Goal: Information Seeking & Learning: Learn about a topic

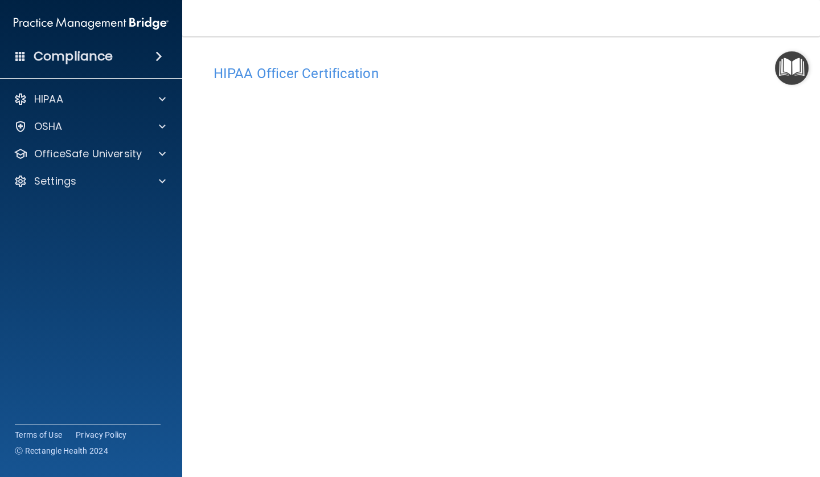
click at [88, 52] on h4 "Compliance" at bounding box center [73, 56] width 79 height 16
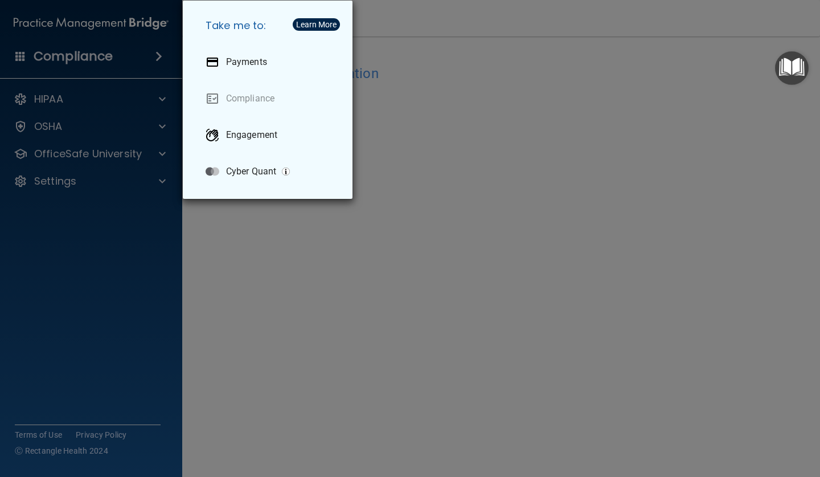
click at [79, 184] on div "Take me to: Payments Compliance Engagement Cyber Quant" at bounding box center [410, 238] width 820 height 477
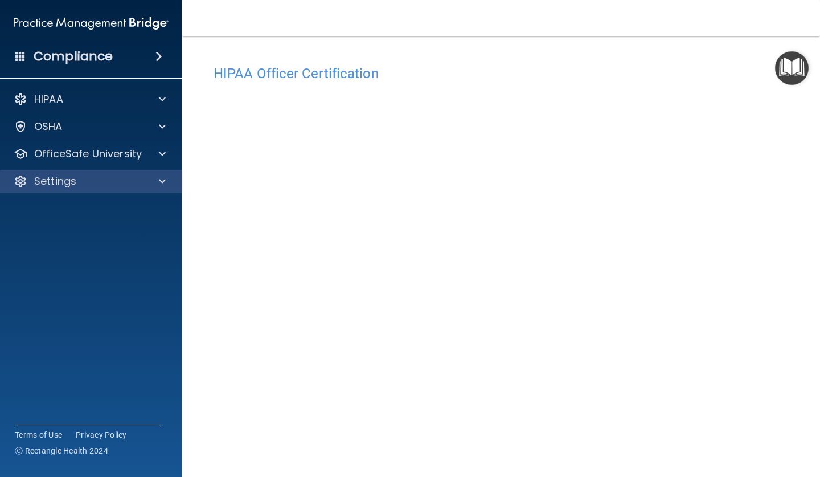
click at [72, 186] on p "Settings" at bounding box center [55, 181] width 42 height 14
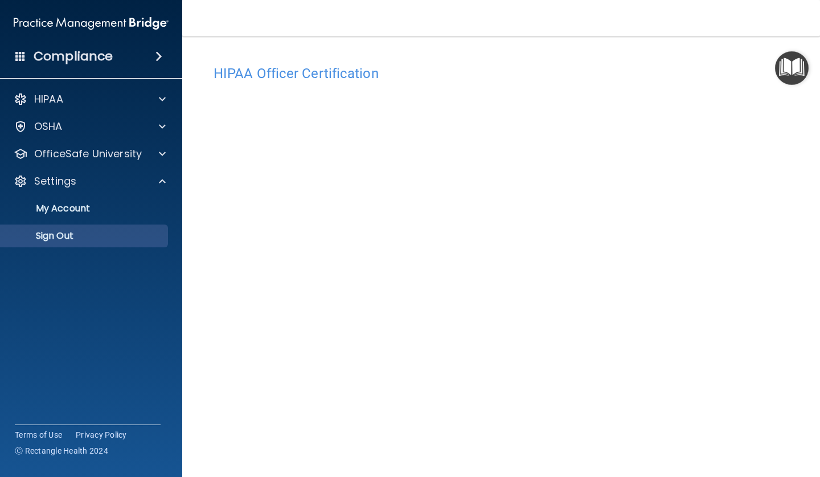
click at [71, 236] on p "Sign Out" at bounding box center [85, 235] width 156 height 11
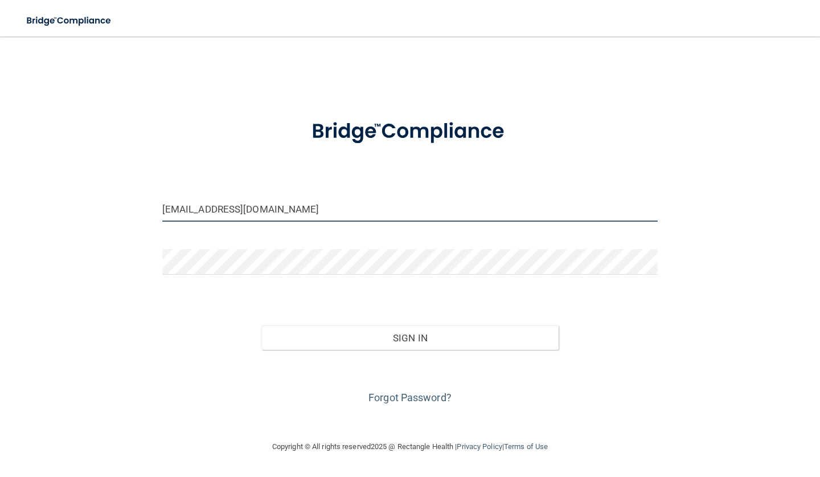
type input "[EMAIL_ADDRESS][DOMAIN_NAME]"
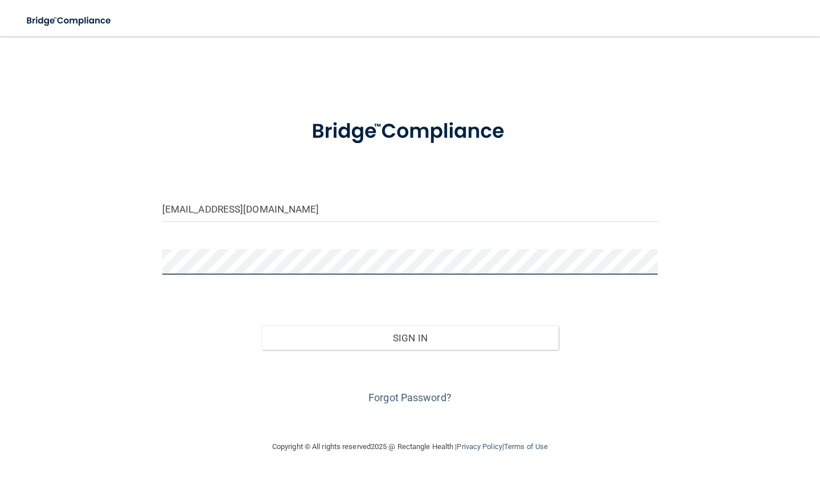
click at [410, 337] on button "Sign In" at bounding box center [410, 337] width 297 height 25
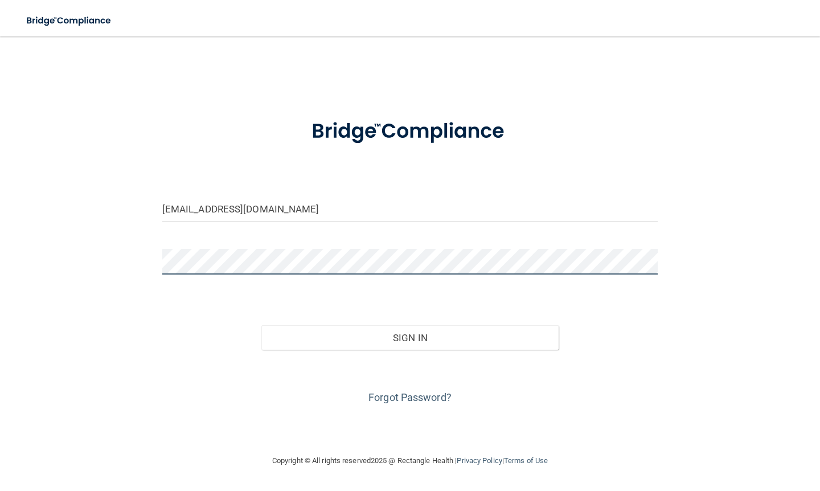
click at [410, 337] on button "Sign In" at bounding box center [410, 337] width 297 height 25
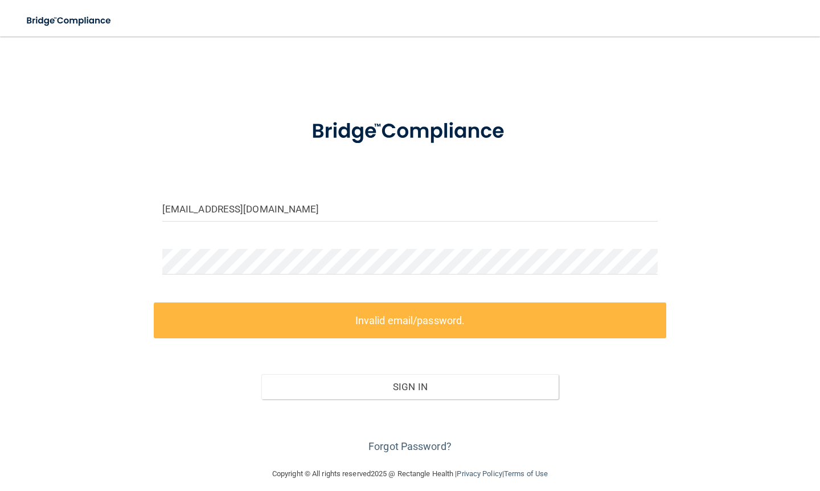
click at [129, 228] on div "reanne.warwick@kottemannortho.com Invalid email/password. You don't have permis…" at bounding box center [410, 252] width 775 height 408
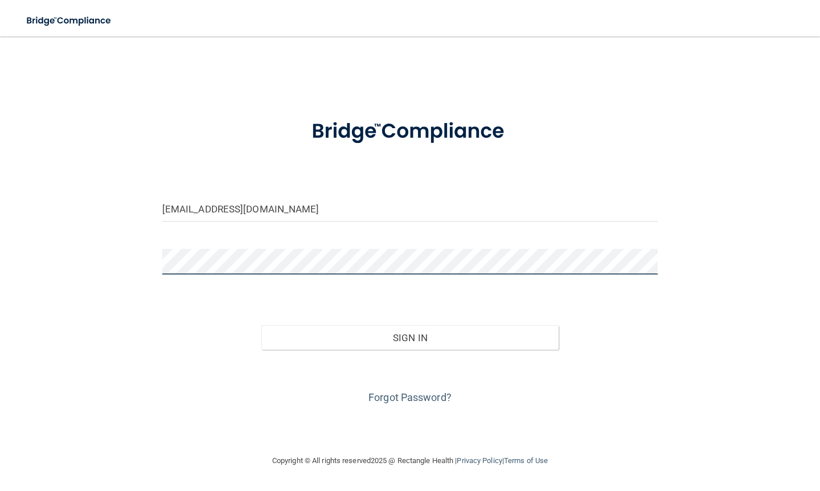
click at [410, 337] on button "Sign In" at bounding box center [410, 337] width 297 height 25
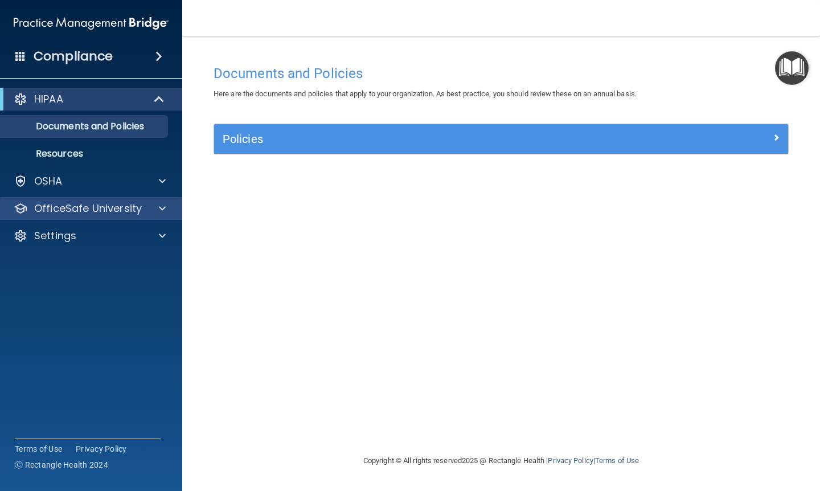
click at [118, 209] on p "OfficeSafe University" at bounding box center [88, 209] width 108 height 14
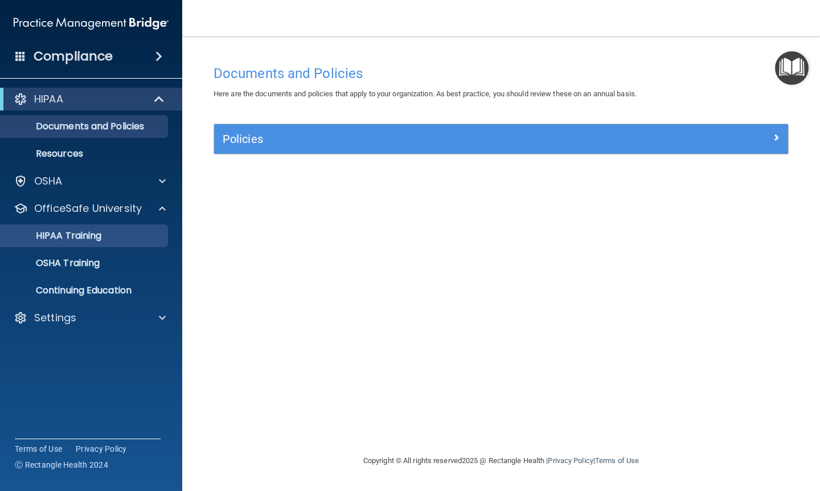
click at [101, 238] on p "HIPAA Training" at bounding box center [54, 235] width 94 height 11
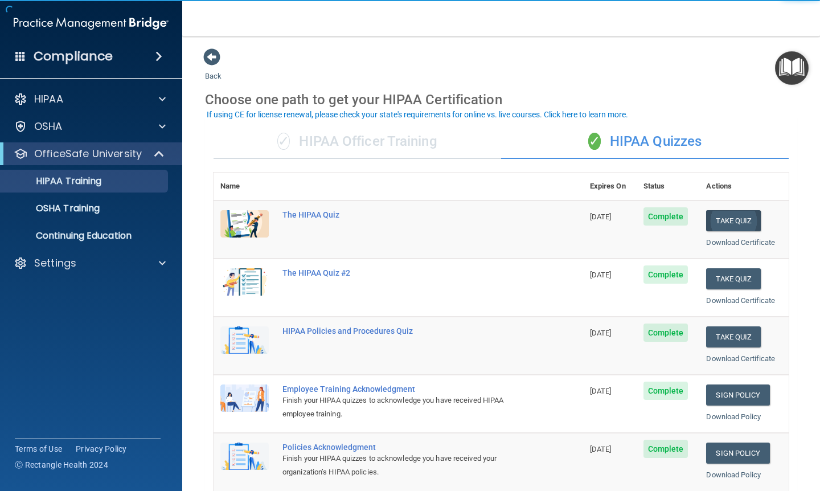
click at [729, 220] on button "Take Quiz" at bounding box center [733, 220] width 55 height 21
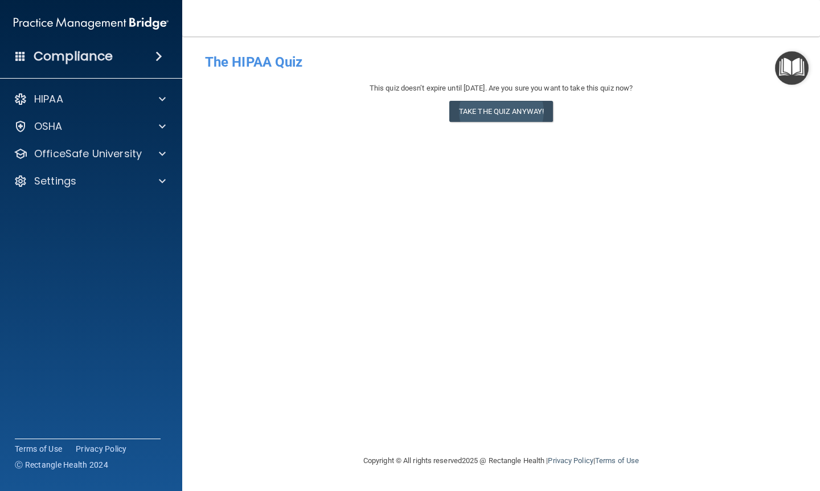
click at [500, 105] on button "Take the quiz anyway!" at bounding box center [502, 111] width 104 height 21
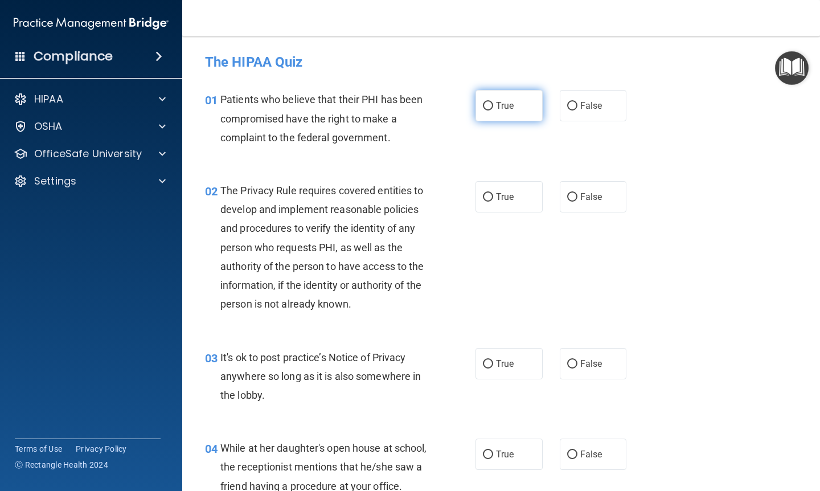
click at [509, 109] on span "True" at bounding box center [505, 105] width 18 height 11
click at [493, 109] on input "True" at bounding box center [488, 106] width 10 height 9
radio input "true"
click at [510, 191] on span "True" at bounding box center [505, 196] width 18 height 11
click at [493, 193] on input "True" at bounding box center [488, 197] width 10 height 9
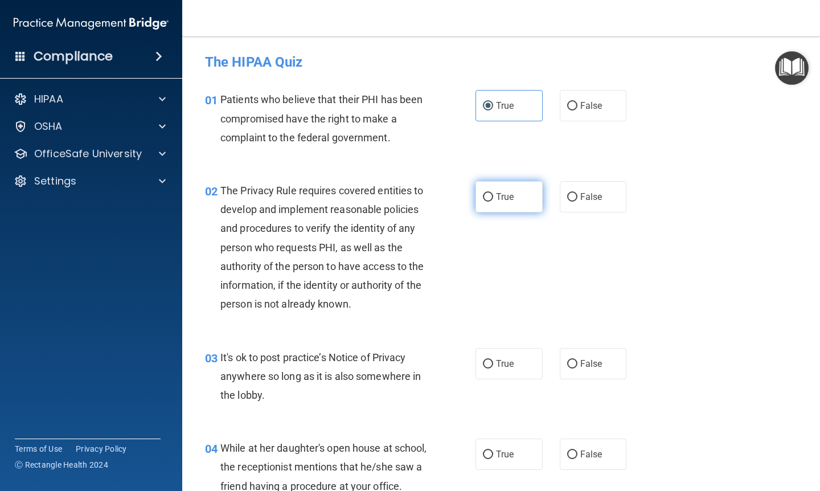
radio input "true"
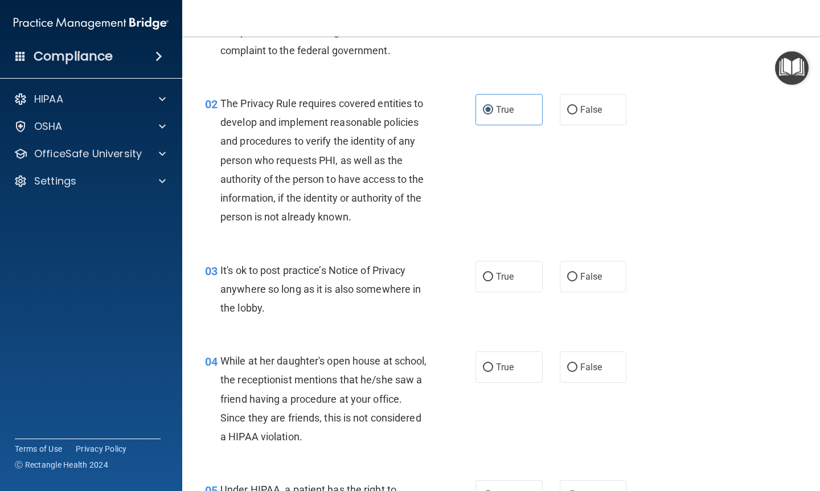
scroll to position [88, 0]
click at [590, 284] on label "False" at bounding box center [593, 275] width 67 height 31
click at [578, 280] on input "False" at bounding box center [572, 276] width 10 height 9
radio input "true"
click at [579, 368] on label "False" at bounding box center [593, 365] width 67 height 31
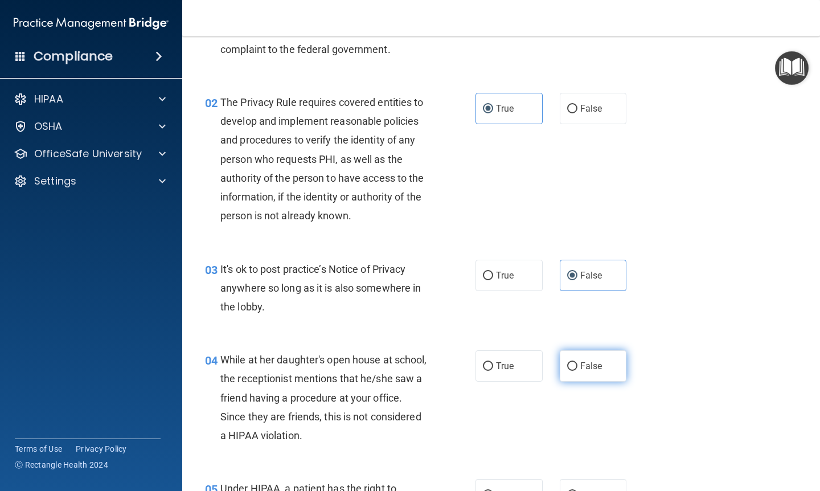
click at [578, 368] on input "False" at bounding box center [572, 366] width 10 height 9
radio input "true"
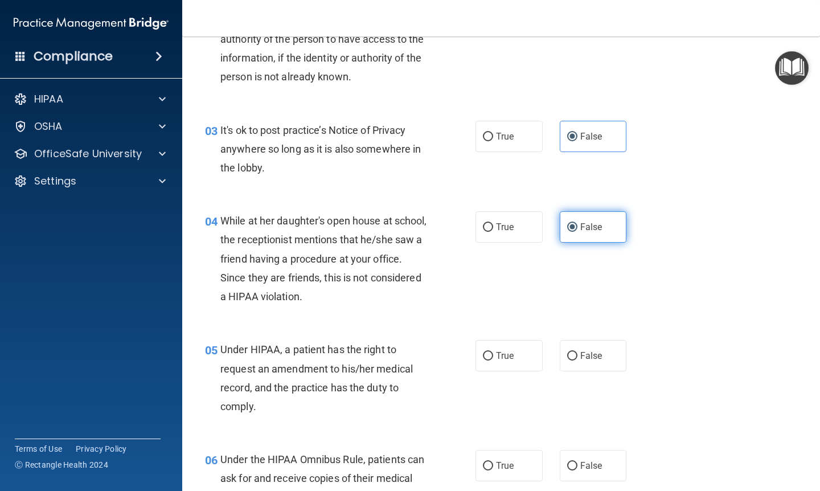
scroll to position [242, 0]
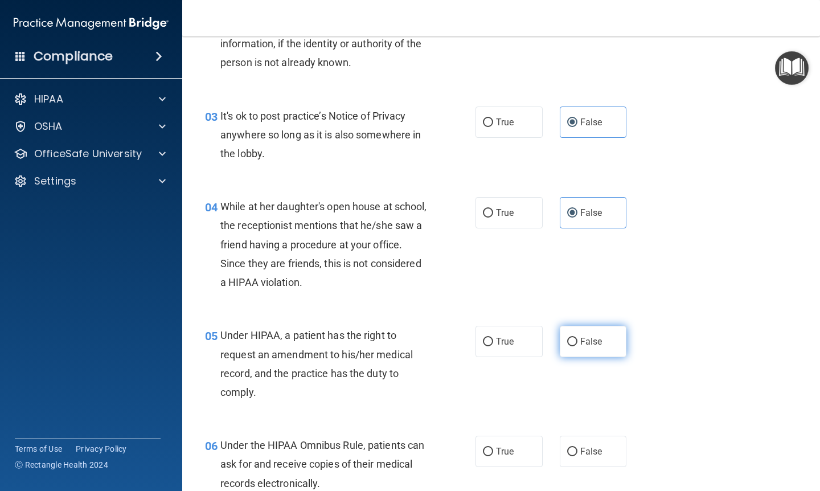
click at [581, 342] on span "False" at bounding box center [592, 341] width 22 height 11
click at [578, 342] on input "False" at bounding box center [572, 342] width 10 height 9
radio input "true"
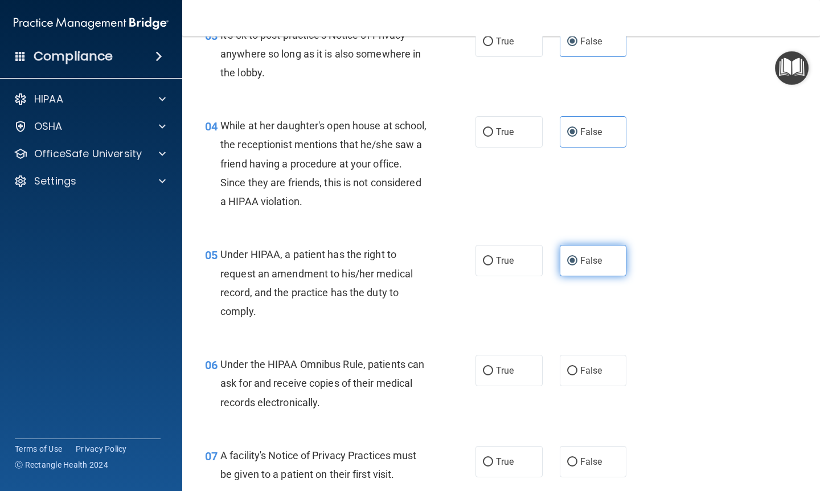
scroll to position [347, 0]
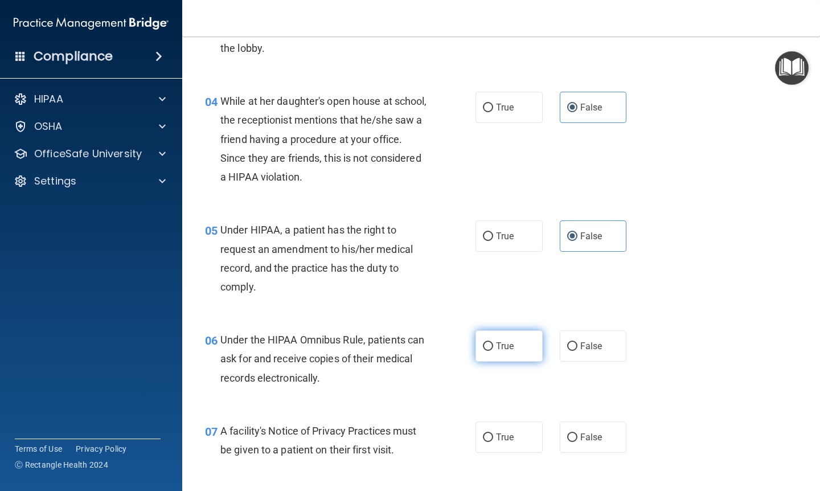
click at [497, 335] on label "True" at bounding box center [509, 345] width 67 height 31
click at [493, 342] on input "True" at bounding box center [488, 346] width 10 height 9
radio input "true"
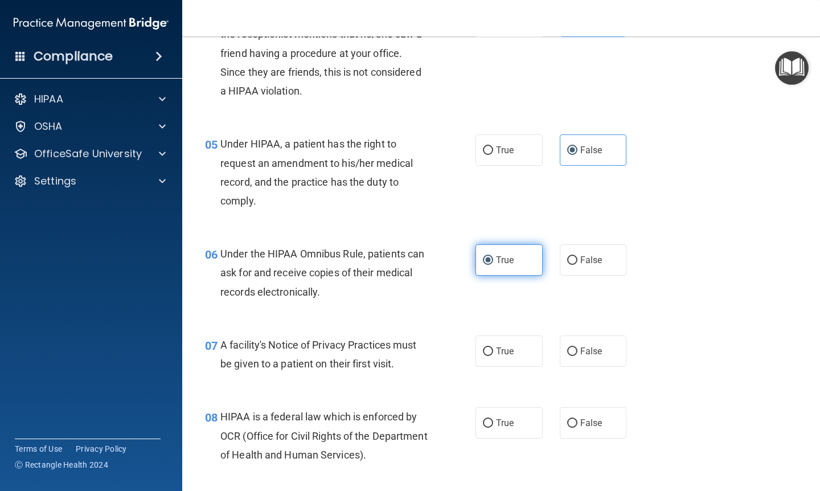
scroll to position [435, 0]
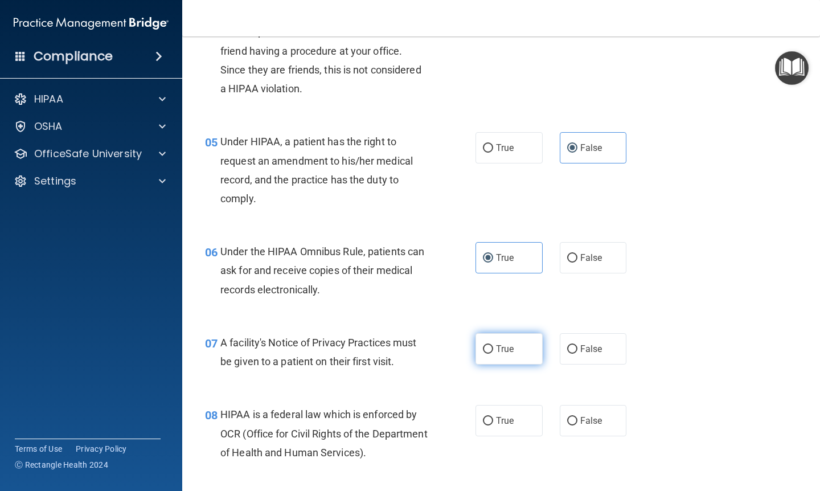
click at [497, 344] on span "True" at bounding box center [505, 349] width 18 height 11
click at [493, 345] on input "True" at bounding box center [488, 349] width 10 height 9
radio input "true"
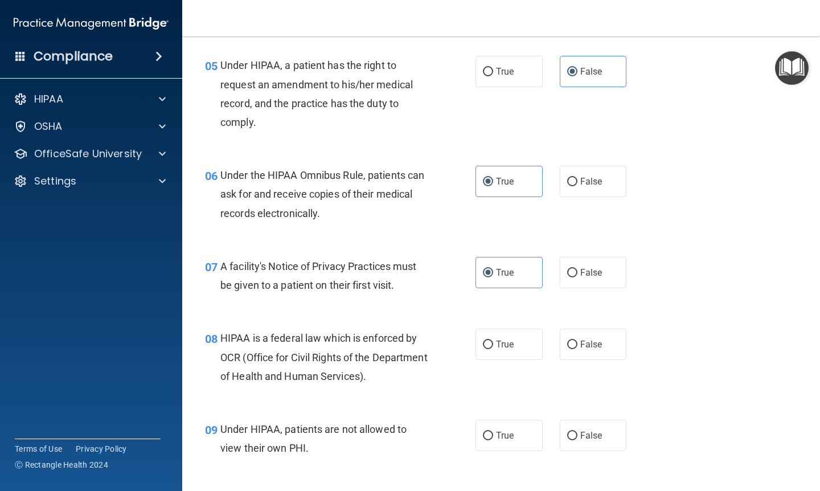
scroll to position [518, 0]
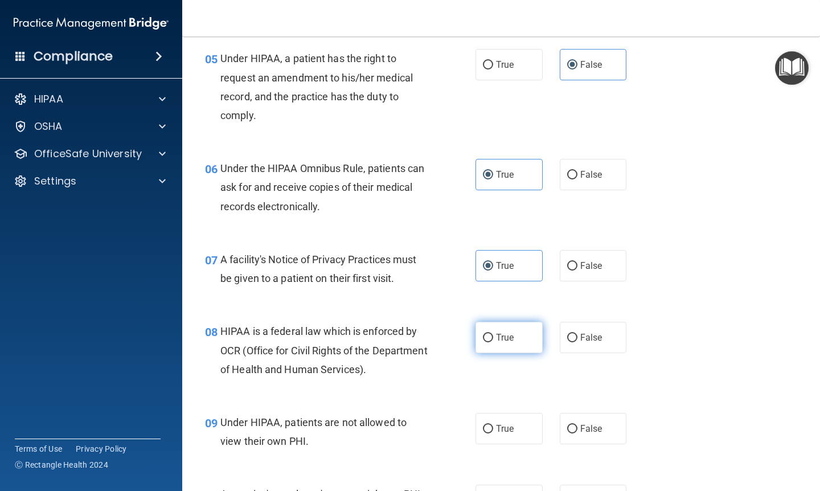
click at [506, 328] on label "True" at bounding box center [509, 337] width 67 height 31
click at [493, 334] on input "True" at bounding box center [488, 338] width 10 height 9
radio input "true"
click at [574, 418] on label "False" at bounding box center [593, 428] width 67 height 31
click at [574, 425] on input "False" at bounding box center [572, 429] width 10 height 9
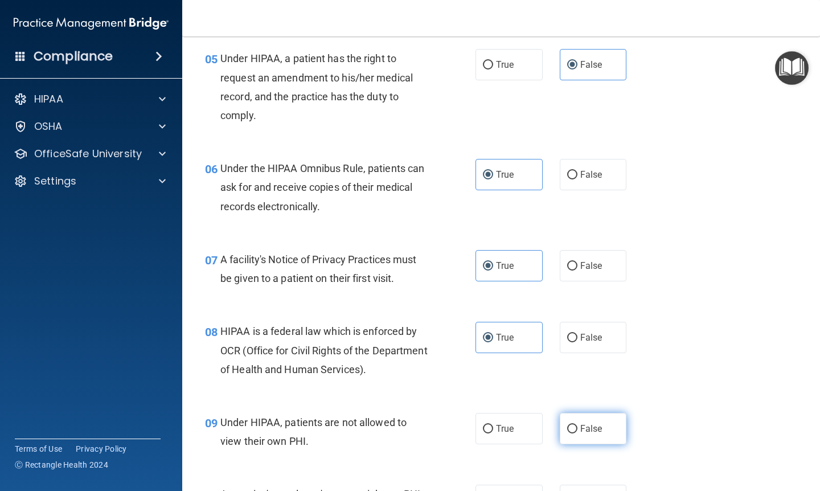
radio input "true"
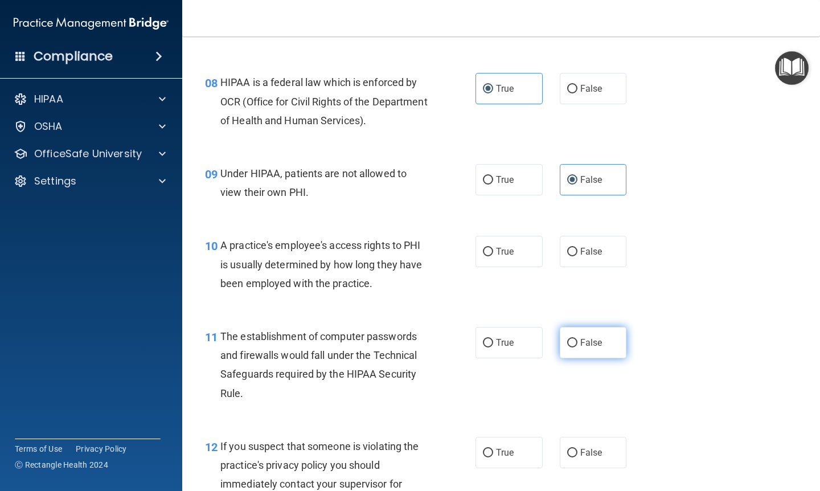
scroll to position [768, 0]
click at [583, 246] on span "False" at bounding box center [592, 251] width 22 height 11
click at [578, 247] on input "False" at bounding box center [572, 251] width 10 height 9
radio input "true"
click at [500, 341] on span "True" at bounding box center [505, 342] width 18 height 11
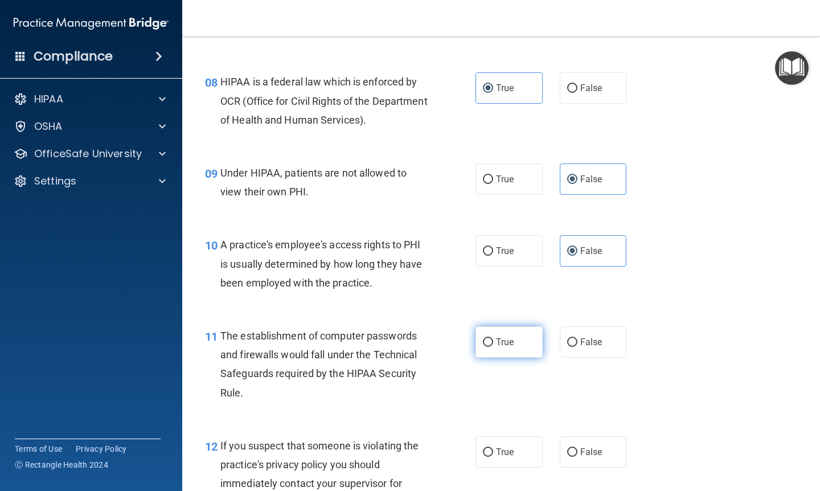
click at [493, 341] on input "True" at bounding box center [488, 342] width 10 height 9
radio input "true"
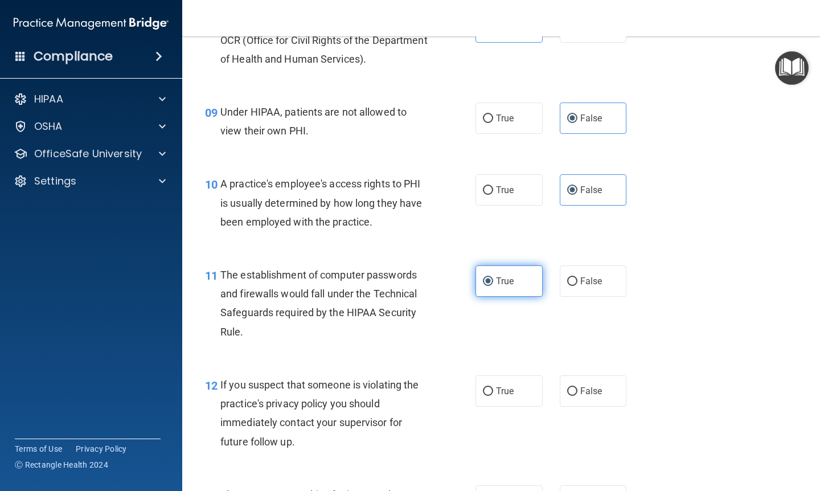
scroll to position [843, 0]
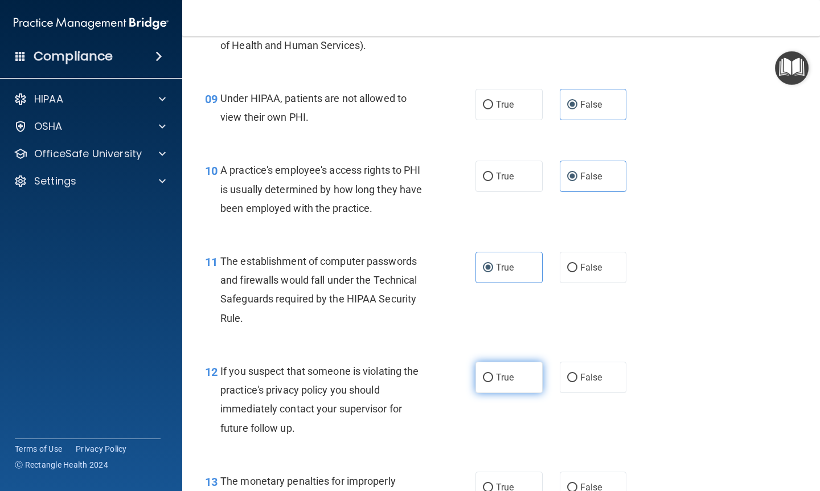
click at [498, 379] on label "True" at bounding box center [509, 377] width 67 height 31
click at [493, 379] on input "True" at bounding box center [488, 378] width 10 height 9
radio input "true"
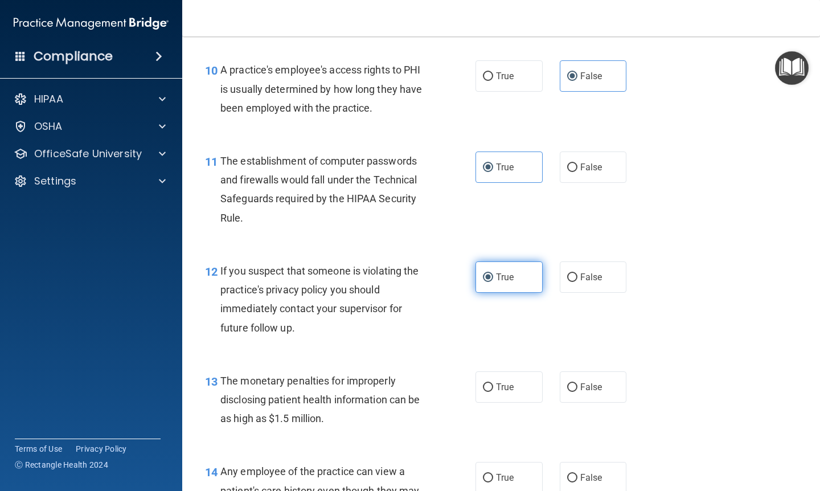
scroll to position [961, 0]
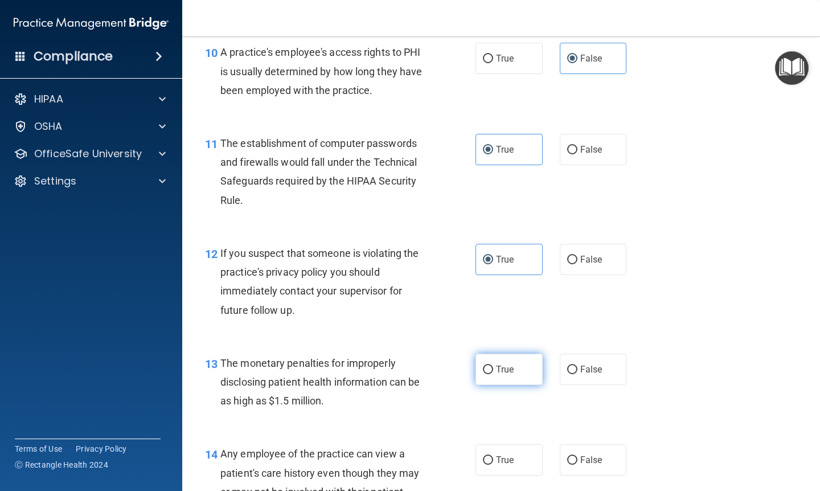
click at [500, 364] on span "True" at bounding box center [505, 369] width 18 height 11
click at [493, 366] on input "True" at bounding box center [488, 370] width 10 height 9
radio input "true"
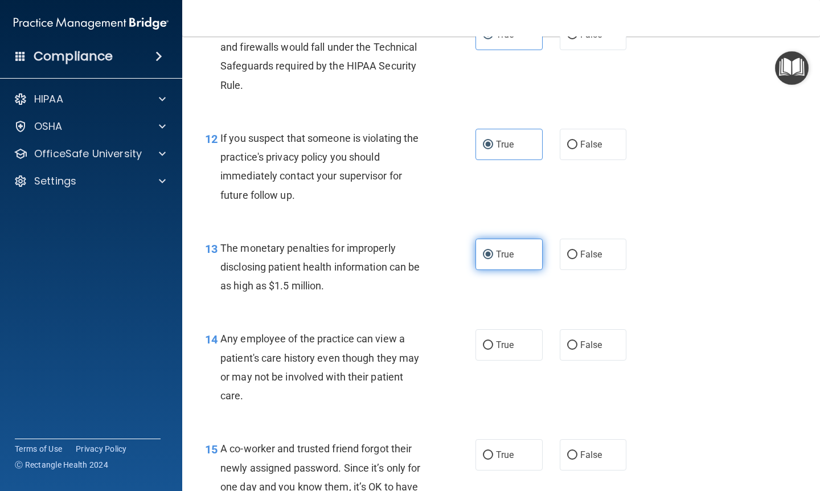
scroll to position [1078, 0]
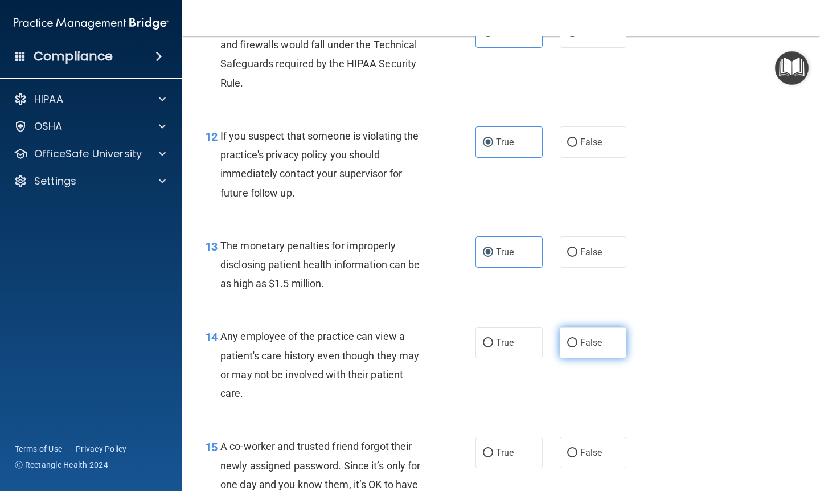
click at [600, 327] on label "False" at bounding box center [593, 342] width 67 height 31
click at [578, 339] on input "False" at bounding box center [572, 343] width 10 height 9
radio input "true"
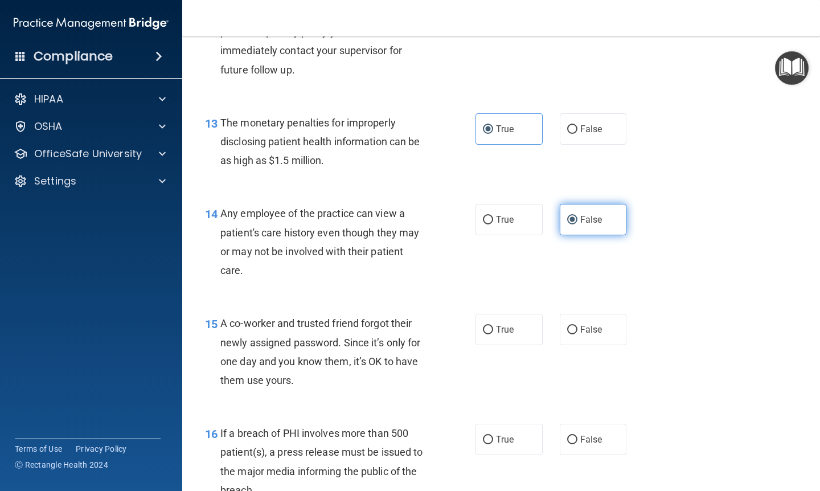
scroll to position [1216, 0]
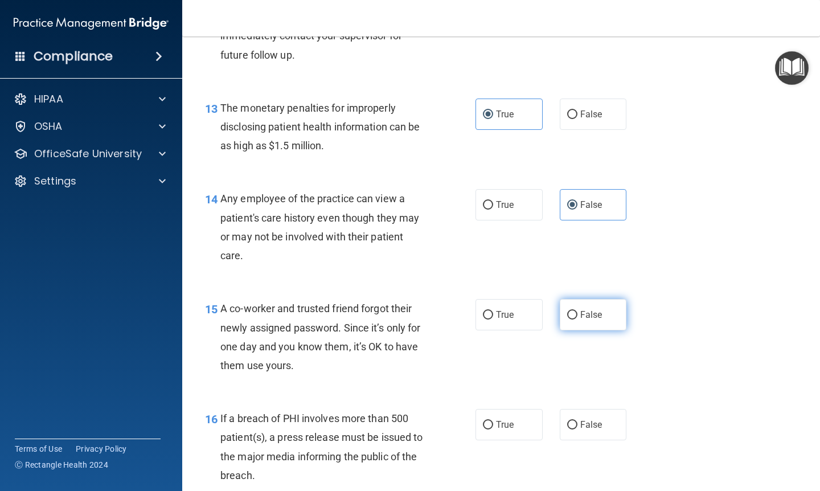
click at [595, 313] on span "False" at bounding box center [592, 314] width 22 height 11
click at [578, 313] on input "False" at bounding box center [572, 315] width 10 height 9
radio input "true"
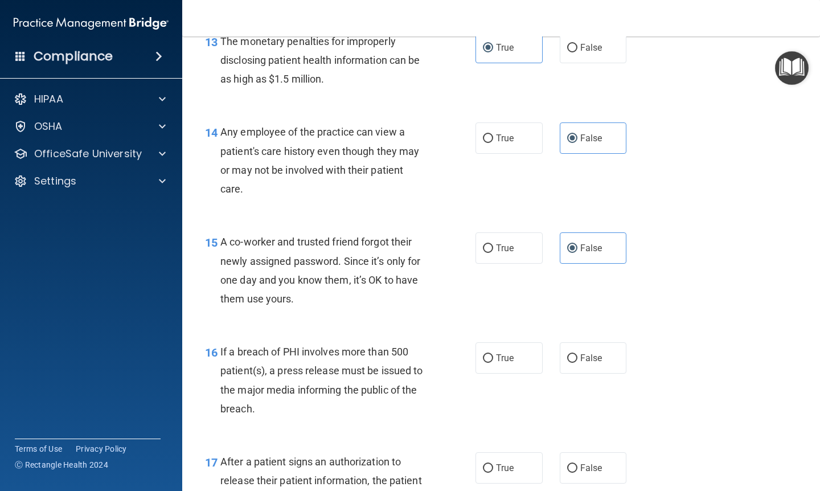
scroll to position [1285, 0]
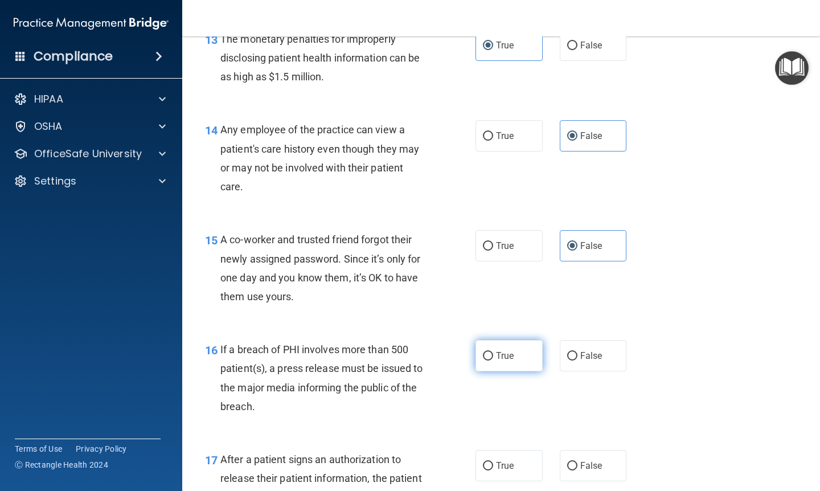
click at [515, 351] on label "True" at bounding box center [509, 355] width 67 height 31
click at [493, 352] on input "True" at bounding box center [488, 356] width 10 height 9
radio input "true"
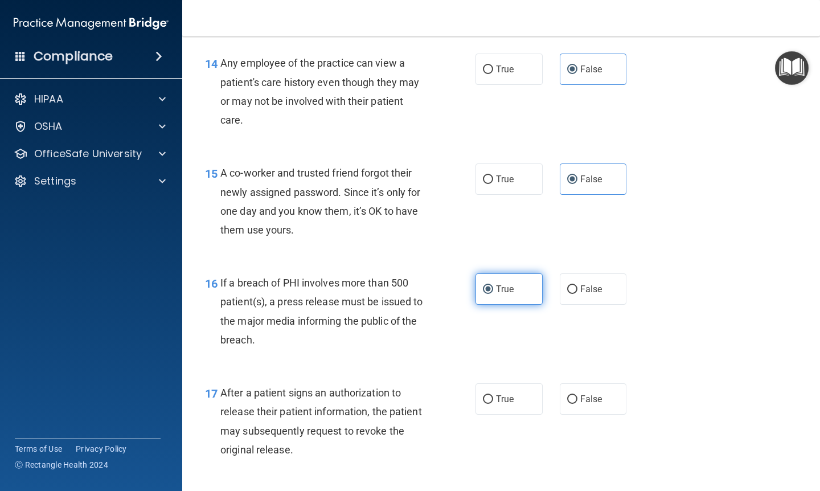
scroll to position [1357, 0]
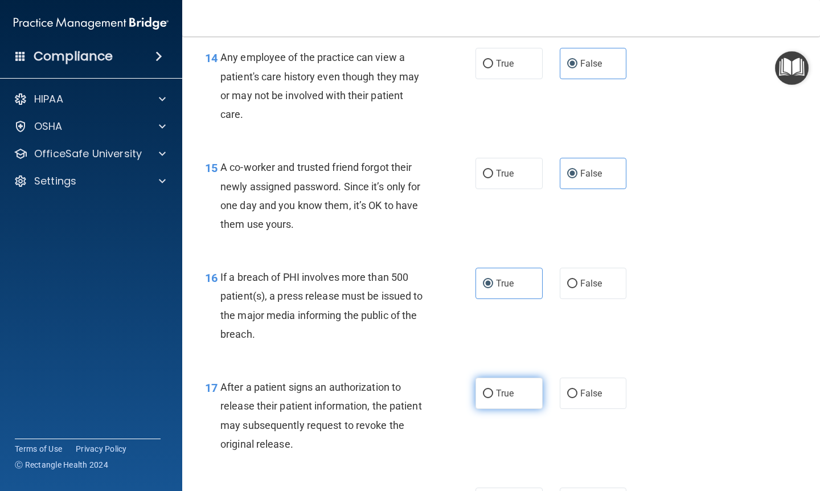
click at [505, 380] on label "True" at bounding box center [509, 393] width 67 height 31
click at [493, 390] on input "True" at bounding box center [488, 394] width 10 height 9
radio input "true"
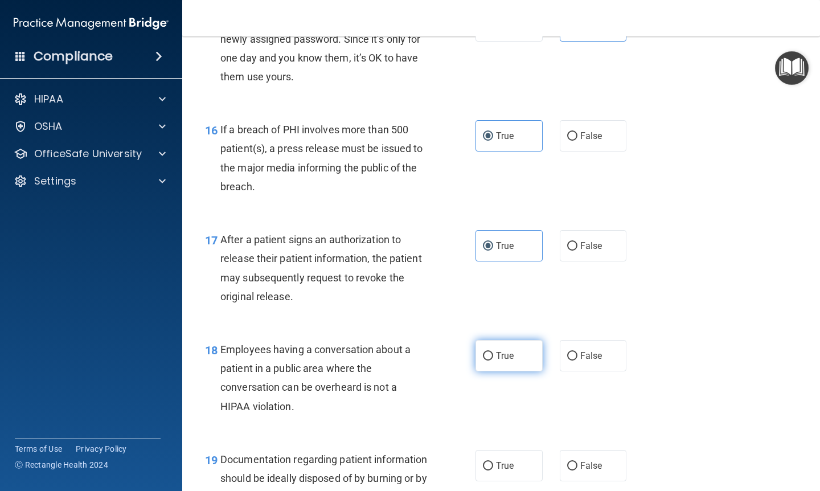
scroll to position [1509, 0]
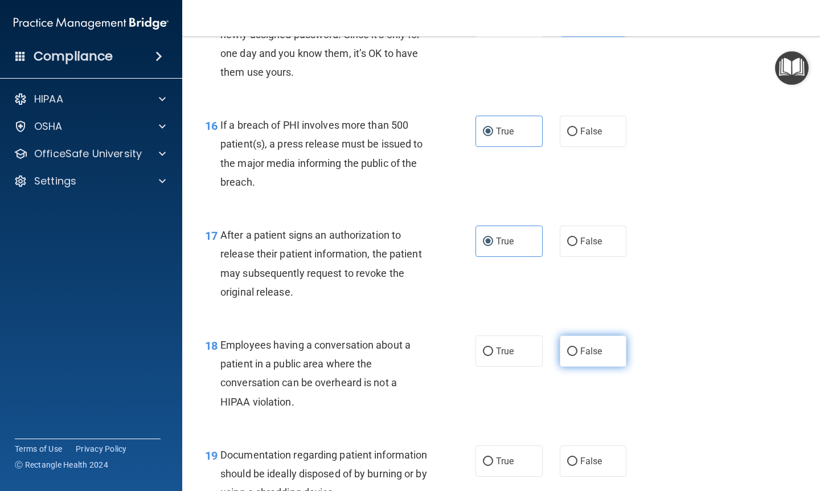
click at [575, 336] on label "False" at bounding box center [593, 351] width 67 height 31
click at [575, 348] on input "False" at bounding box center [572, 352] width 10 height 9
radio input "true"
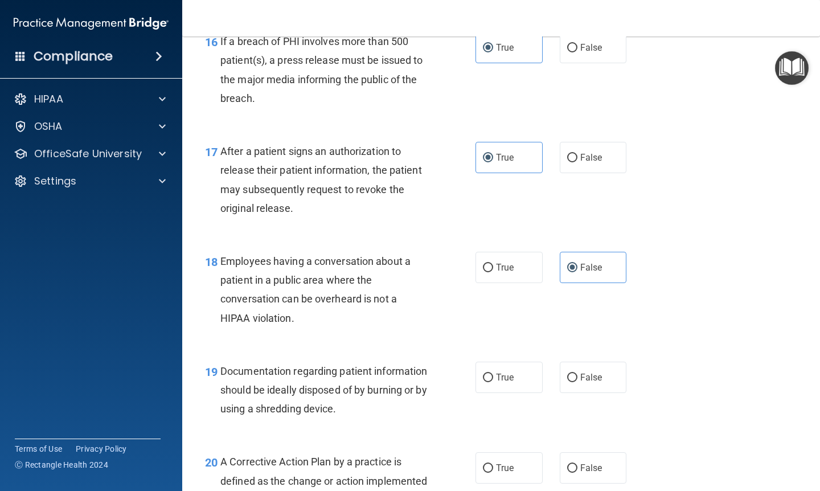
scroll to position [1594, 0]
click at [506, 362] on label "True" at bounding box center [509, 376] width 67 height 31
click at [493, 373] on input "True" at bounding box center [488, 377] width 10 height 9
radio input "true"
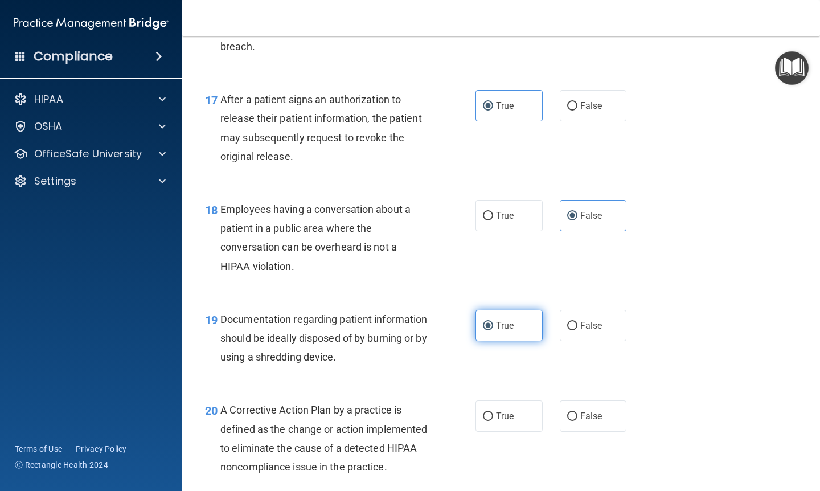
scroll to position [1658, 0]
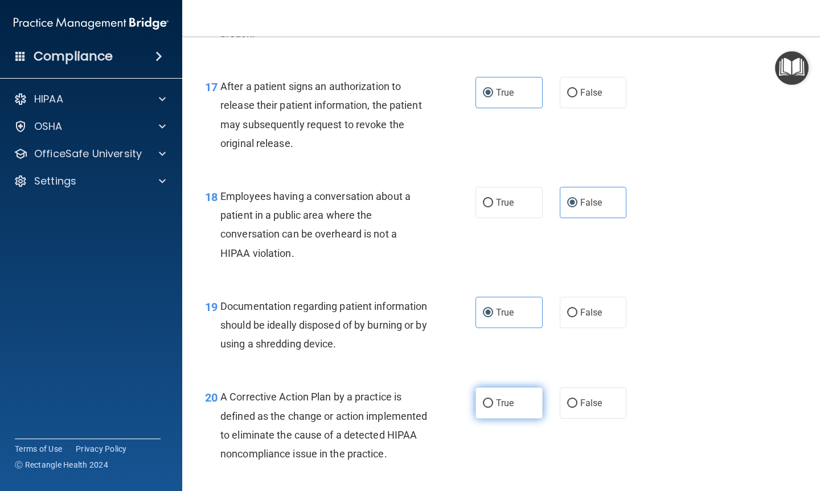
click at [502, 398] on span "True" at bounding box center [505, 403] width 18 height 11
click at [493, 399] on input "True" at bounding box center [488, 403] width 10 height 9
radio input "true"
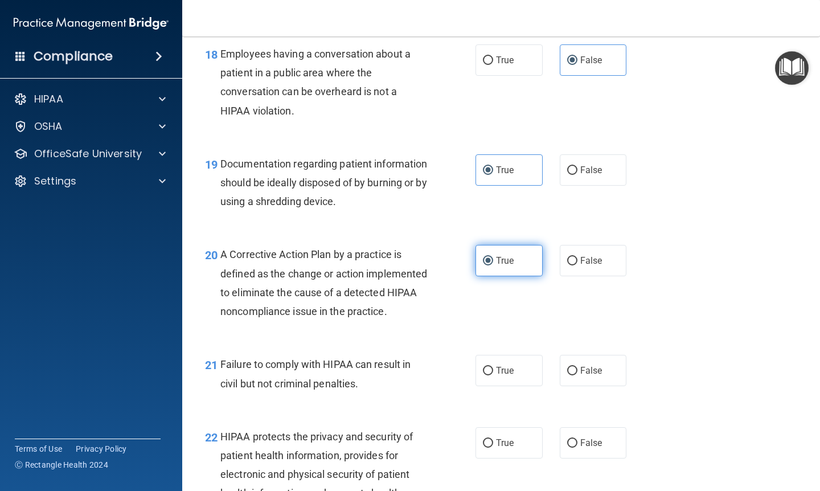
scroll to position [1820, 0]
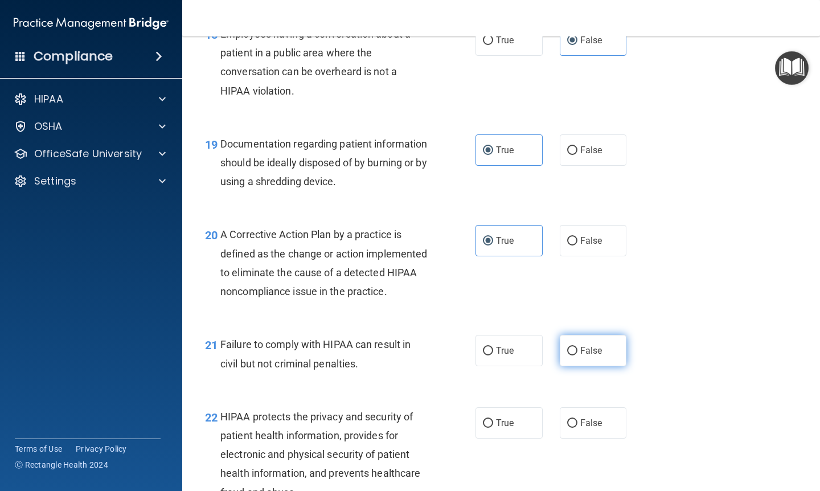
click at [582, 366] on label "False" at bounding box center [593, 350] width 67 height 31
click at [578, 356] on input "False" at bounding box center [572, 351] width 10 height 9
radio input "true"
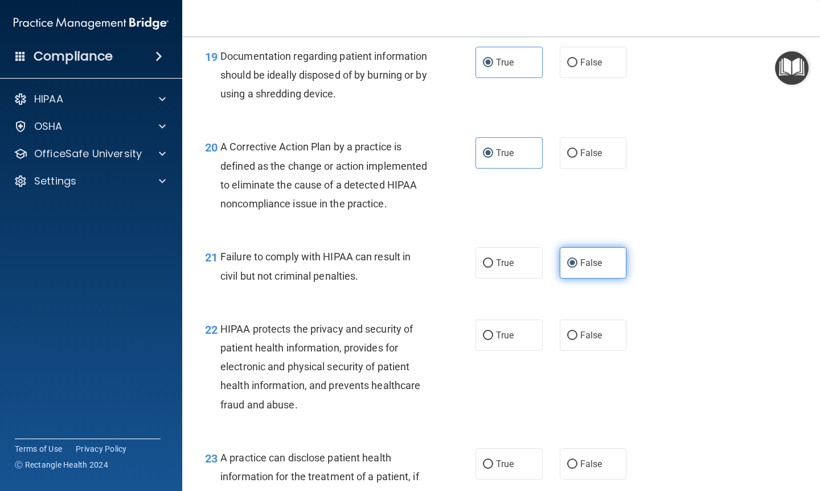
scroll to position [1912, 0]
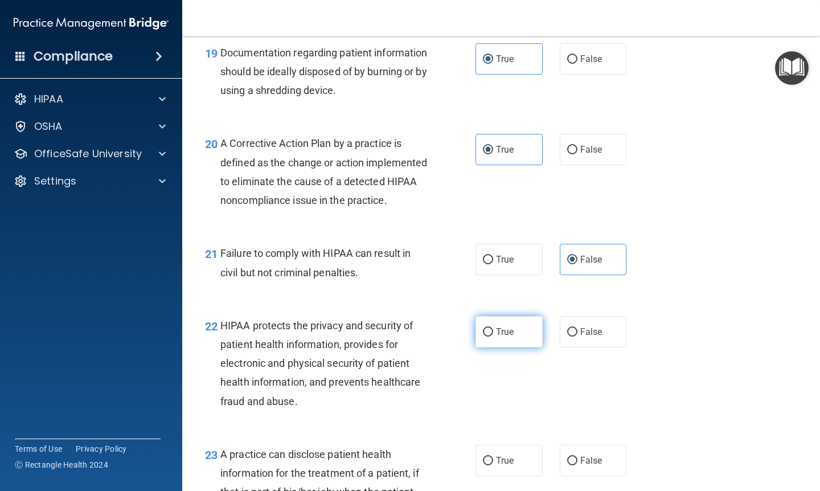
click at [525, 338] on label "True" at bounding box center [509, 331] width 67 height 31
click at [493, 337] on input "True" at bounding box center [488, 332] width 10 height 9
radio input "true"
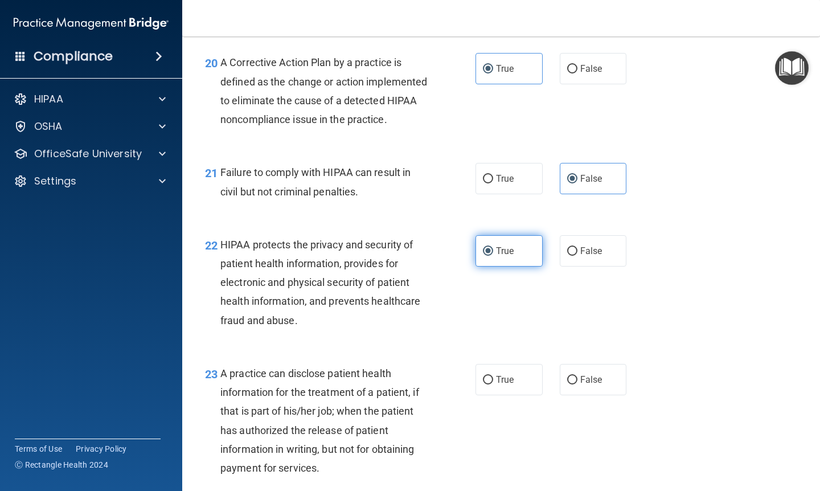
scroll to position [2002, 0]
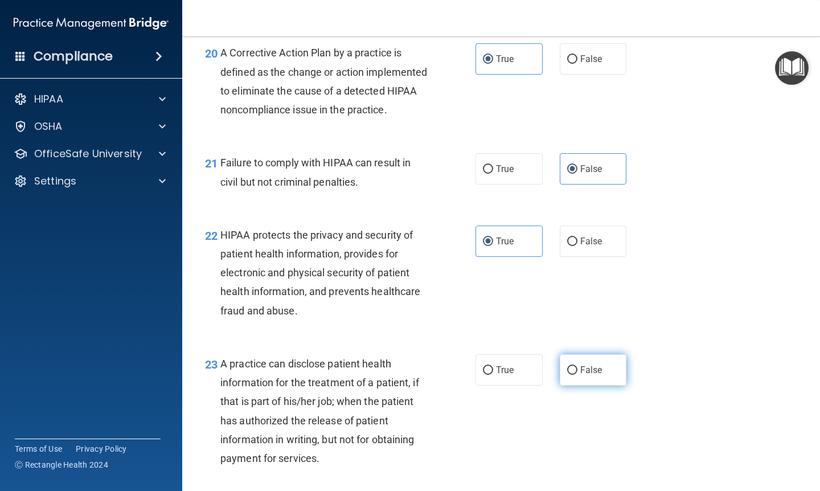
click at [573, 373] on label "False" at bounding box center [593, 369] width 67 height 31
click at [573, 373] on input "False" at bounding box center [572, 370] width 10 height 9
radio input "true"
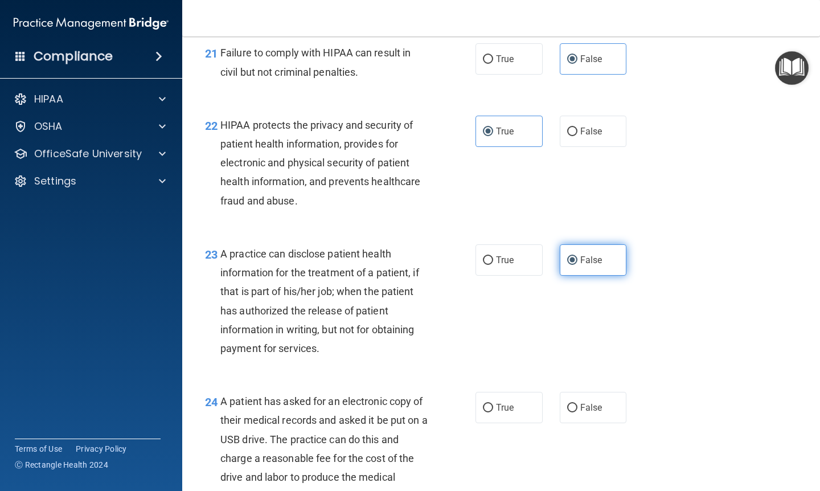
scroll to position [2137, 0]
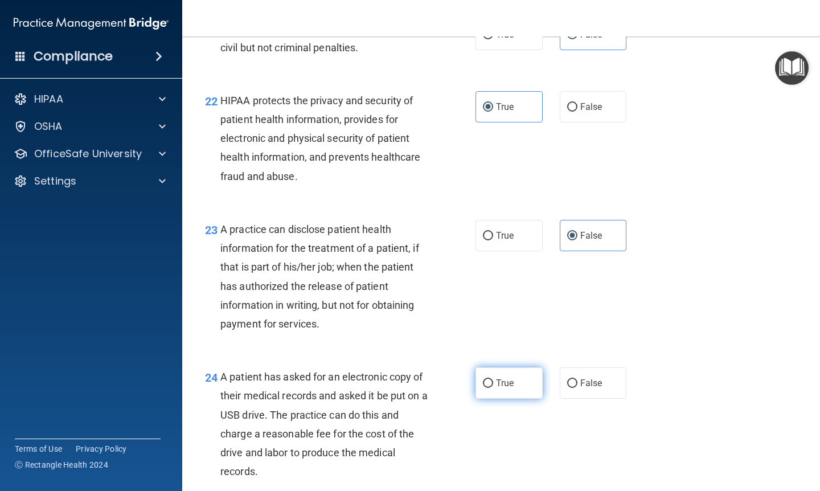
click at [528, 394] on label "True" at bounding box center [509, 382] width 67 height 31
click at [493, 388] on input "True" at bounding box center [488, 383] width 10 height 9
radio input "true"
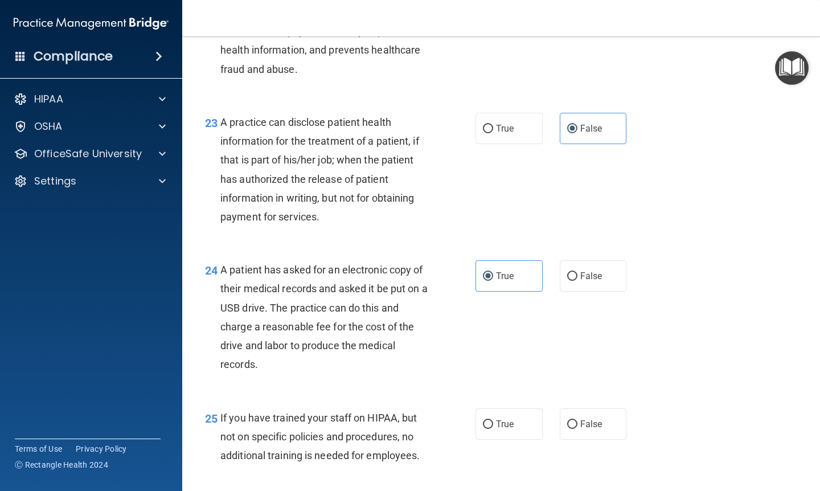
scroll to position [2245, 0]
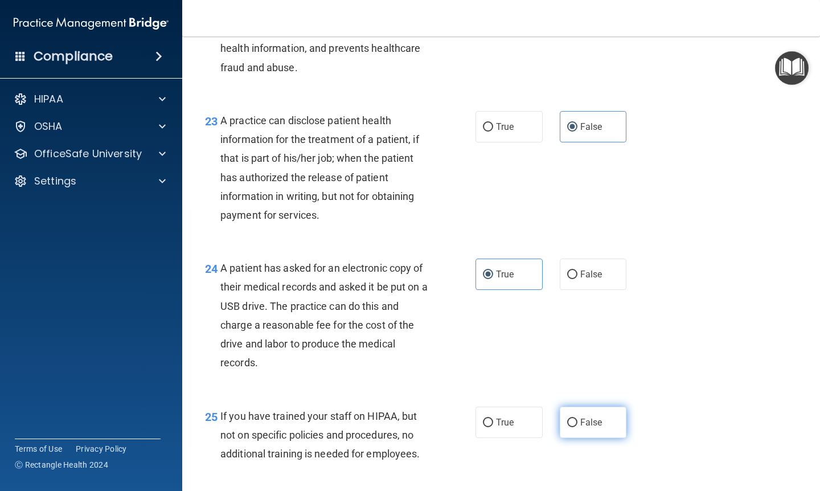
click at [577, 438] on label "False" at bounding box center [593, 422] width 67 height 31
click at [577, 427] on input "False" at bounding box center [572, 423] width 10 height 9
radio input "true"
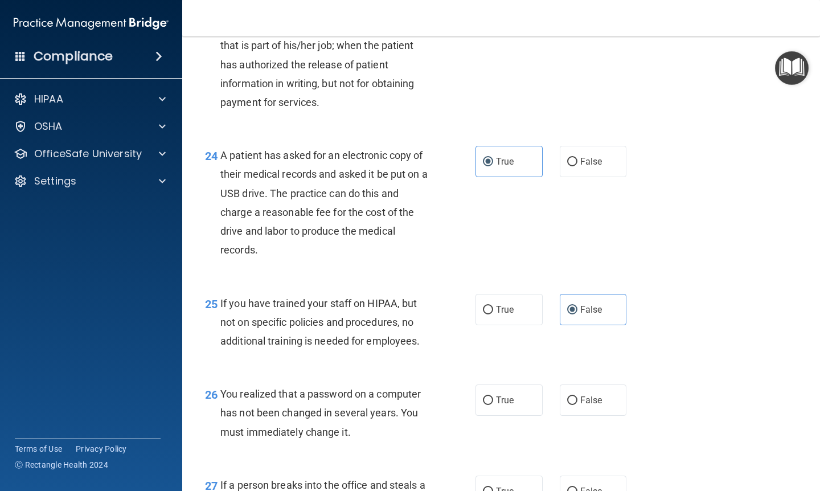
scroll to position [2363, 0]
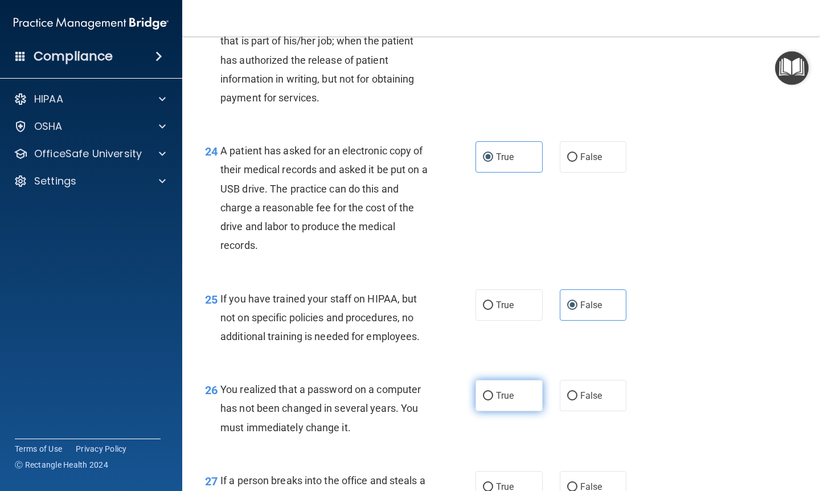
click at [514, 401] on span "True" at bounding box center [505, 395] width 18 height 11
click at [493, 401] on input "True" at bounding box center [488, 396] width 10 height 9
radio input "true"
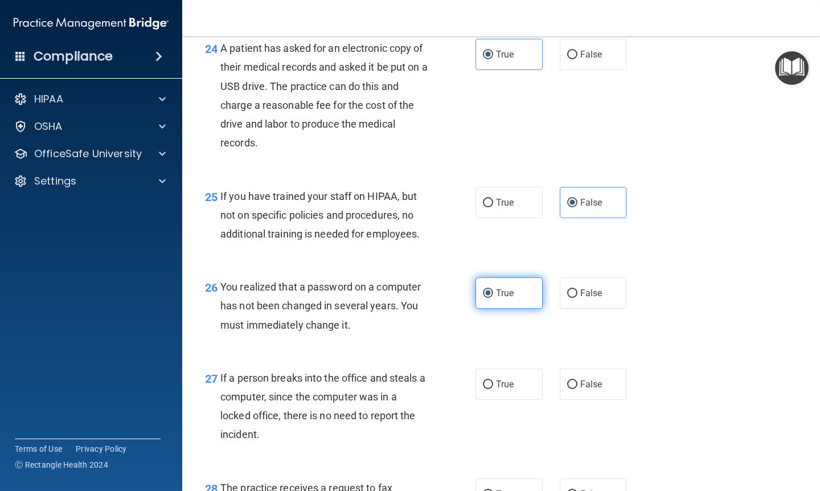
scroll to position [2488, 0]
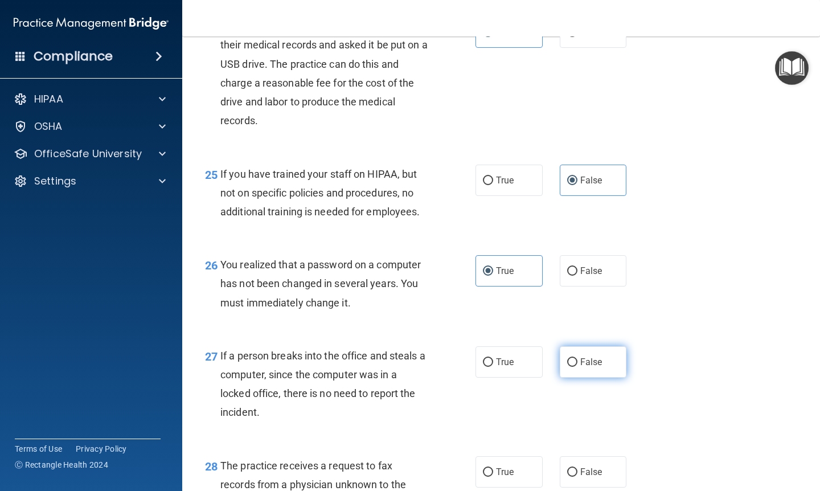
click at [589, 365] on span "False" at bounding box center [592, 362] width 22 height 11
click at [578, 365] on input "False" at bounding box center [572, 362] width 10 height 9
radio input "true"
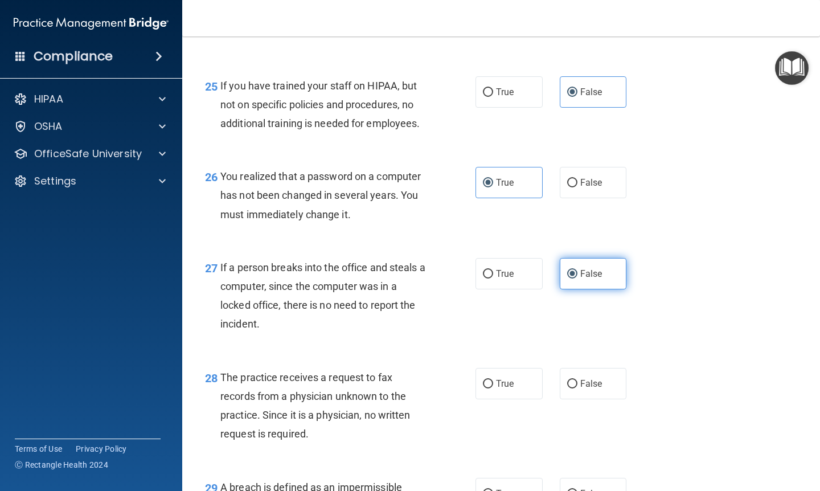
scroll to position [2586, 0]
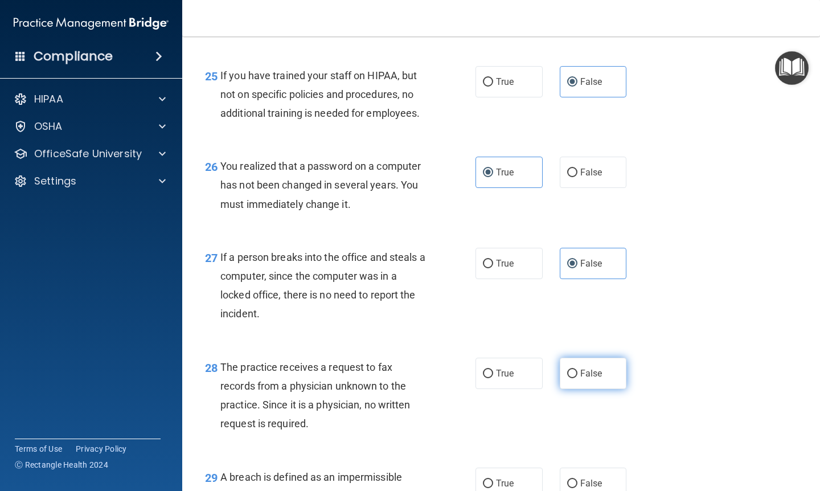
click at [587, 370] on label "False" at bounding box center [593, 373] width 67 height 31
click at [578, 370] on input "False" at bounding box center [572, 374] width 10 height 9
radio input "true"
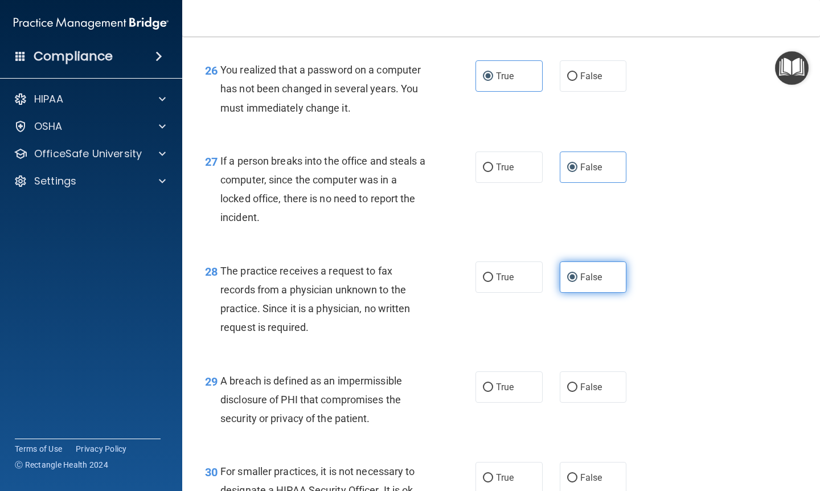
scroll to position [2695, 0]
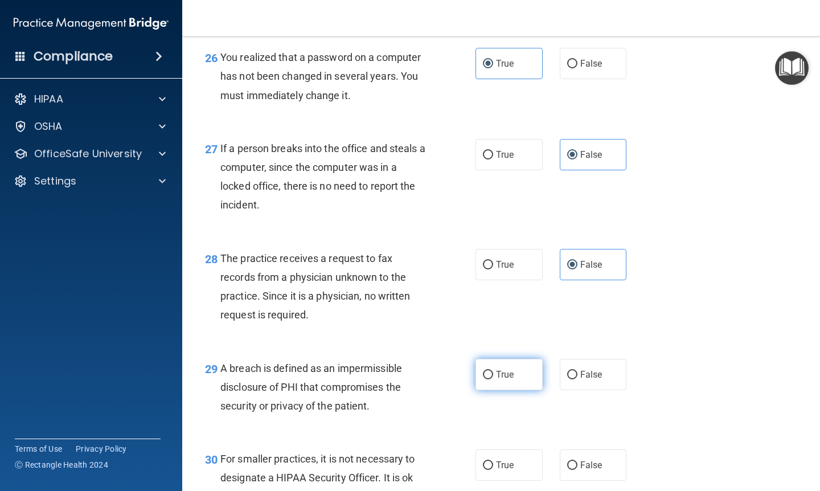
click at [515, 371] on label "True" at bounding box center [509, 374] width 67 height 31
click at [493, 371] on input "True" at bounding box center [488, 375] width 10 height 9
radio input "true"
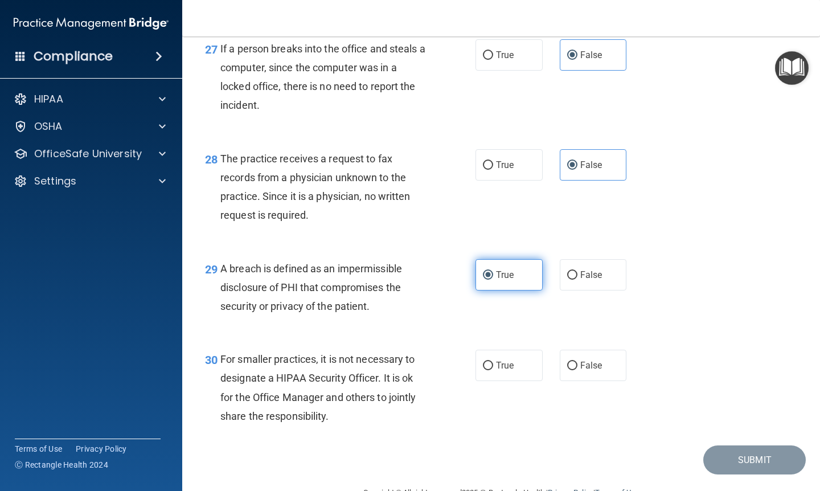
scroll to position [2825, 0]
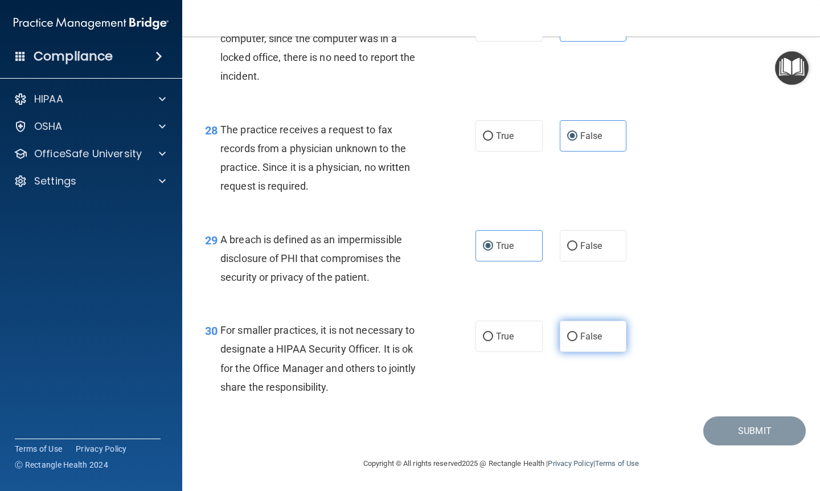
click at [573, 338] on input "False" at bounding box center [572, 337] width 10 height 9
radio input "true"
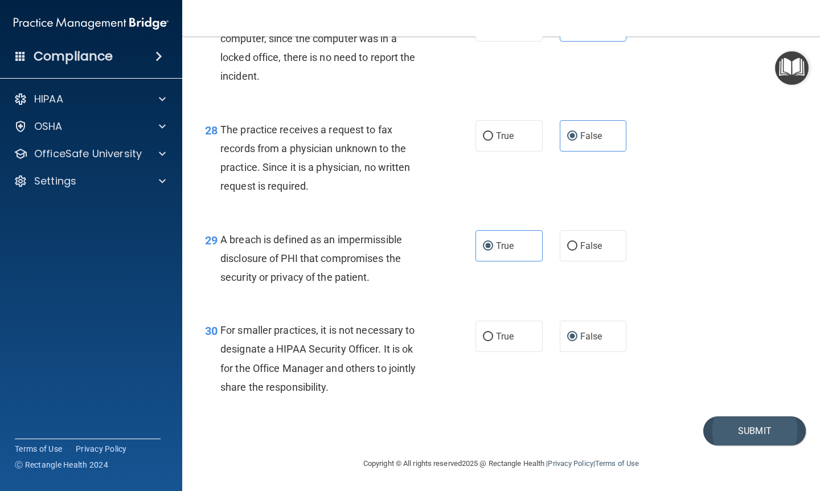
click at [717, 428] on button "Submit" at bounding box center [755, 430] width 103 height 29
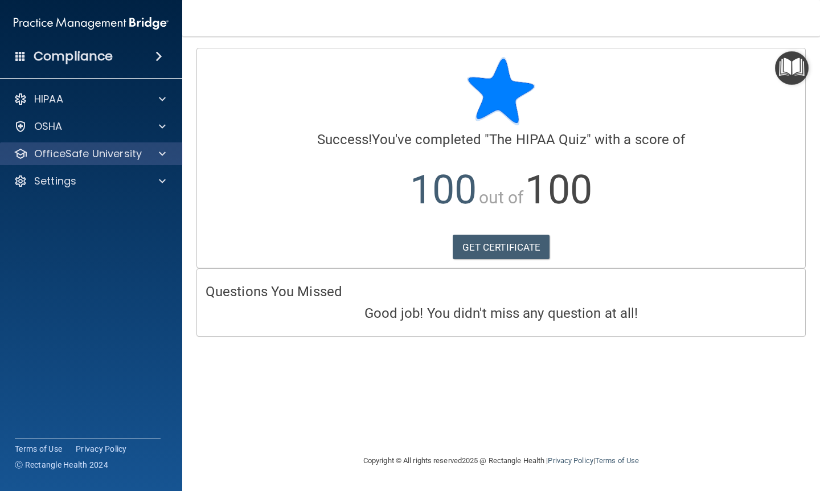
click at [148, 162] on div "OfficeSafe University" at bounding box center [91, 153] width 183 height 23
click at [162, 154] on span at bounding box center [162, 154] width 7 height 14
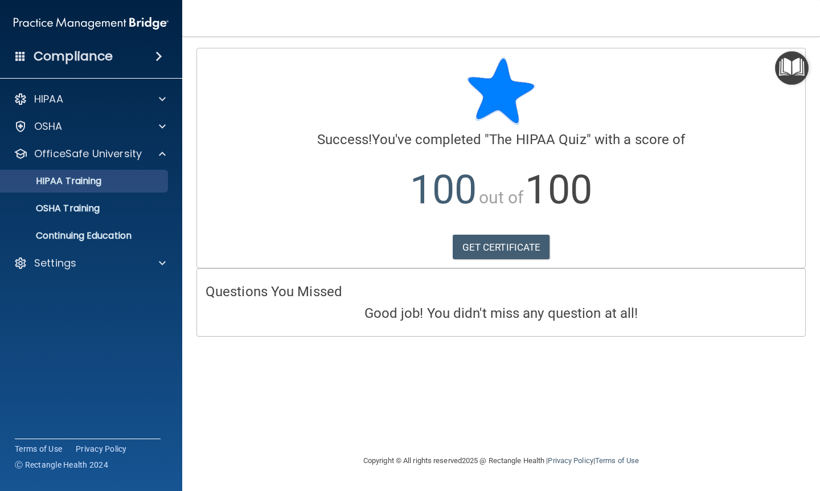
click at [105, 187] on link "HIPAA Training" at bounding box center [78, 181] width 179 height 23
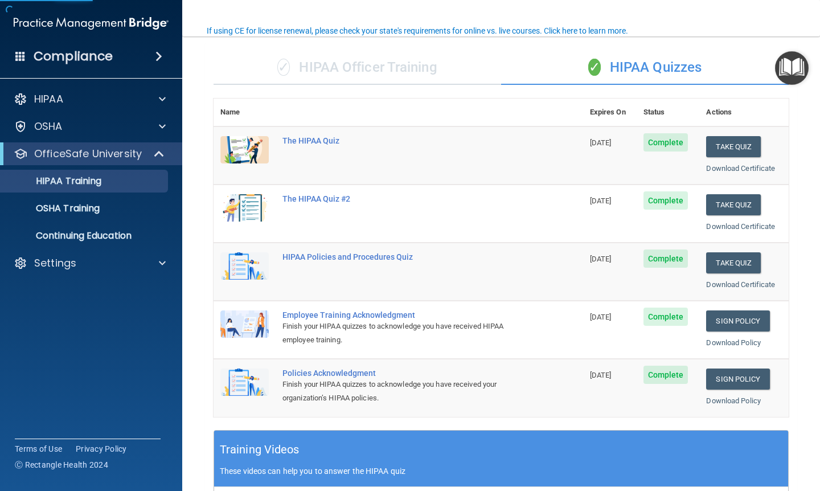
scroll to position [87, 0]
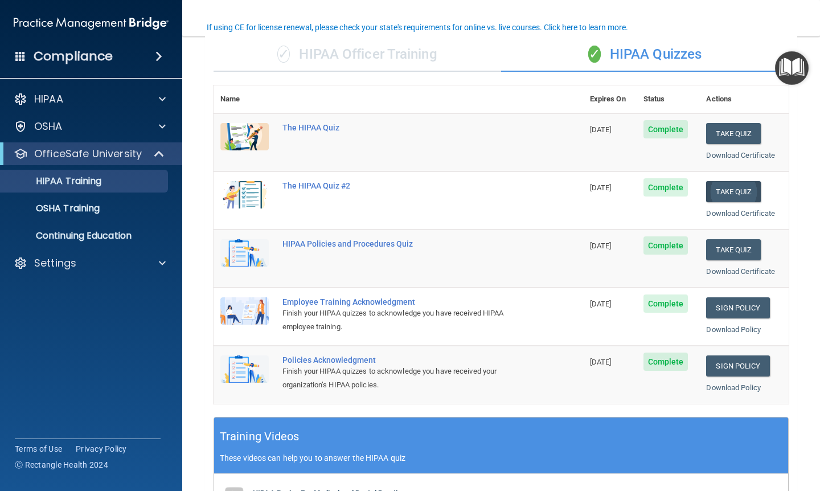
click at [726, 191] on button "Take Quiz" at bounding box center [733, 191] width 55 height 21
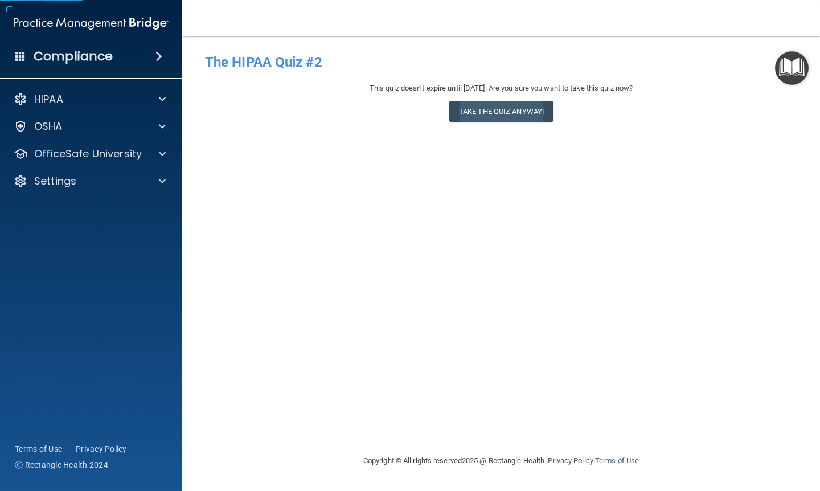
click at [503, 117] on button "Take the quiz anyway!" at bounding box center [502, 111] width 104 height 21
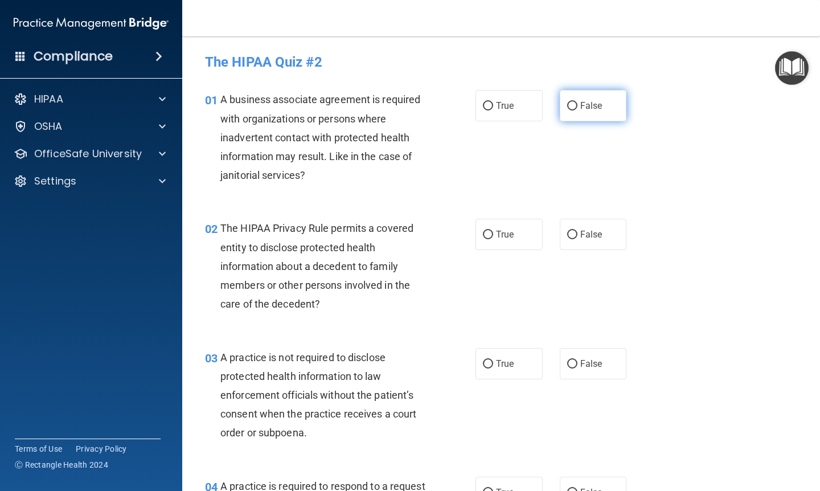
click at [583, 112] on label "False" at bounding box center [593, 105] width 67 height 31
click at [578, 111] on input "False" at bounding box center [572, 106] width 10 height 9
radio input "true"
click at [502, 236] on span "True" at bounding box center [505, 234] width 18 height 11
click at [493, 236] on input "True" at bounding box center [488, 235] width 10 height 9
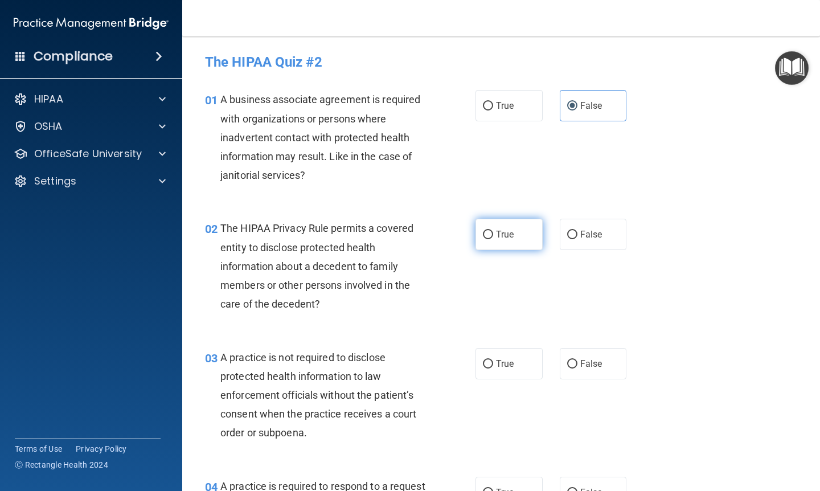
radio input "true"
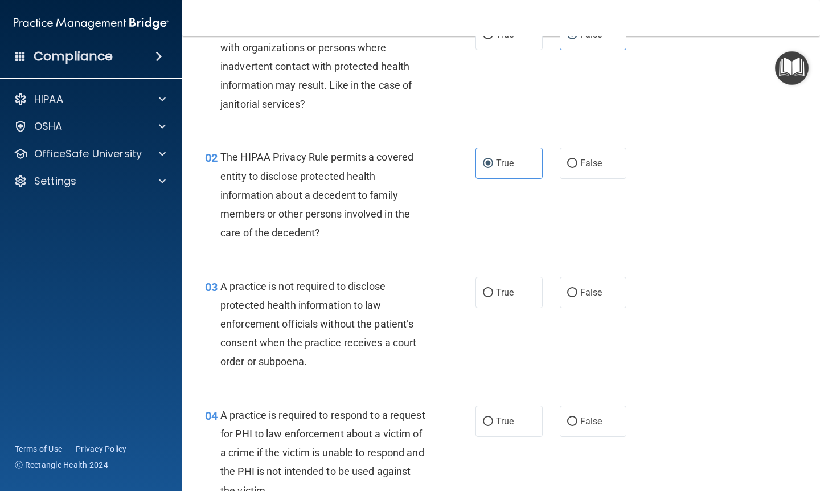
scroll to position [75, 0]
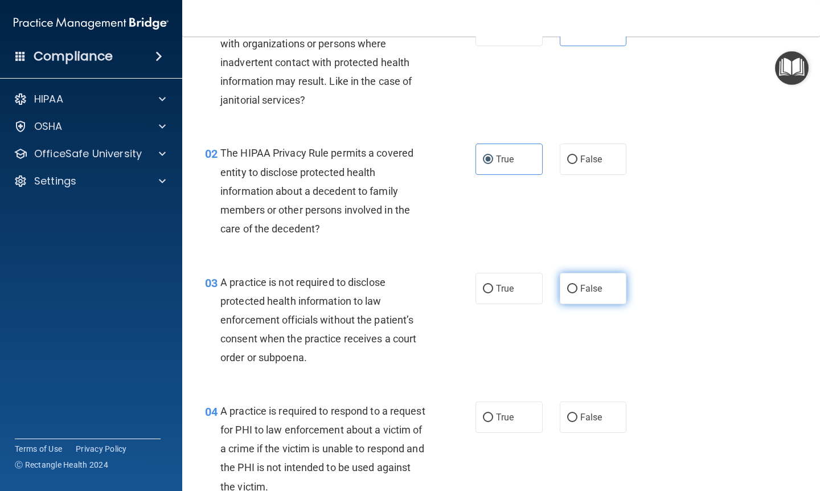
click at [594, 283] on span "False" at bounding box center [592, 288] width 22 height 11
click at [578, 285] on input "False" at bounding box center [572, 289] width 10 height 9
radio input "true"
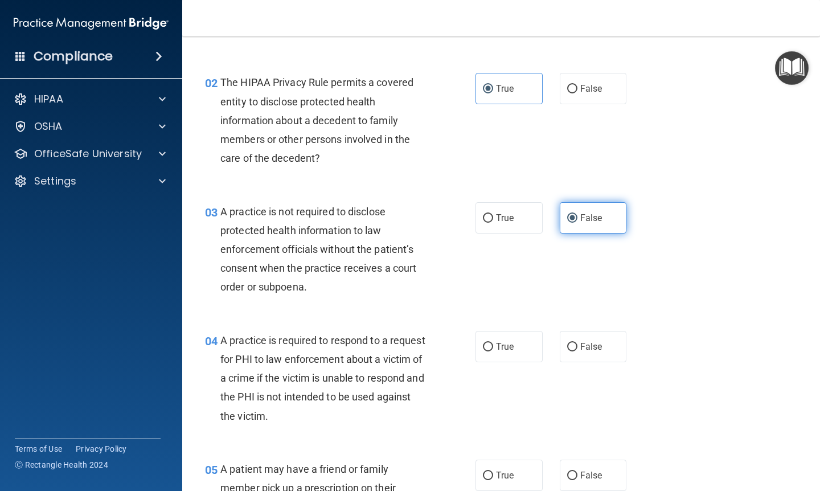
scroll to position [150, 0]
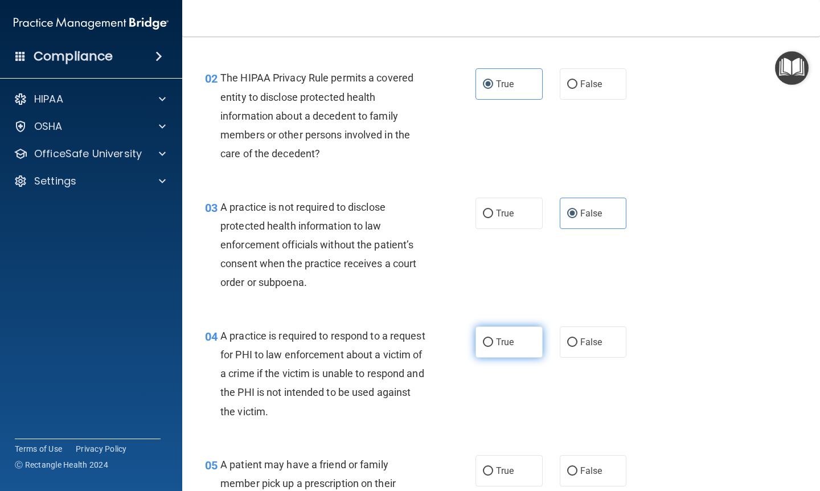
click at [503, 340] on span "True" at bounding box center [505, 342] width 18 height 11
click at [493, 340] on input "True" at bounding box center [488, 342] width 10 height 9
radio input "true"
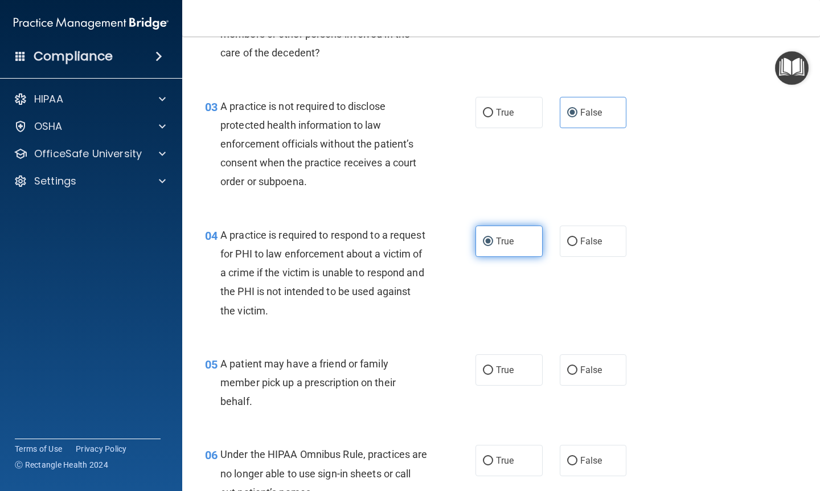
scroll to position [263, 0]
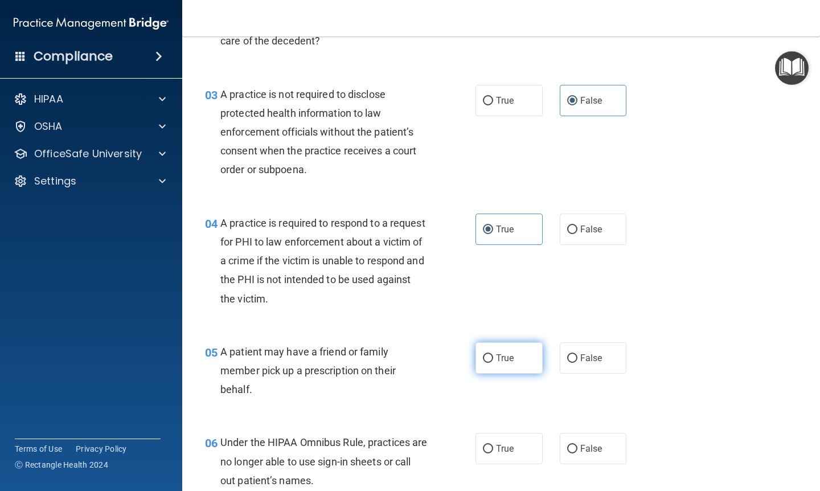
click at [503, 345] on label "True" at bounding box center [509, 357] width 67 height 31
click at [493, 354] on input "True" at bounding box center [488, 358] width 10 height 9
radio input "true"
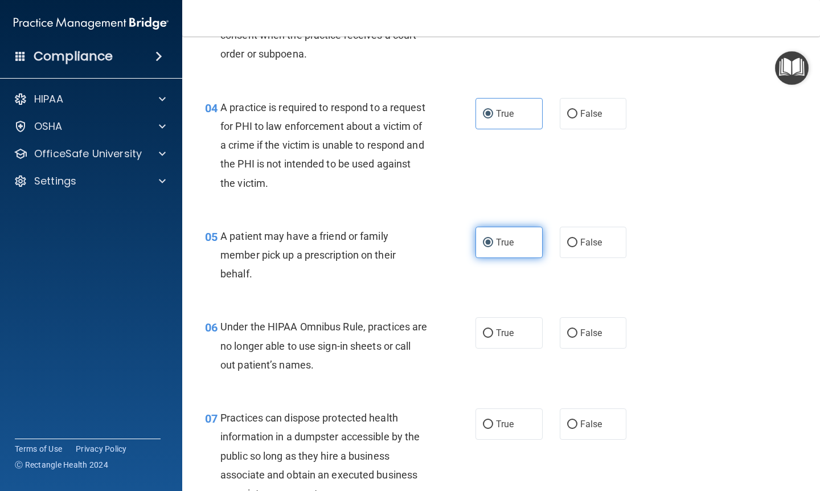
scroll to position [381, 0]
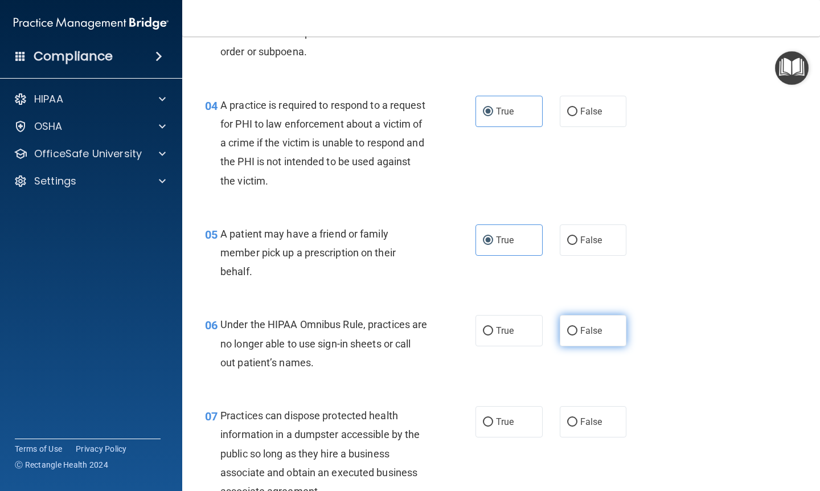
click at [579, 318] on label "False" at bounding box center [593, 330] width 67 height 31
click at [578, 327] on input "False" at bounding box center [572, 331] width 10 height 9
radio input "true"
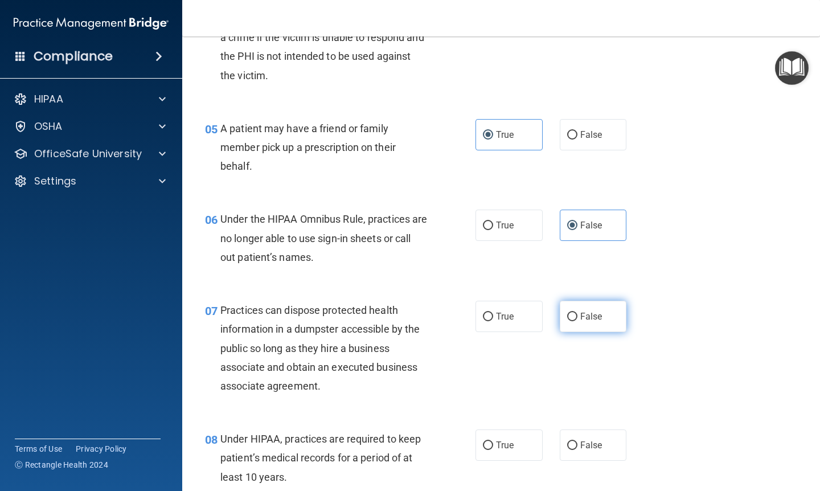
click at [582, 313] on span "False" at bounding box center [592, 316] width 22 height 11
click at [578, 313] on input "False" at bounding box center [572, 317] width 10 height 9
radio input "true"
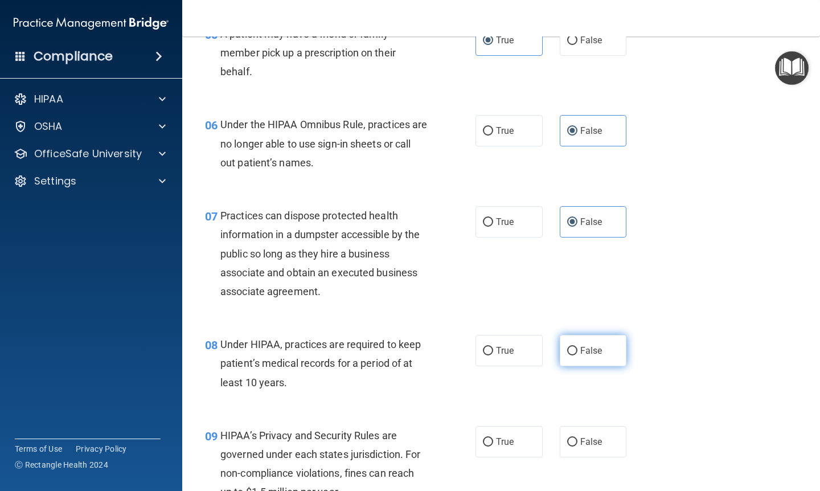
click at [587, 337] on label "False" at bounding box center [593, 350] width 67 height 31
click at [578, 347] on input "False" at bounding box center [572, 351] width 10 height 9
radio input "true"
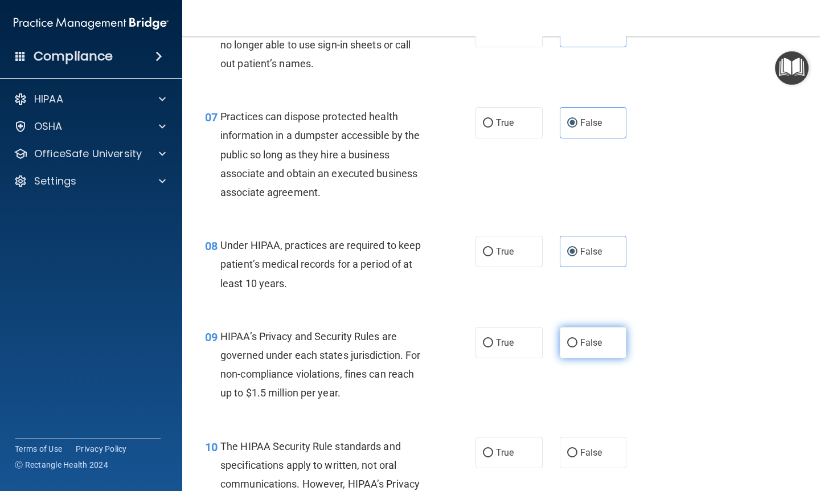
scroll to position [681, 0]
click at [587, 337] on span "False" at bounding box center [592, 341] width 22 height 11
click at [578, 338] on input "False" at bounding box center [572, 342] width 10 height 9
radio input "true"
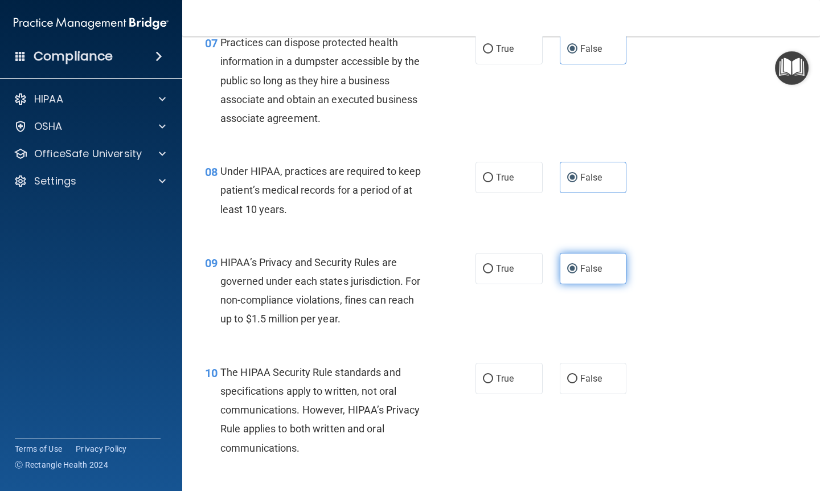
scroll to position [761, 0]
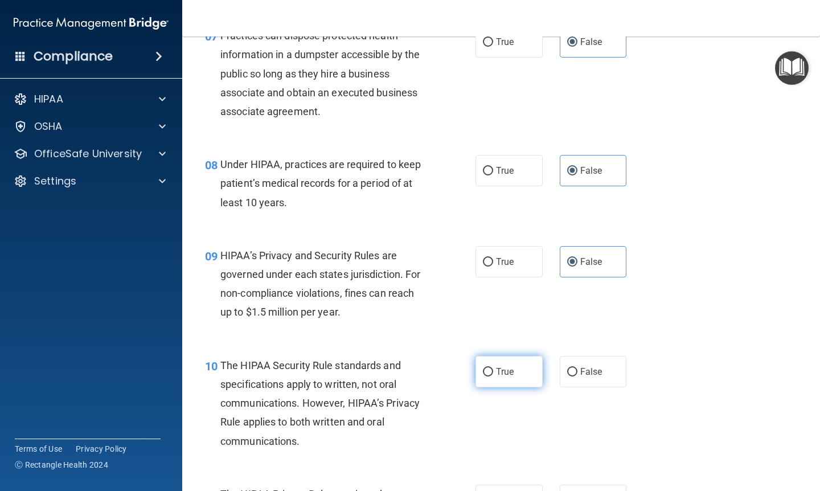
click at [499, 366] on span "True" at bounding box center [505, 371] width 18 height 11
click at [493, 368] on input "True" at bounding box center [488, 372] width 10 height 9
radio input "true"
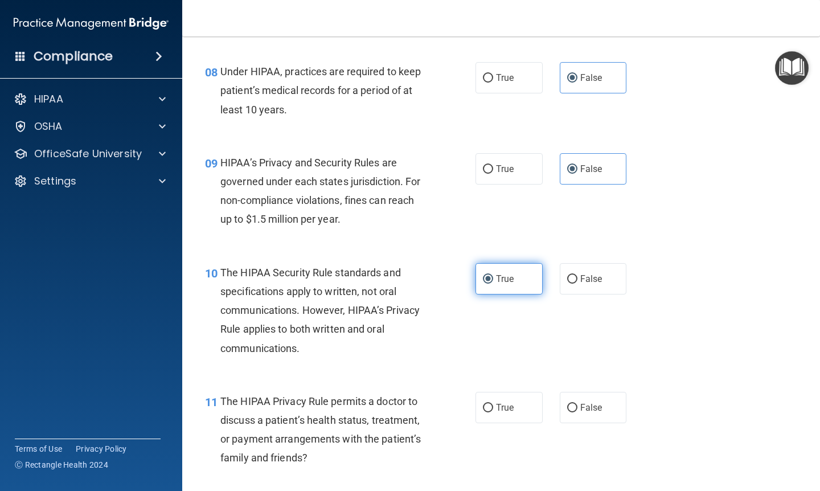
scroll to position [857, 0]
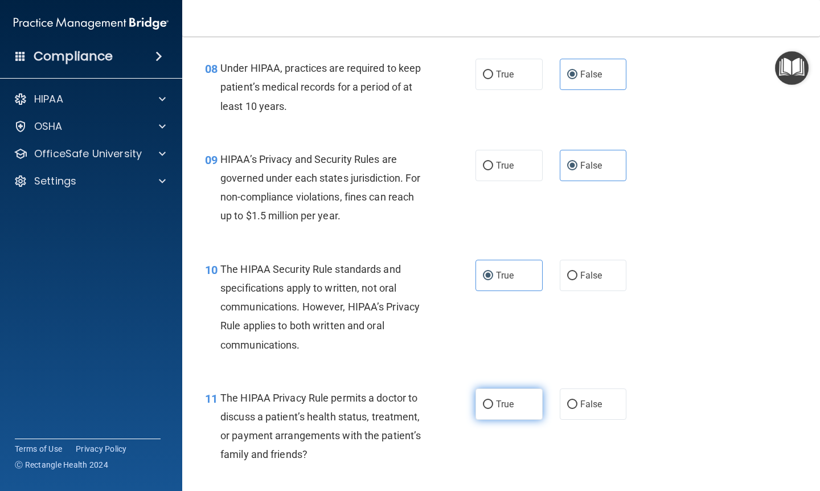
click at [491, 401] on input "True" at bounding box center [488, 405] width 10 height 9
radio input "true"
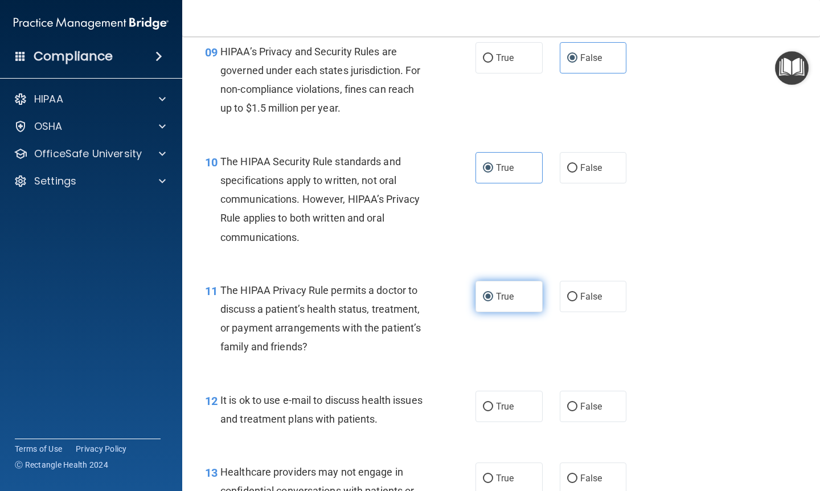
scroll to position [974, 0]
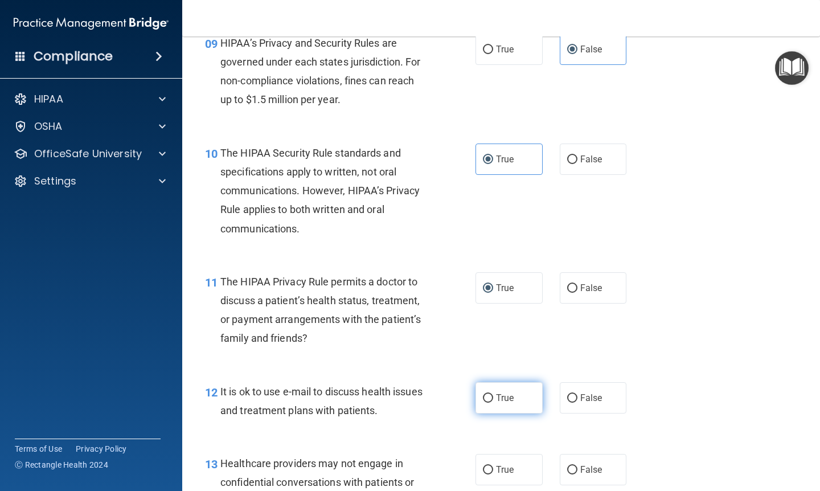
click at [495, 394] on label "True" at bounding box center [509, 397] width 67 height 31
click at [493, 394] on input "True" at bounding box center [488, 398] width 10 height 9
radio input "true"
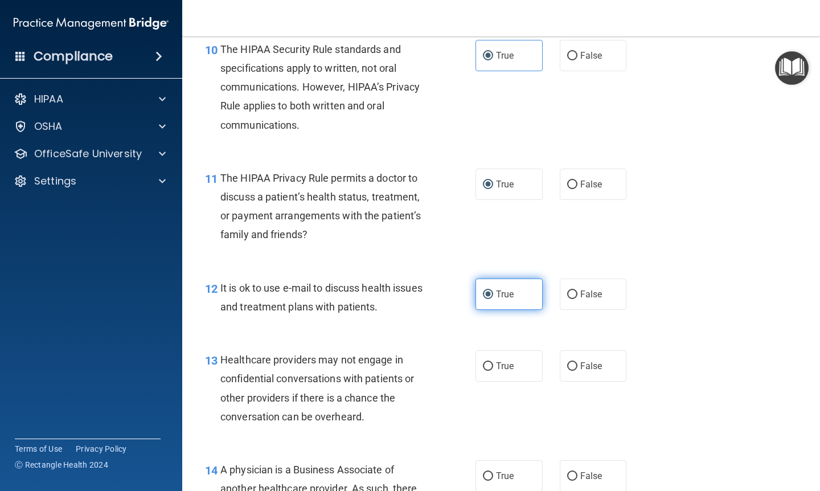
scroll to position [1079, 0]
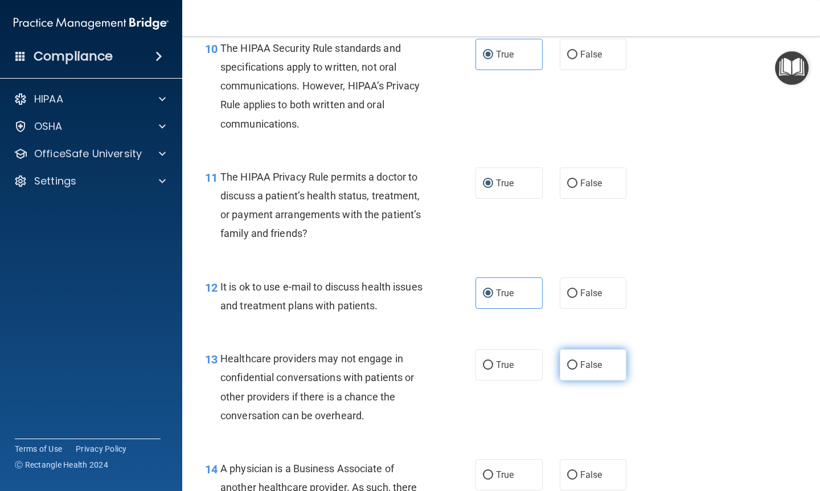
click at [602, 360] on span "False" at bounding box center [592, 365] width 22 height 11
click at [578, 361] on input "False" at bounding box center [572, 365] width 10 height 9
radio input "true"
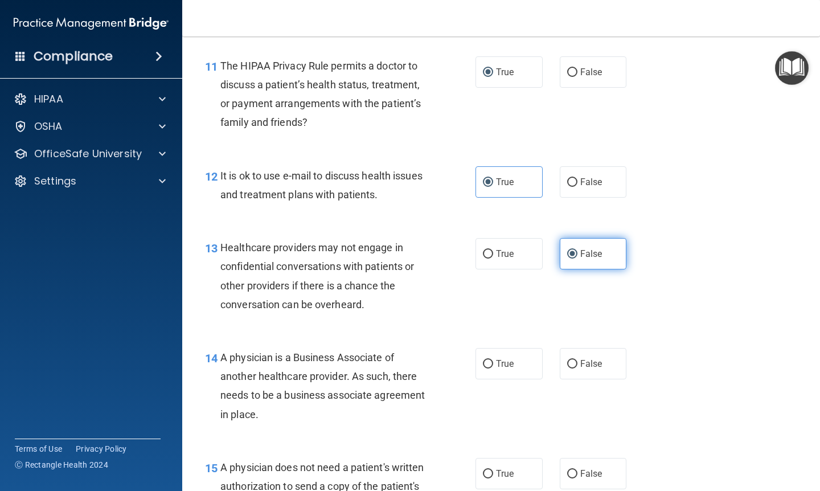
scroll to position [1194, 0]
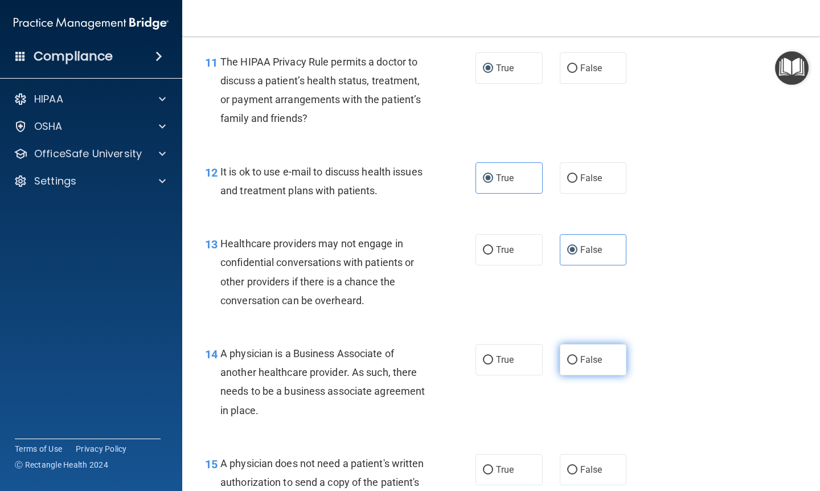
click at [598, 364] on label "False" at bounding box center [593, 359] width 67 height 31
click at [578, 364] on input "False" at bounding box center [572, 360] width 10 height 9
radio input "true"
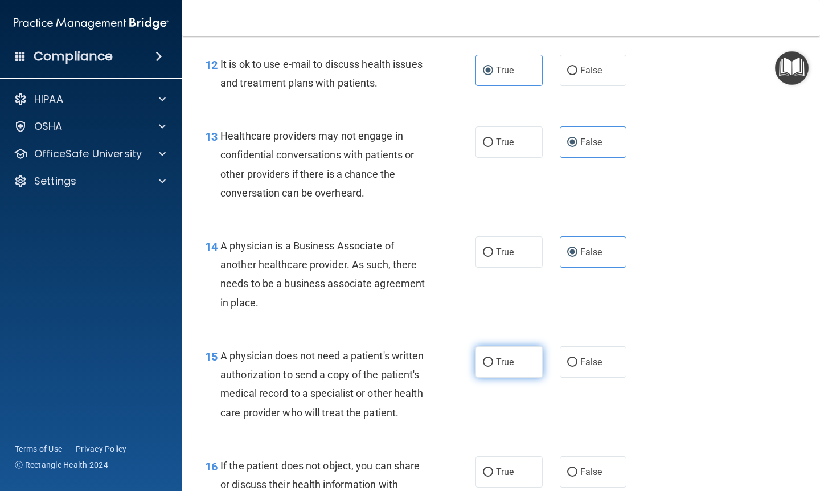
click at [505, 358] on span "True" at bounding box center [505, 362] width 18 height 11
click at [493, 358] on input "True" at bounding box center [488, 362] width 10 height 9
radio input "true"
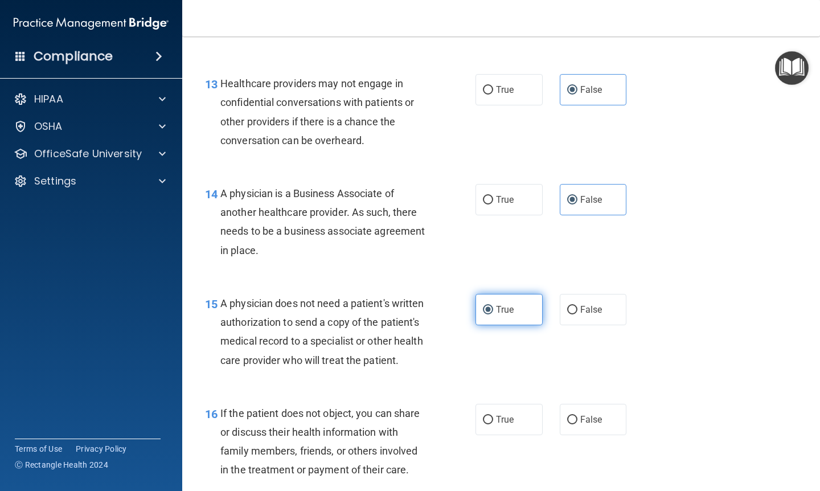
scroll to position [1398, 0]
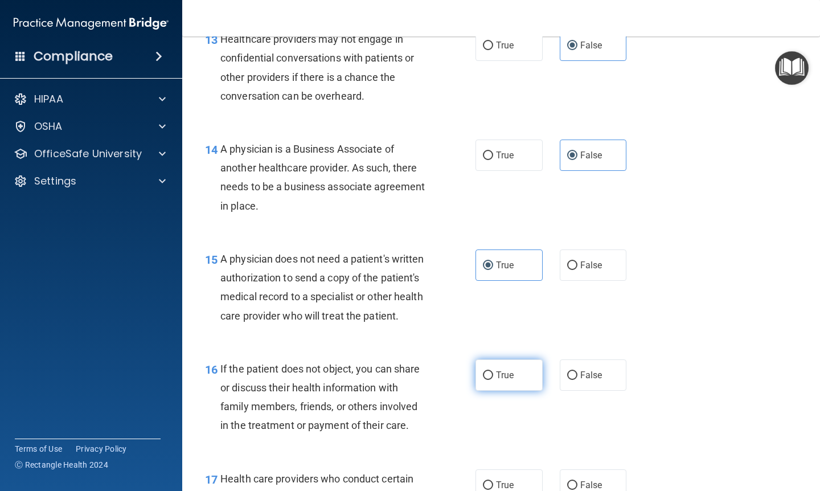
click at [505, 360] on label "True" at bounding box center [509, 375] width 67 height 31
click at [493, 371] on input "True" at bounding box center [488, 375] width 10 height 9
radio input "true"
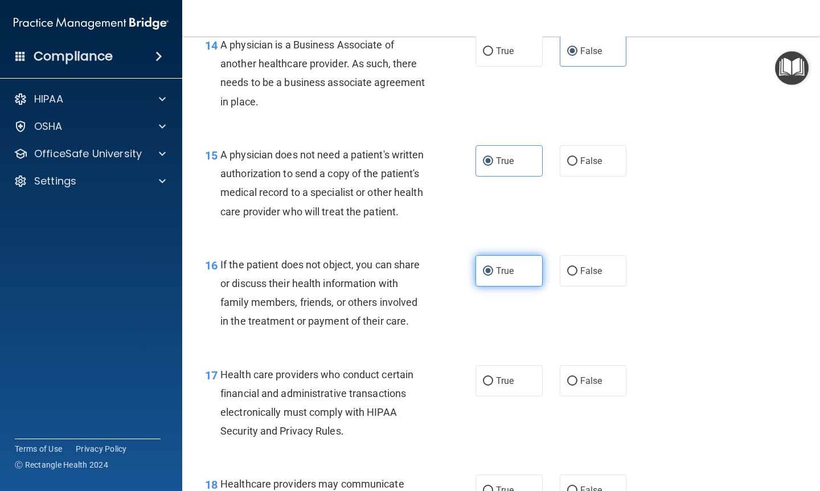
scroll to position [1509, 0]
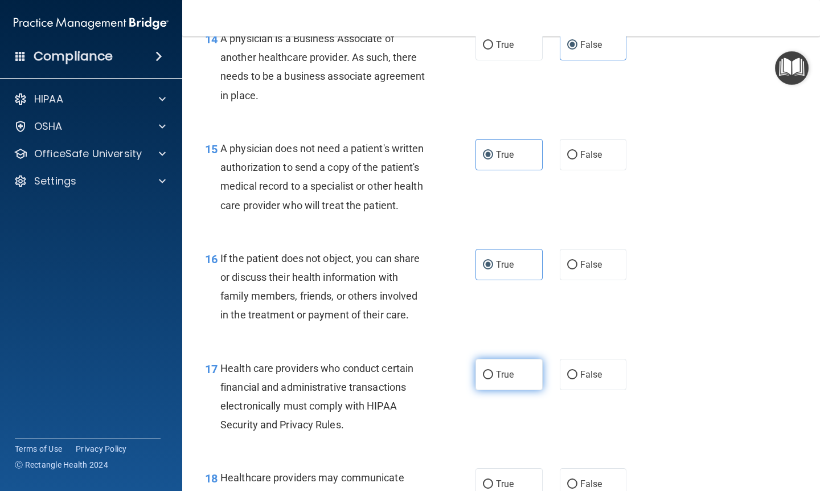
click at [501, 369] on span "True" at bounding box center [505, 374] width 18 height 11
click at [493, 371] on input "True" at bounding box center [488, 375] width 10 height 9
radio input "true"
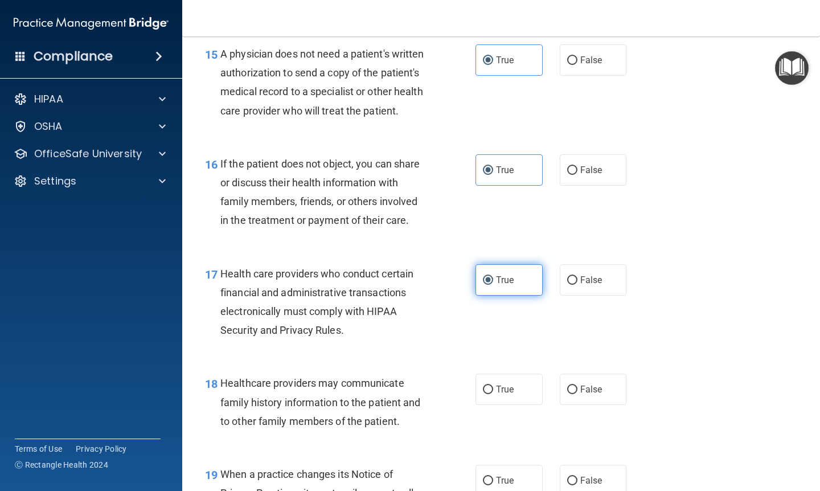
scroll to position [1605, 0]
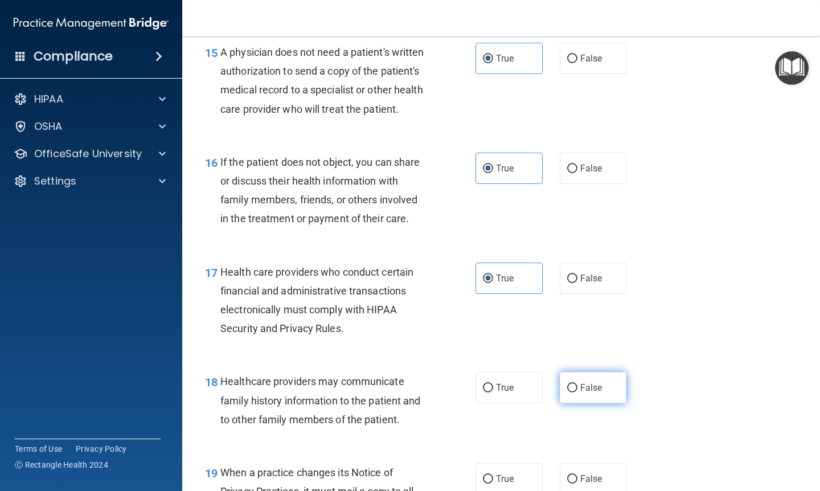
click at [579, 372] on label "False" at bounding box center [593, 387] width 67 height 31
click at [578, 384] on input "False" at bounding box center [572, 388] width 10 height 9
radio input "true"
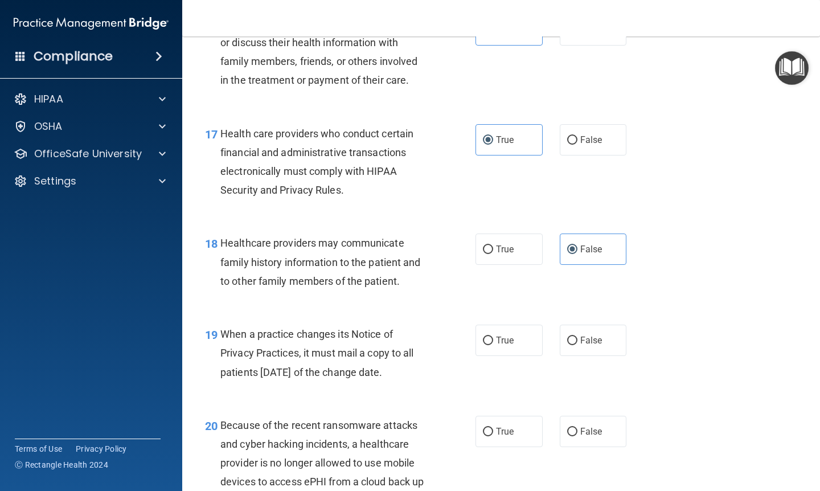
scroll to position [1765, 0]
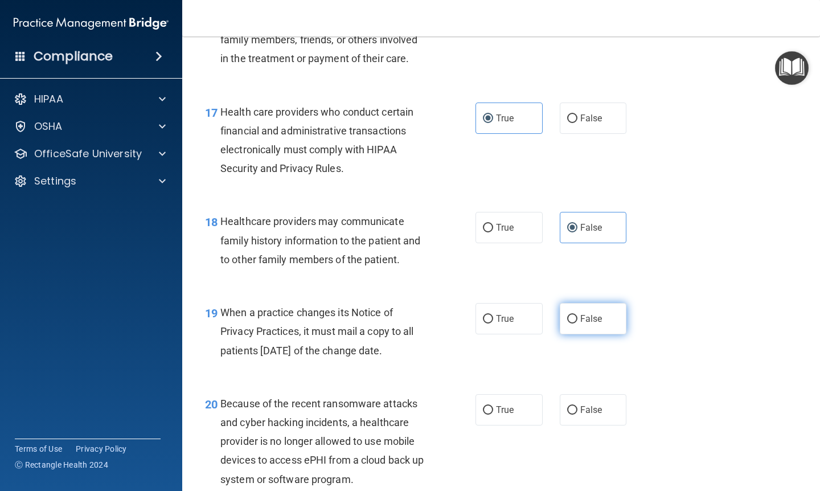
click at [587, 313] on span "False" at bounding box center [592, 318] width 22 height 11
click at [578, 315] on input "False" at bounding box center [572, 319] width 10 height 9
radio input "true"
click at [591, 394] on label "False" at bounding box center [593, 409] width 67 height 31
click at [578, 406] on input "False" at bounding box center [572, 410] width 10 height 9
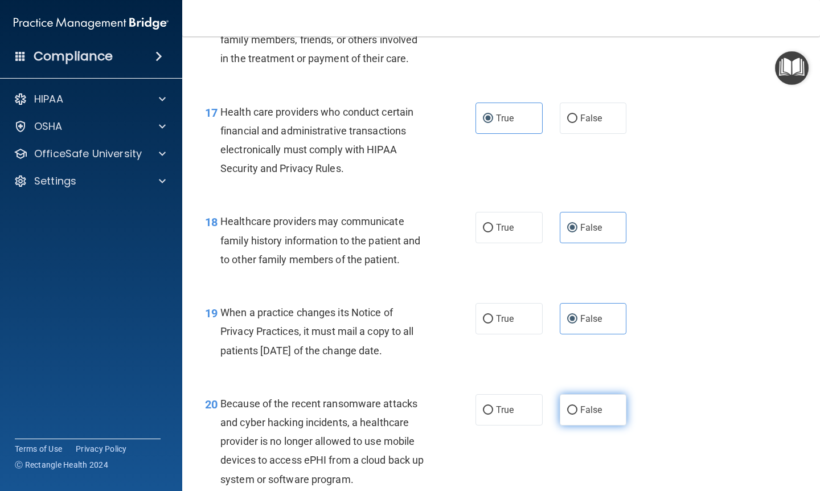
radio input "true"
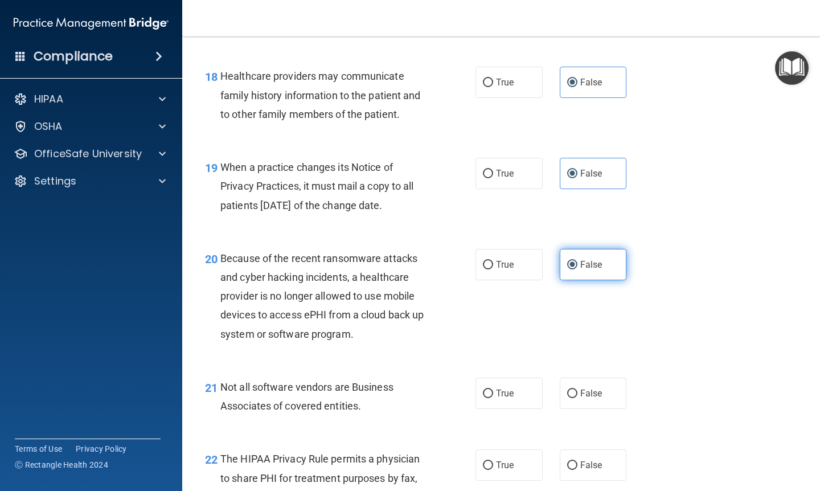
scroll to position [1928, 0]
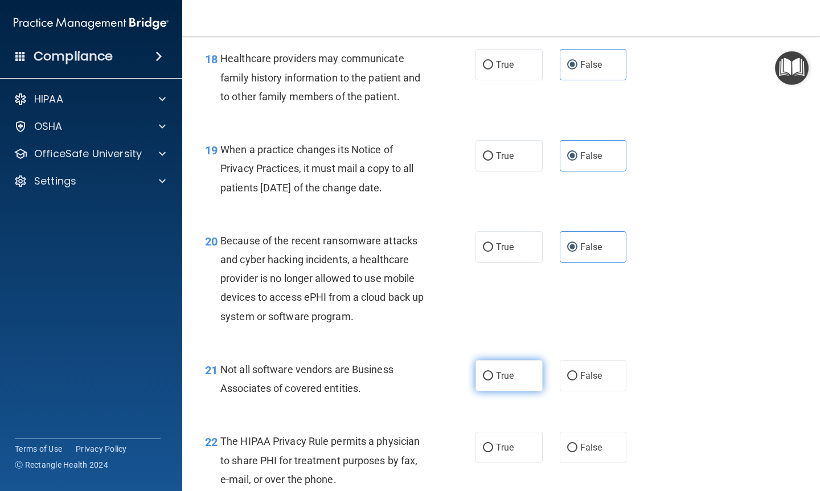
click at [495, 370] on label "True" at bounding box center [509, 375] width 67 height 31
click at [493, 372] on input "True" at bounding box center [488, 376] width 10 height 9
radio input "true"
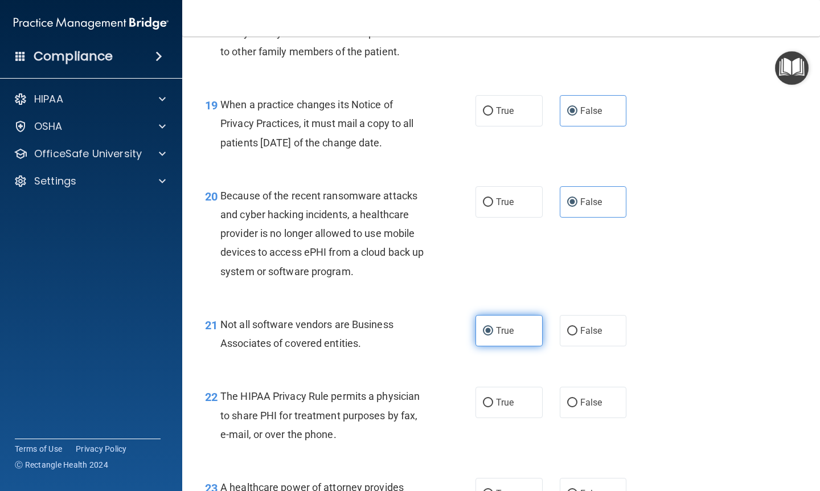
scroll to position [1983, 0]
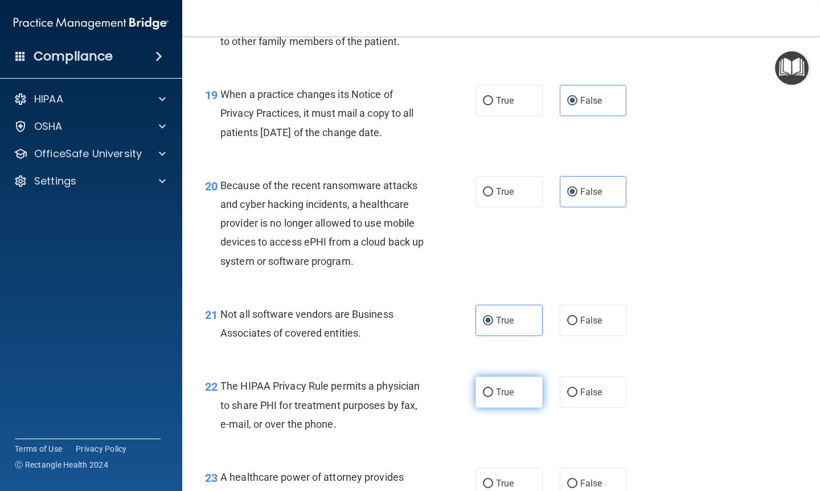
click at [495, 384] on label "True" at bounding box center [509, 392] width 67 height 31
click at [493, 389] on input "True" at bounding box center [488, 393] width 10 height 9
radio input "true"
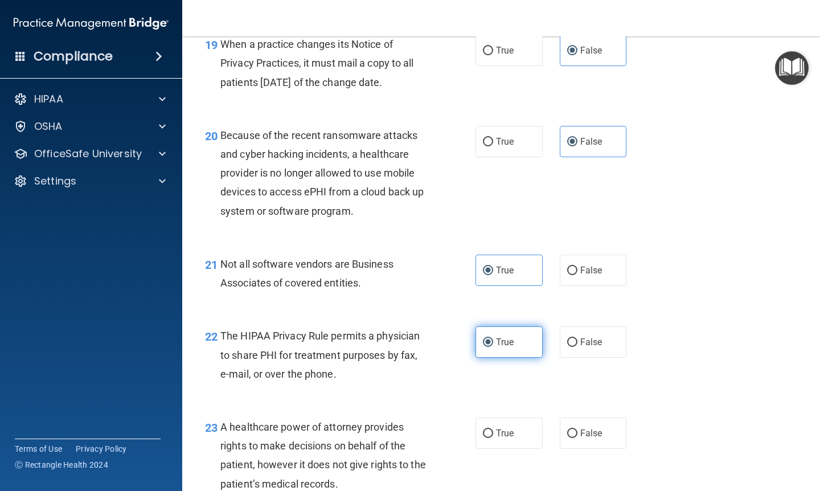
scroll to position [2037, 0]
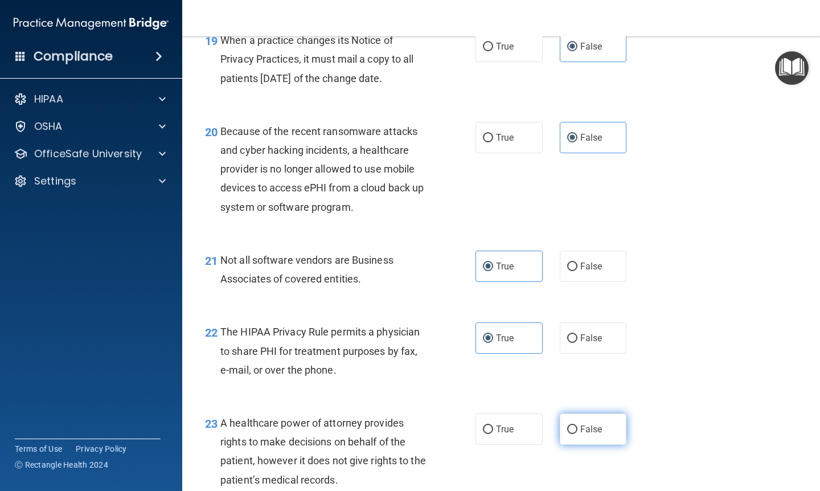
click at [595, 414] on label "False" at bounding box center [593, 429] width 67 height 31
click at [578, 426] on input "False" at bounding box center [572, 430] width 10 height 9
radio input "true"
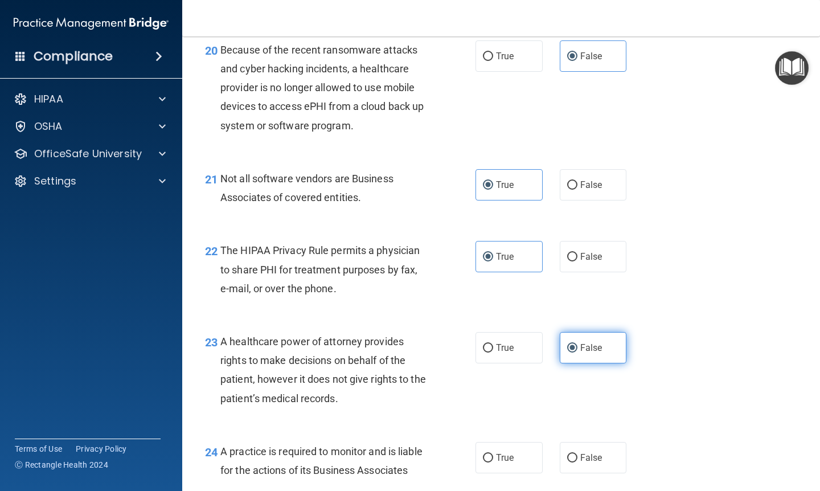
scroll to position [2130, 0]
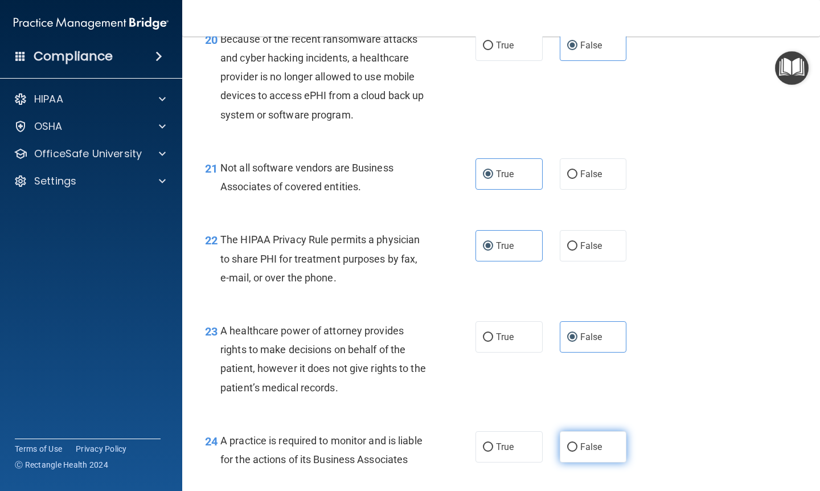
click at [592, 431] on label "False" at bounding box center [593, 446] width 67 height 31
click at [578, 443] on input "False" at bounding box center [572, 447] width 10 height 9
radio input "true"
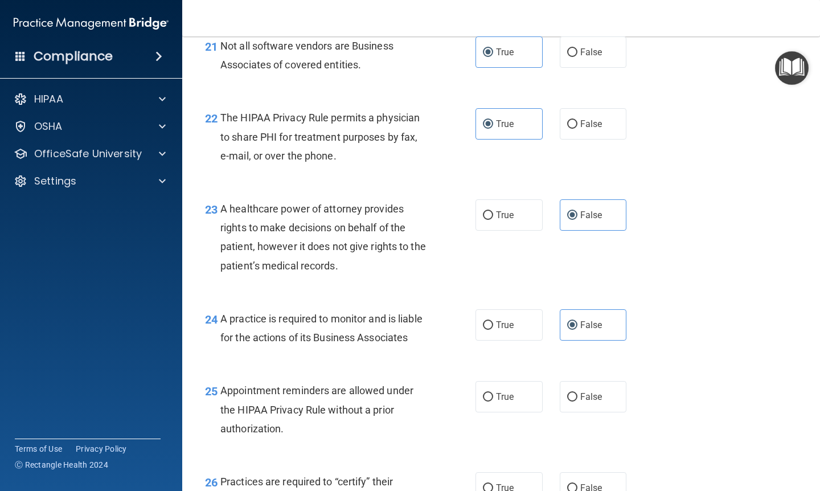
scroll to position [2254, 0]
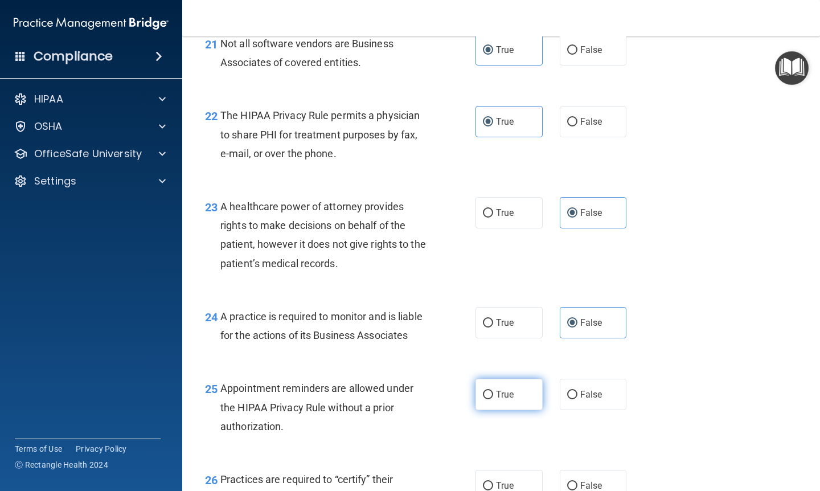
click at [493, 390] on label "True" at bounding box center [509, 394] width 67 height 31
click at [493, 391] on input "True" at bounding box center [488, 395] width 10 height 9
radio input "true"
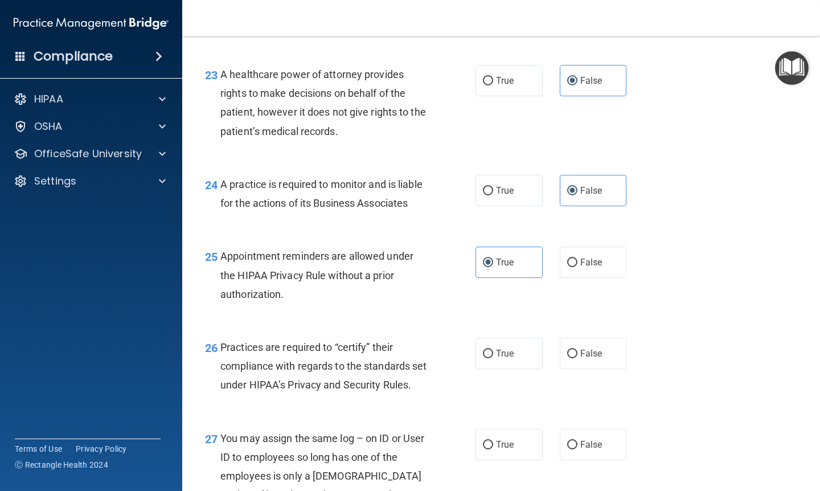
scroll to position [2387, 0]
click at [575, 349] on input "False" at bounding box center [572, 353] width 10 height 9
radio input "true"
click at [581, 449] on span "False" at bounding box center [592, 443] width 22 height 11
click at [578, 448] on input "False" at bounding box center [572, 444] width 10 height 9
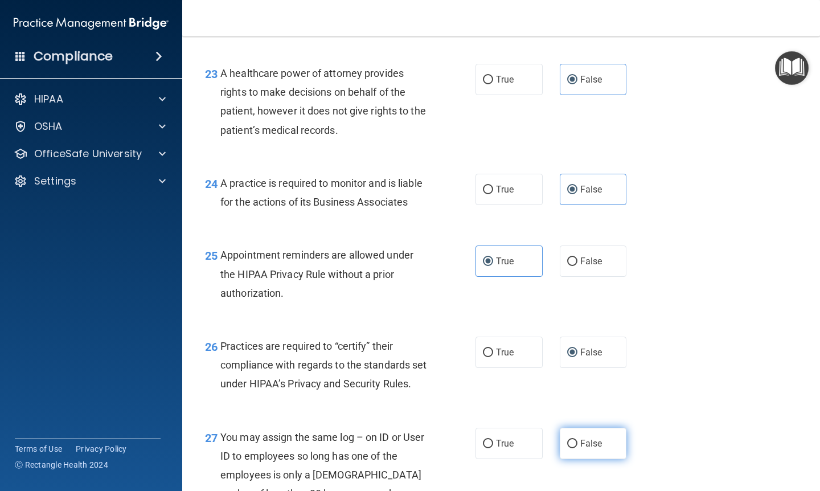
radio input "true"
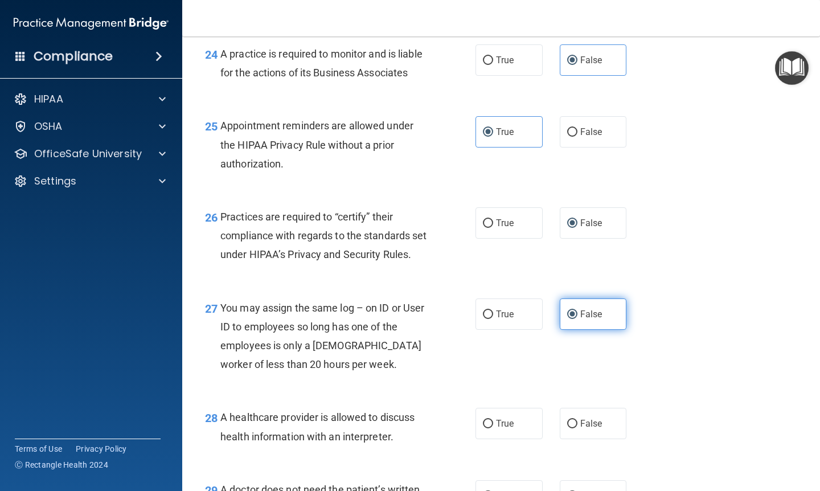
scroll to position [2527, 0]
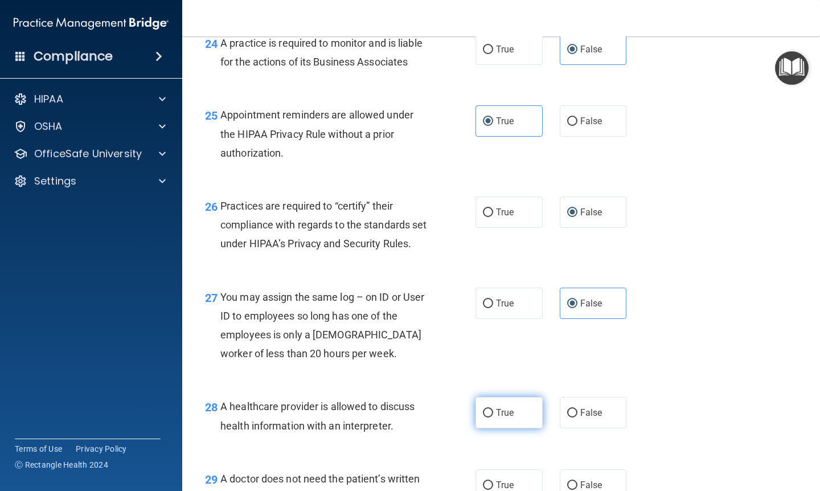
click at [492, 418] on input "True" at bounding box center [488, 413] width 10 height 9
radio input "true"
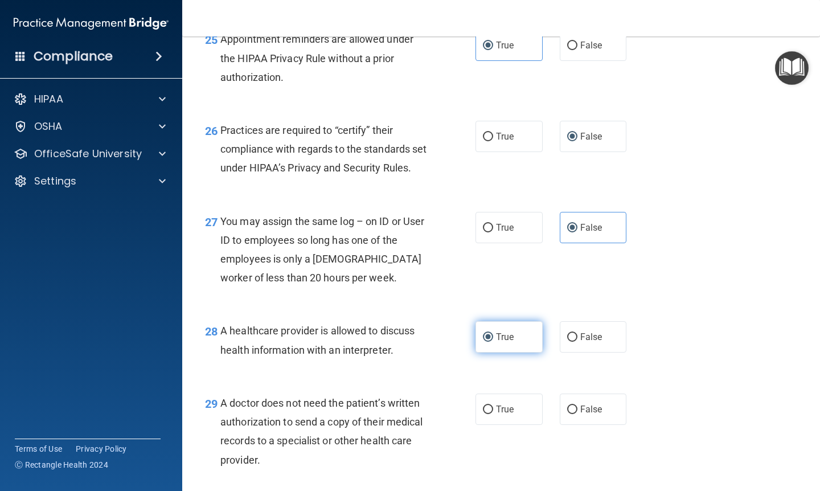
scroll to position [2605, 0]
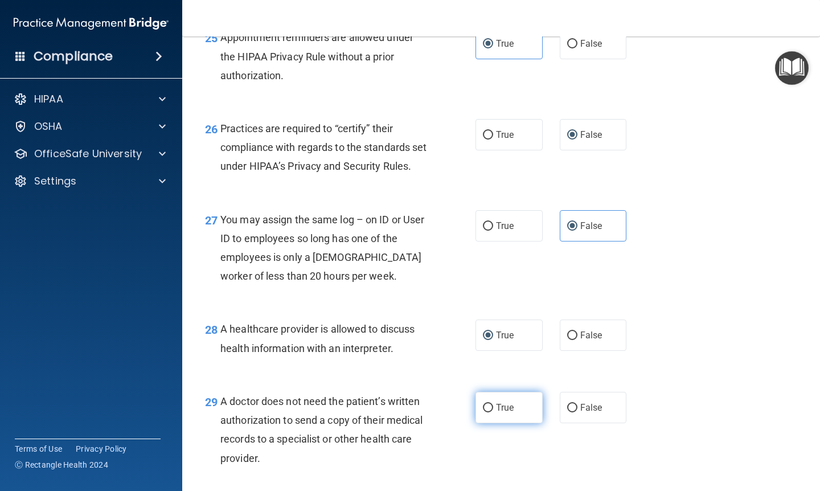
click at [491, 413] on input "True" at bounding box center [488, 408] width 10 height 9
radio input "true"
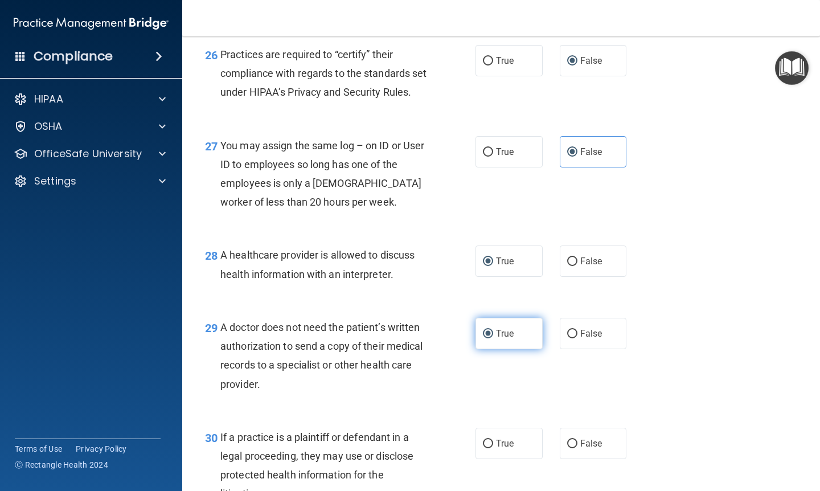
scroll to position [2743, 0]
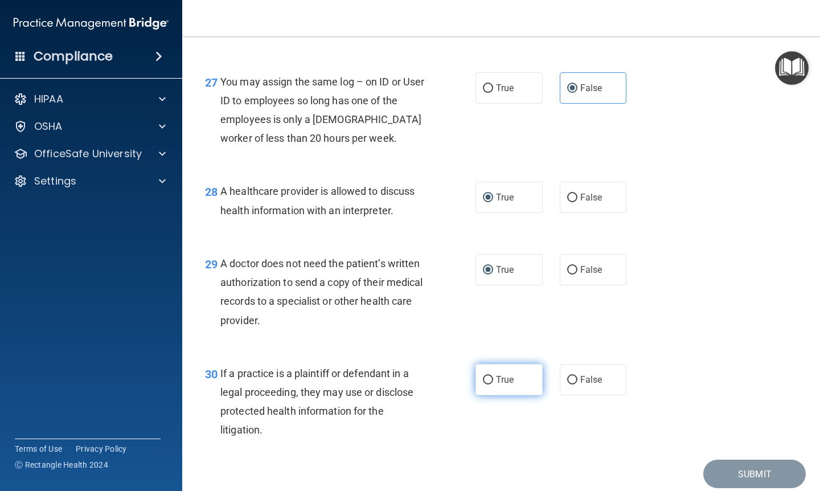
click at [504, 385] on span "True" at bounding box center [505, 379] width 18 height 11
click at [493, 385] on input "True" at bounding box center [488, 380] width 10 height 9
radio input "true"
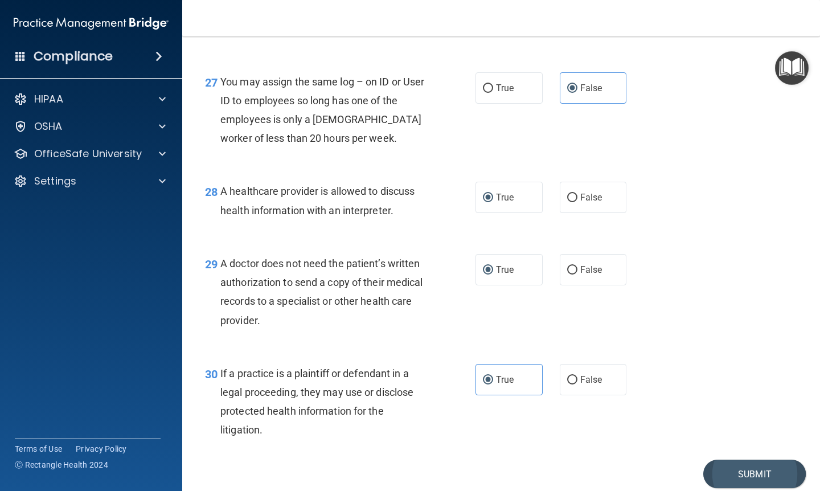
click at [738, 476] on button "Submit" at bounding box center [755, 474] width 103 height 29
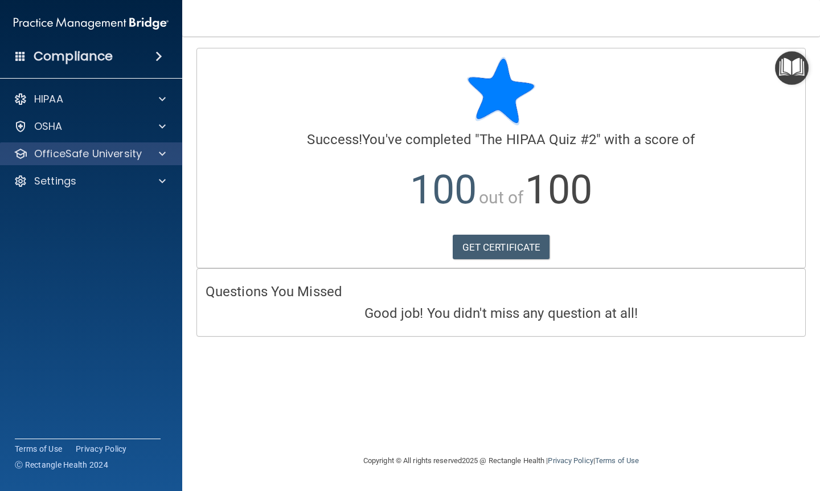
click at [157, 157] on div at bounding box center [160, 154] width 28 height 14
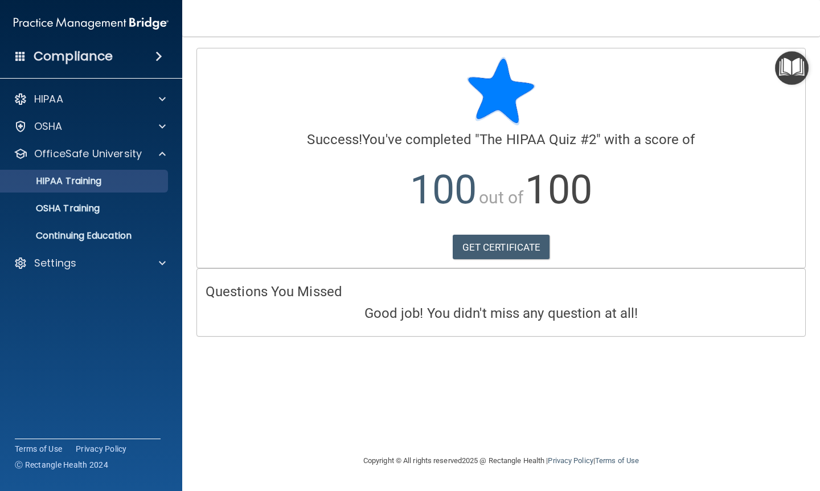
click at [128, 183] on div "HIPAA Training" at bounding box center [85, 180] width 156 height 11
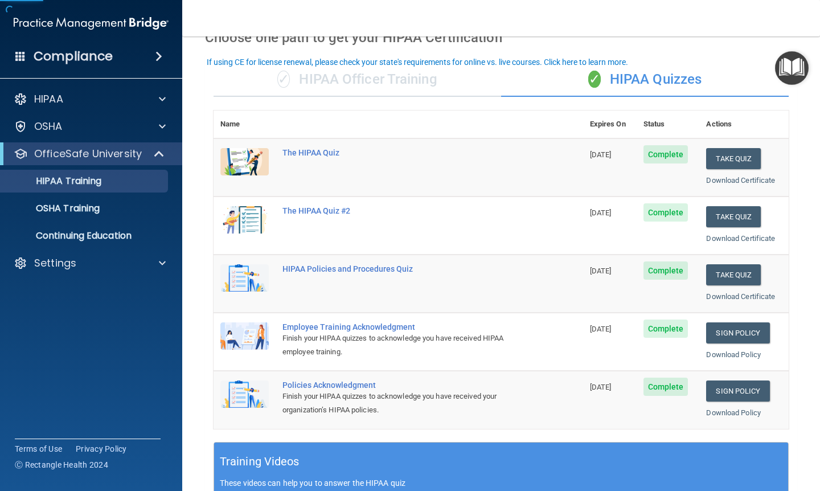
scroll to position [66, 0]
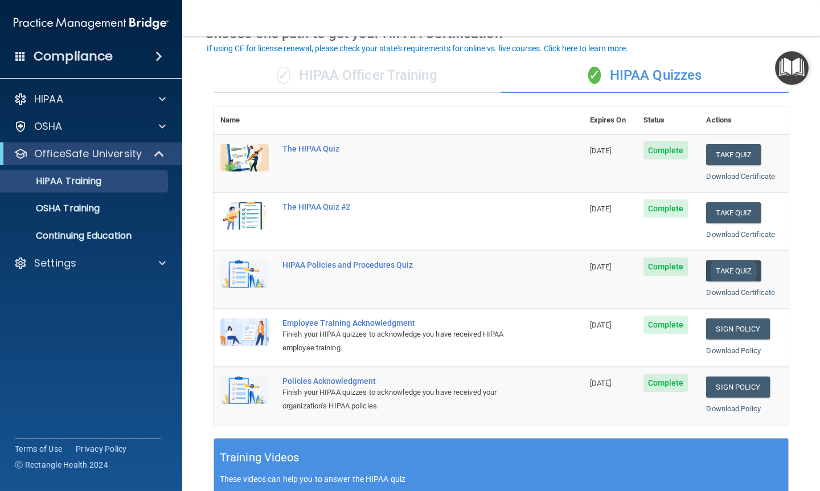
click at [726, 271] on button "Take Quiz" at bounding box center [733, 270] width 55 height 21
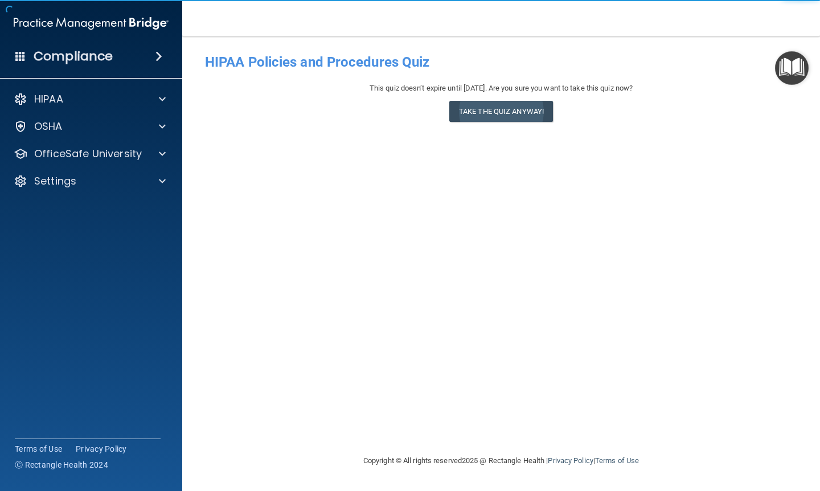
click at [489, 113] on button "Take the quiz anyway!" at bounding box center [502, 111] width 104 height 21
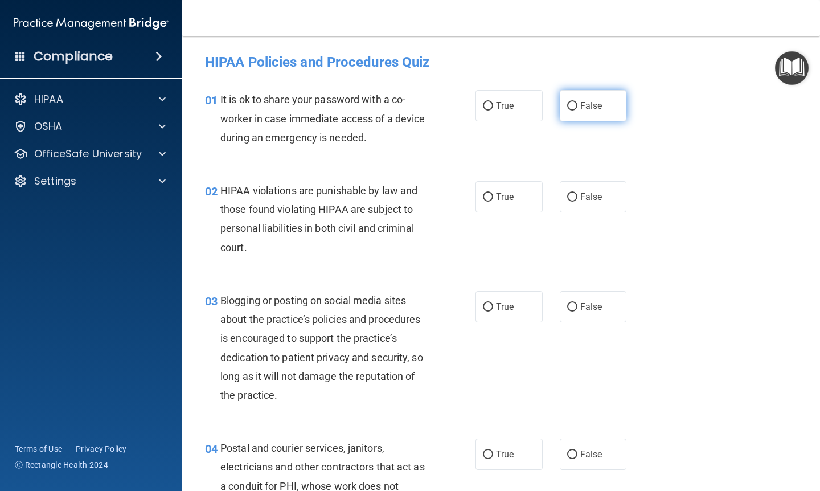
click at [606, 112] on label "False" at bounding box center [593, 105] width 67 height 31
click at [578, 111] on input "False" at bounding box center [572, 106] width 10 height 9
radio input "true"
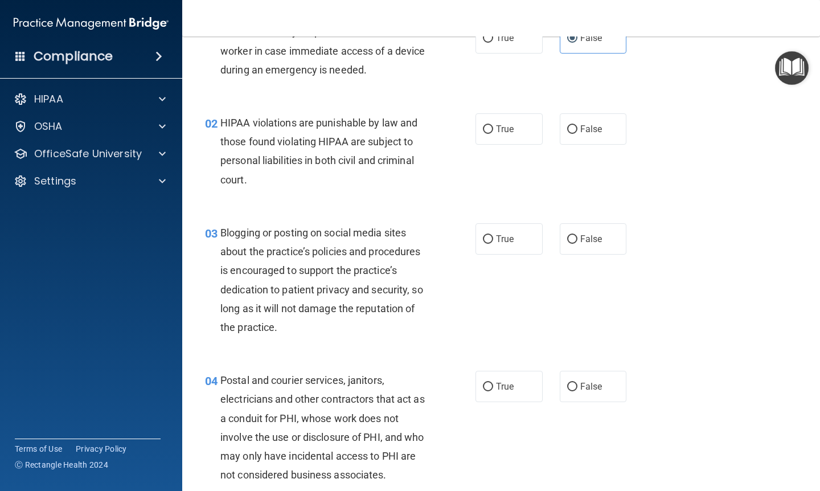
scroll to position [95, 0]
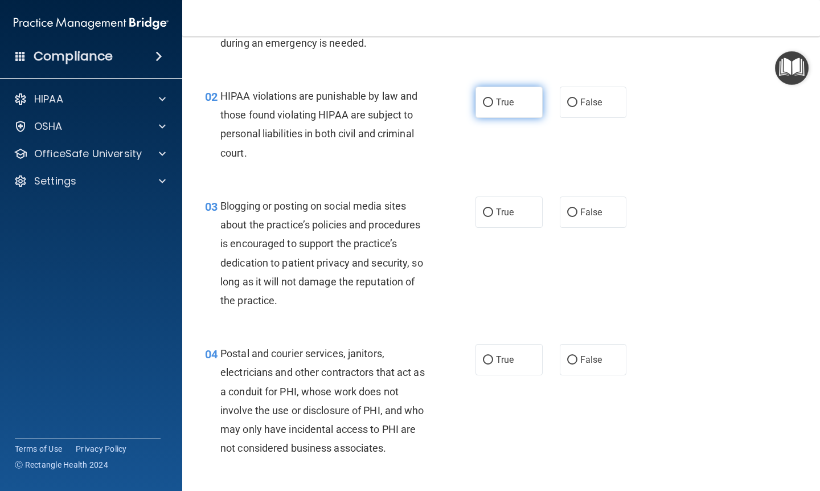
click at [492, 100] on input "True" at bounding box center [488, 103] width 10 height 9
radio input "true"
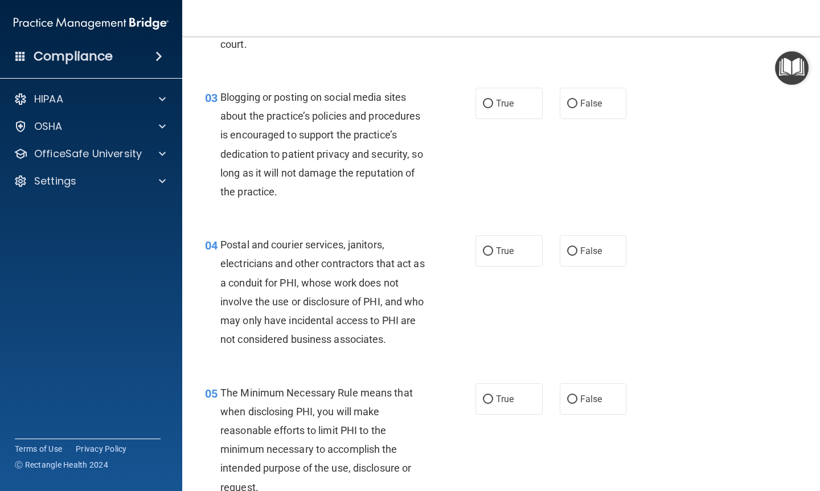
scroll to position [206, 0]
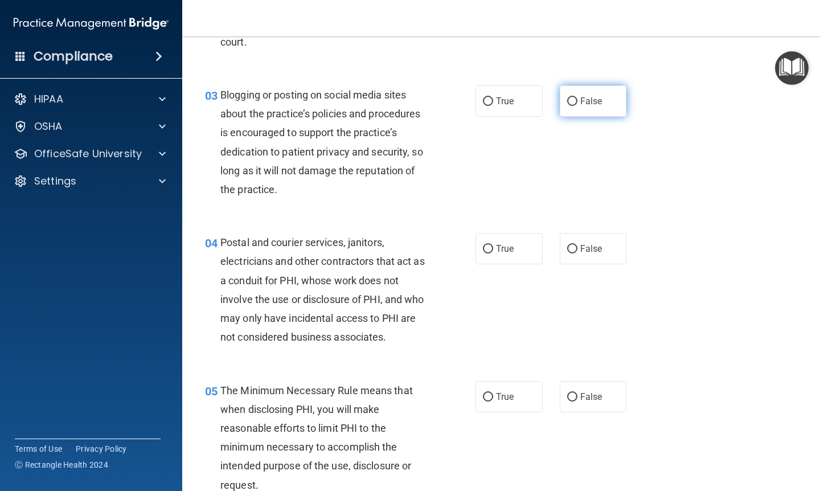
click at [595, 110] on label "False" at bounding box center [593, 100] width 67 height 31
click at [578, 106] on input "False" at bounding box center [572, 101] width 10 height 9
radio input "true"
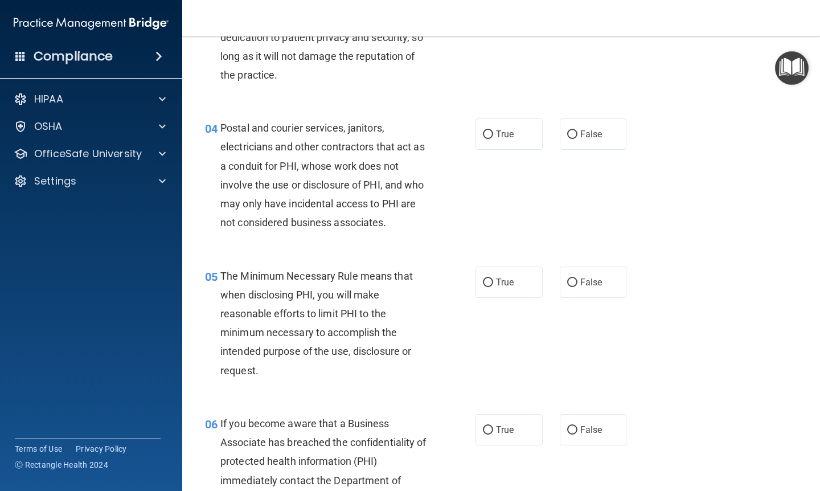
scroll to position [335, 0]
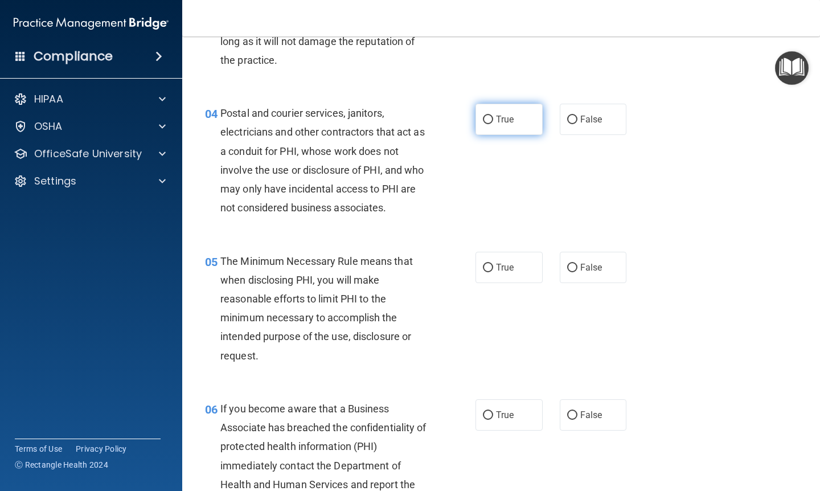
click at [488, 116] on input "True" at bounding box center [488, 120] width 10 height 9
radio input "true"
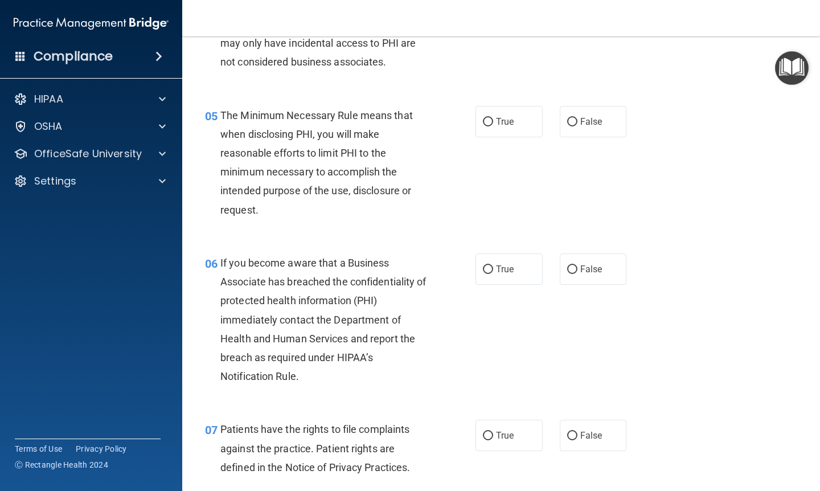
scroll to position [483, 0]
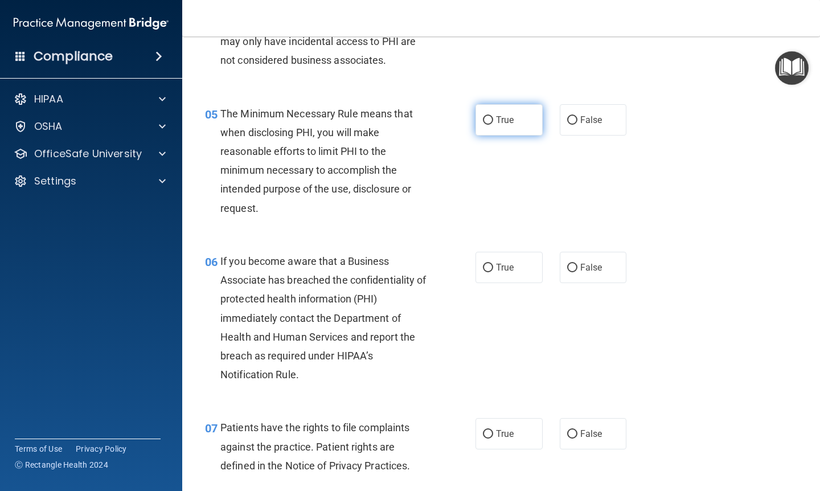
click at [510, 115] on span "True" at bounding box center [505, 120] width 18 height 11
click at [493, 116] on input "True" at bounding box center [488, 120] width 10 height 9
radio input "true"
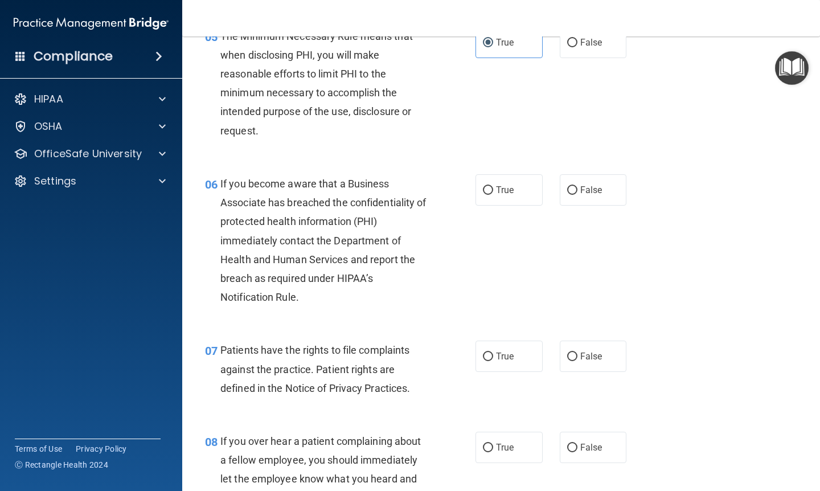
scroll to position [615, 0]
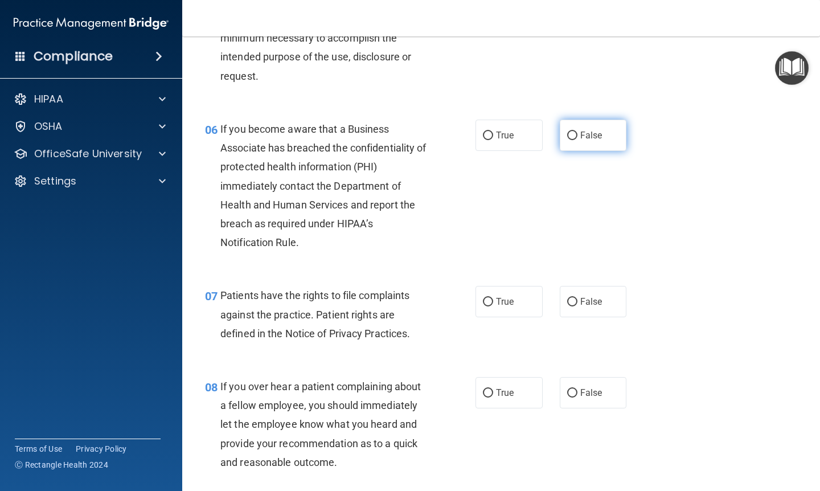
click at [579, 130] on label "False" at bounding box center [593, 135] width 67 height 31
click at [578, 132] on input "False" at bounding box center [572, 136] width 10 height 9
radio input "true"
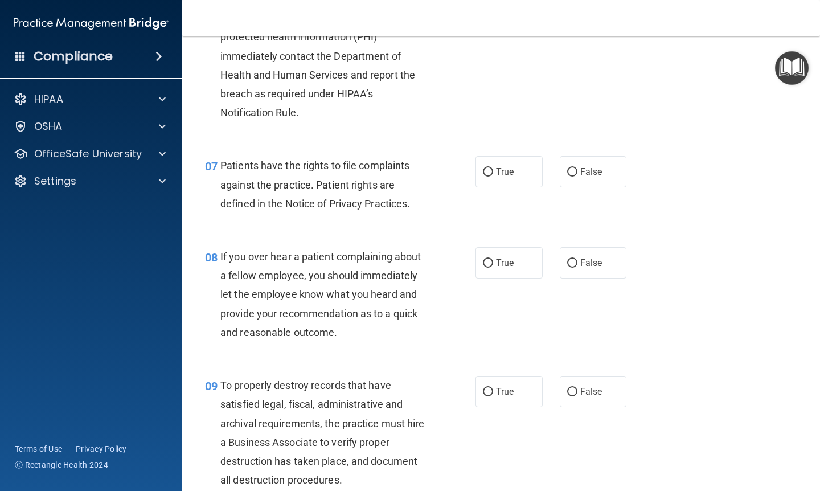
scroll to position [759, 0]
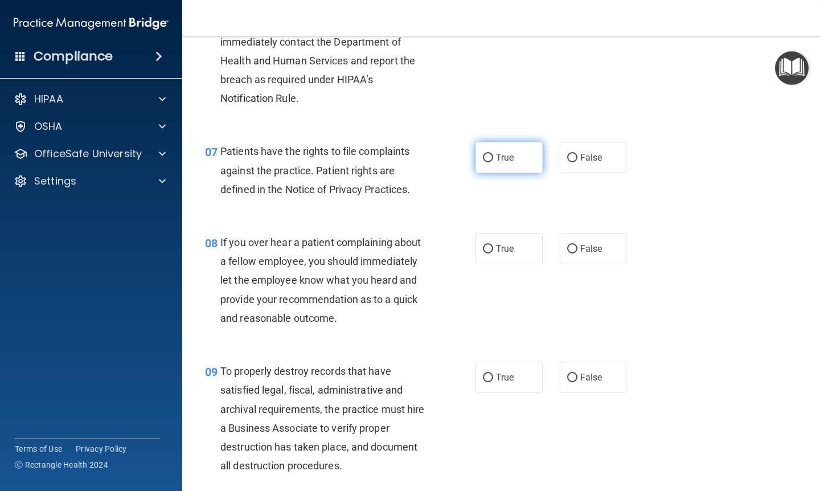
click at [517, 152] on label "True" at bounding box center [509, 157] width 67 height 31
click at [493, 154] on input "True" at bounding box center [488, 158] width 10 height 9
radio input "true"
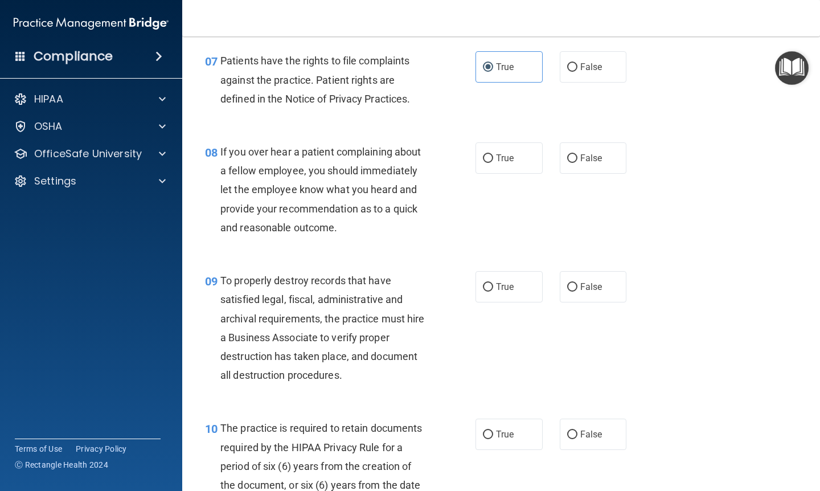
scroll to position [850, 0]
click at [578, 153] on label "False" at bounding box center [593, 157] width 67 height 31
click at [578, 154] on input "False" at bounding box center [572, 158] width 10 height 9
radio input "true"
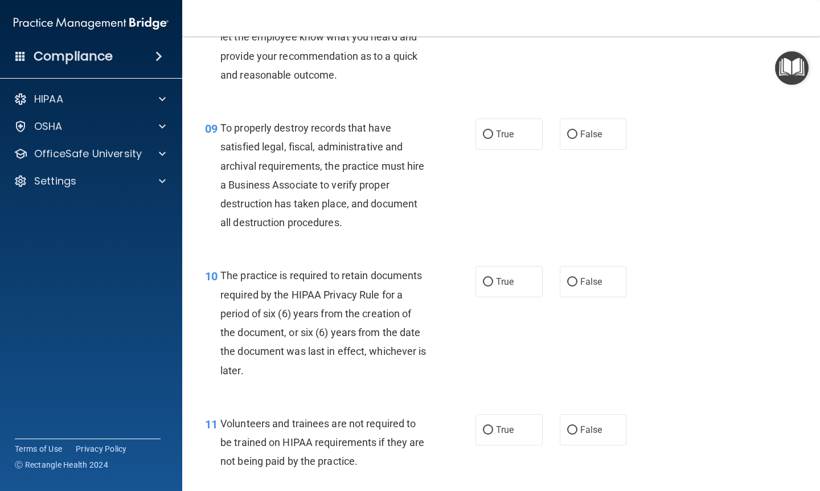
scroll to position [1005, 0]
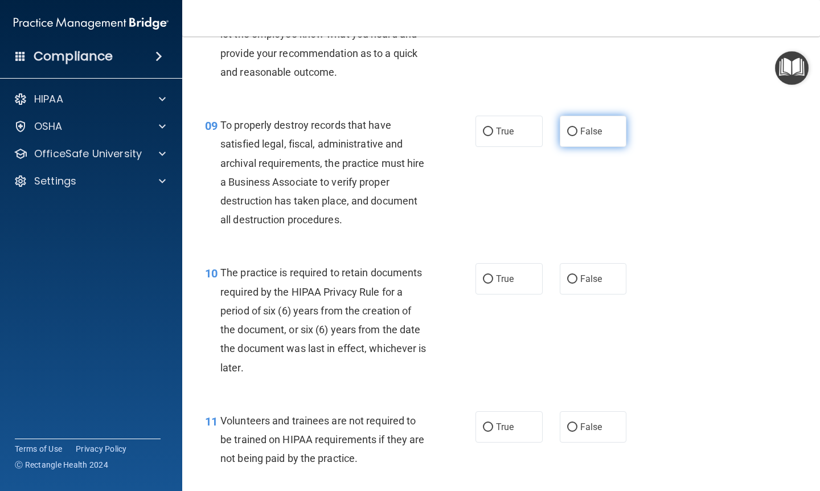
click at [576, 128] on input "False" at bounding box center [572, 132] width 10 height 9
radio input "true"
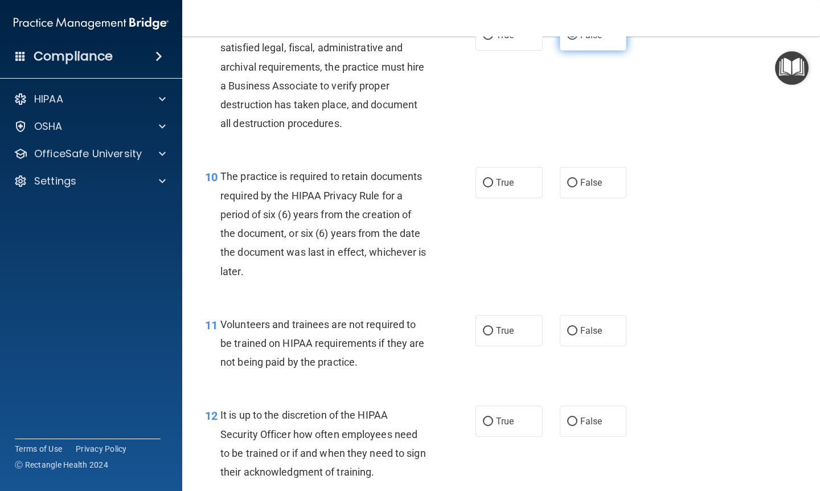
scroll to position [1134, 0]
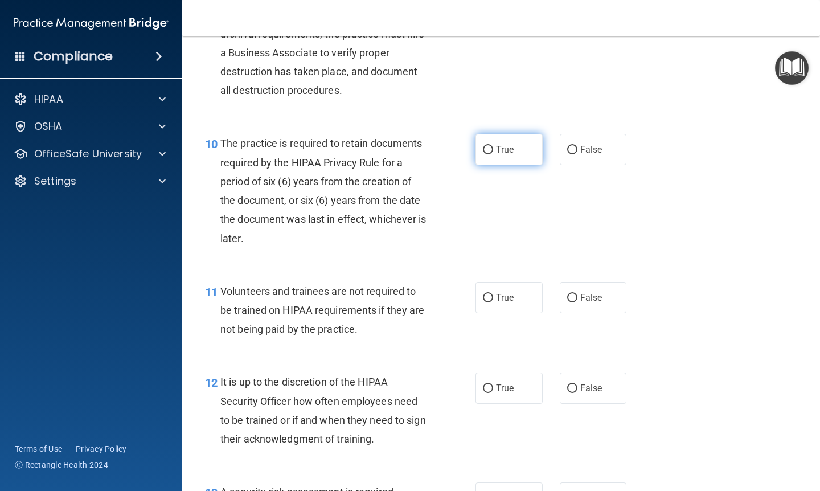
click at [494, 138] on label "True" at bounding box center [509, 149] width 67 height 31
click at [493, 146] on input "True" at bounding box center [488, 150] width 10 height 9
radio input "true"
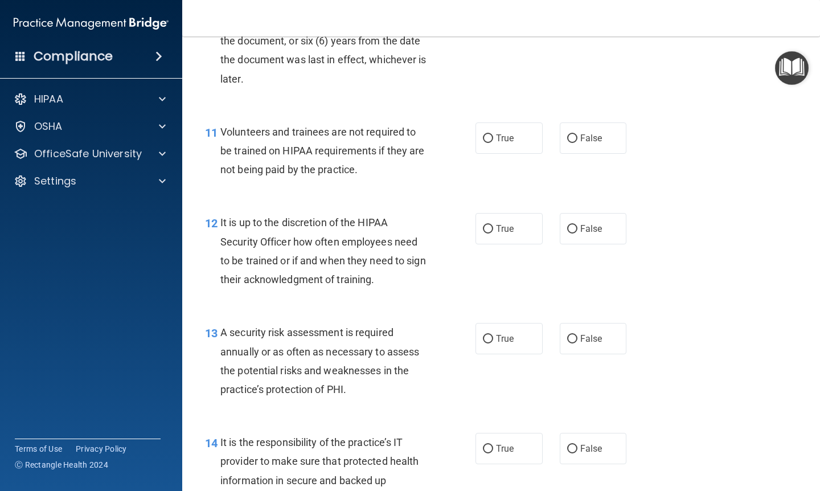
scroll to position [1304, 0]
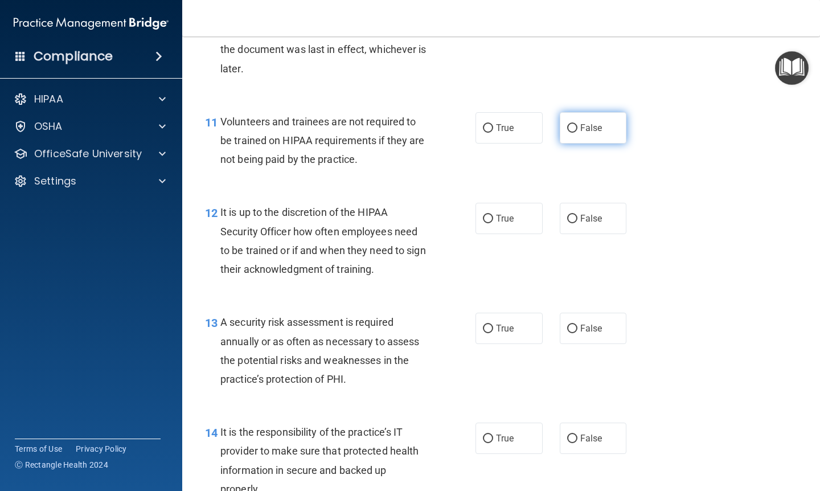
click at [587, 126] on span "False" at bounding box center [592, 127] width 22 height 11
click at [578, 126] on input "False" at bounding box center [572, 128] width 10 height 9
radio input "true"
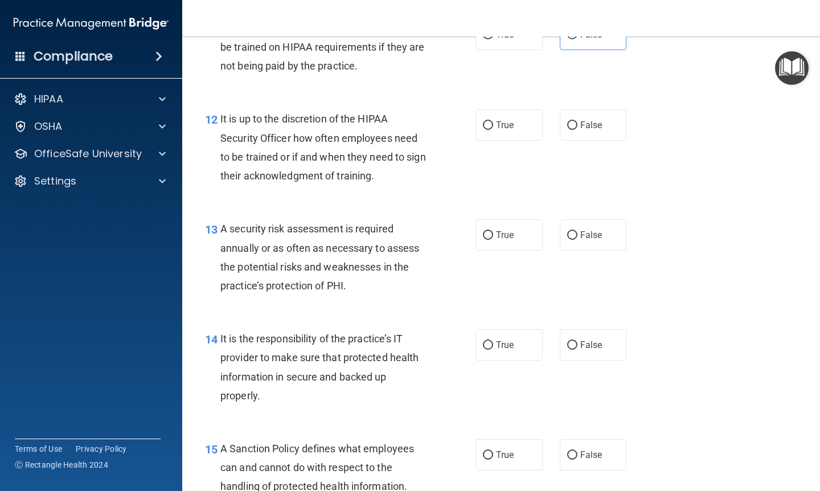
scroll to position [1398, 0]
click at [589, 111] on label "False" at bounding box center [593, 124] width 67 height 31
click at [578, 121] on input "False" at bounding box center [572, 125] width 10 height 9
radio input "true"
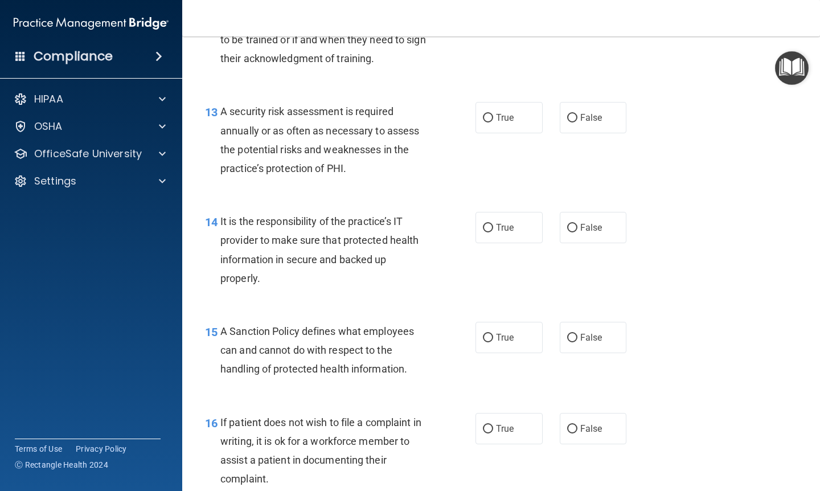
scroll to position [1523, 0]
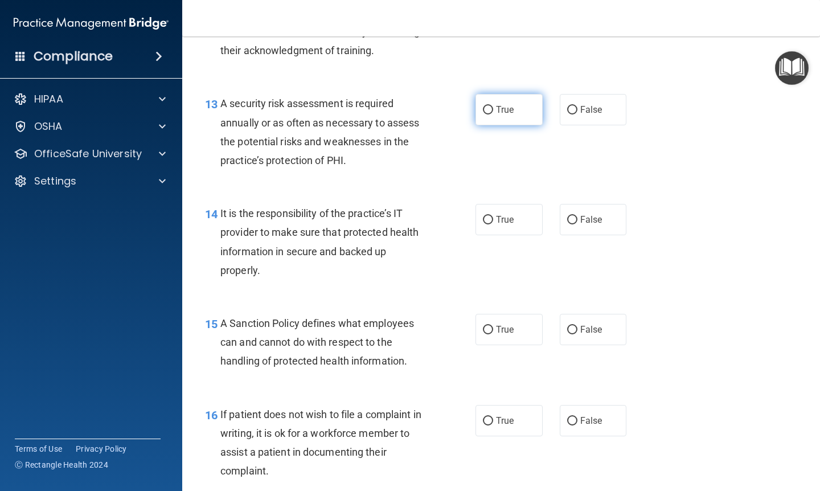
click at [510, 104] on span "True" at bounding box center [505, 109] width 18 height 11
click at [493, 106] on input "True" at bounding box center [488, 110] width 10 height 9
radio input "true"
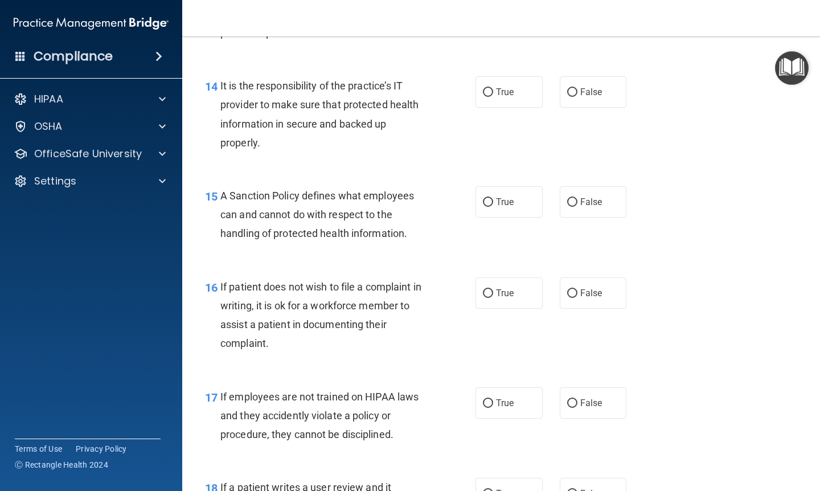
scroll to position [1653, 0]
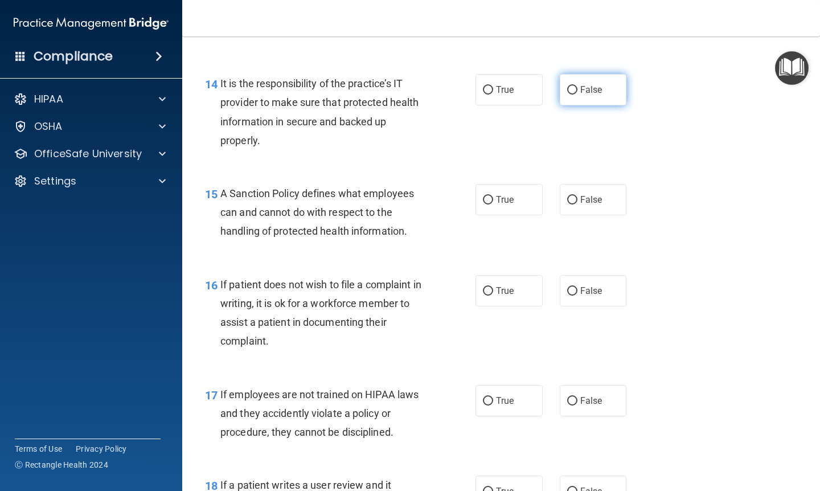
click at [578, 74] on label "False" at bounding box center [593, 89] width 67 height 31
click at [578, 86] on input "False" at bounding box center [572, 90] width 10 height 9
radio input "true"
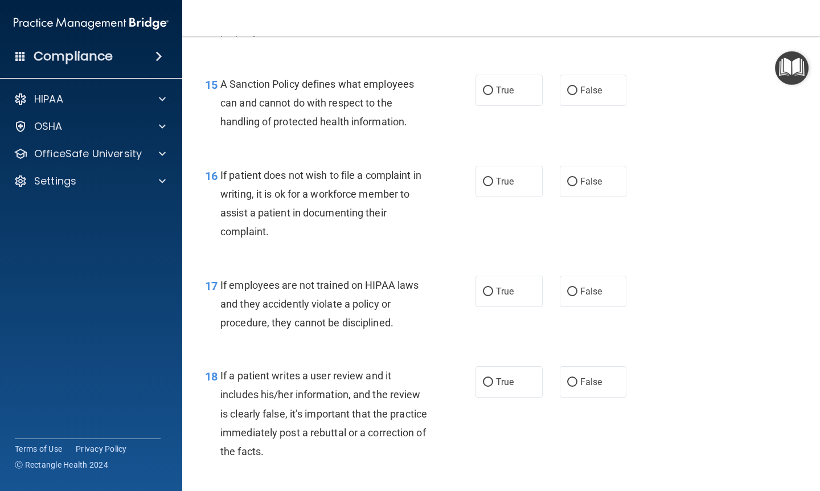
scroll to position [1763, 0]
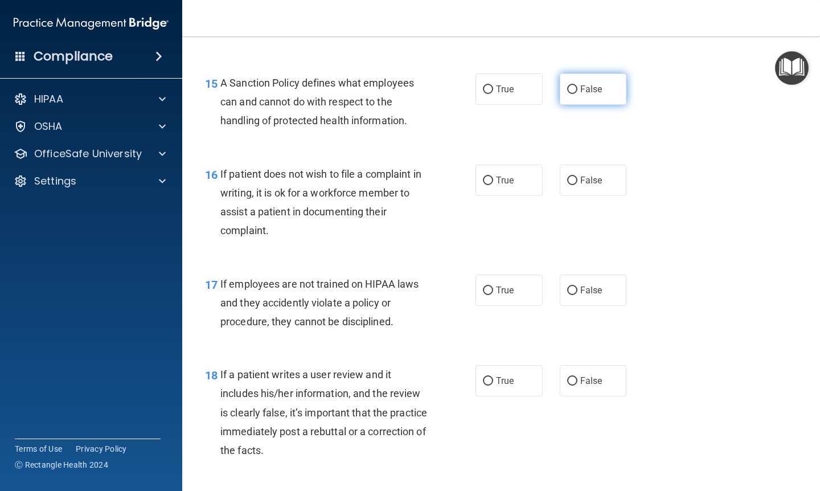
click at [575, 85] on input "False" at bounding box center [572, 89] width 10 height 9
radio input "true"
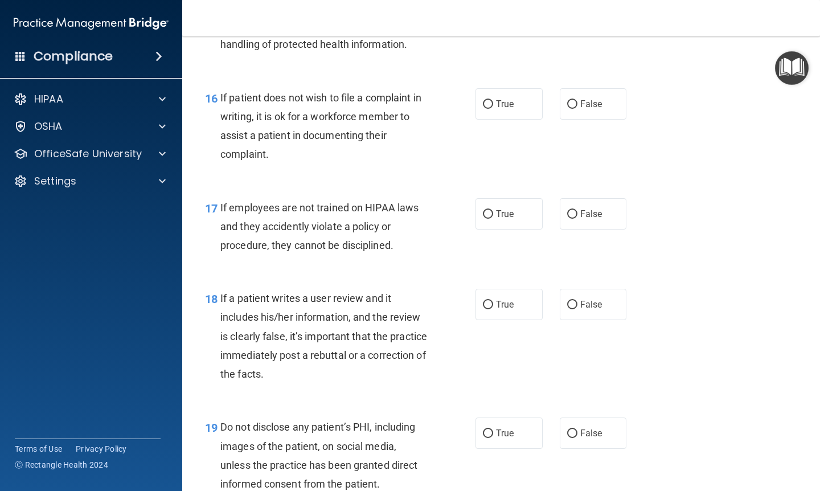
scroll to position [1840, 0]
click at [505, 88] on label "True" at bounding box center [509, 103] width 67 height 31
click at [493, 100] on input "True" at bounding box center [488, 104] width 10 height 9
radio input "true"
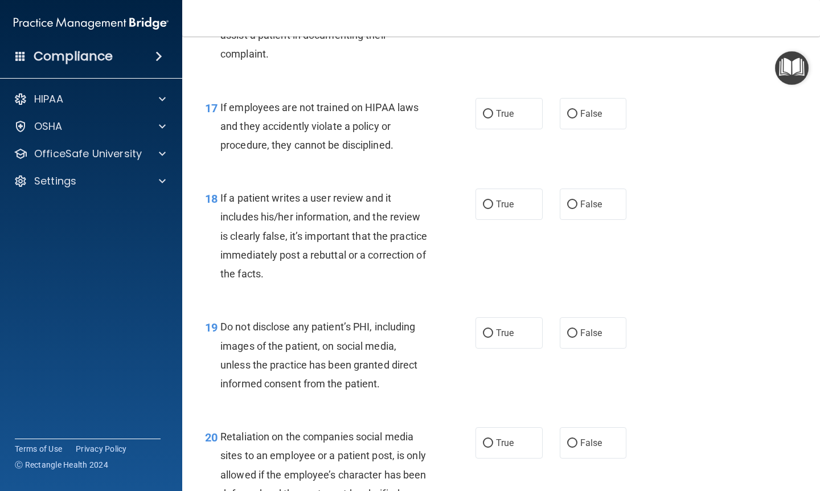
scroll to position [1942, 0]
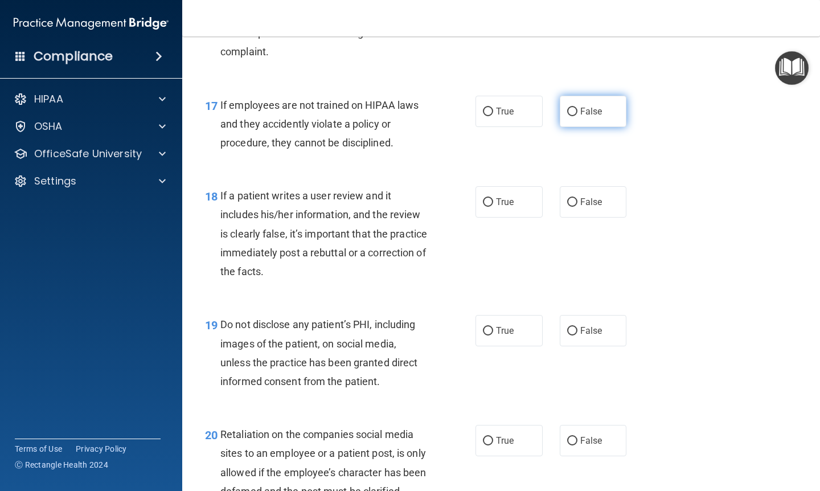
click at [585, 96] on label "False" at bounding box center [593, 111] width 67 height 31
click at [578, 108] on input "False" at bounding box center [572, 112] width 10 height 9
radio input "true"
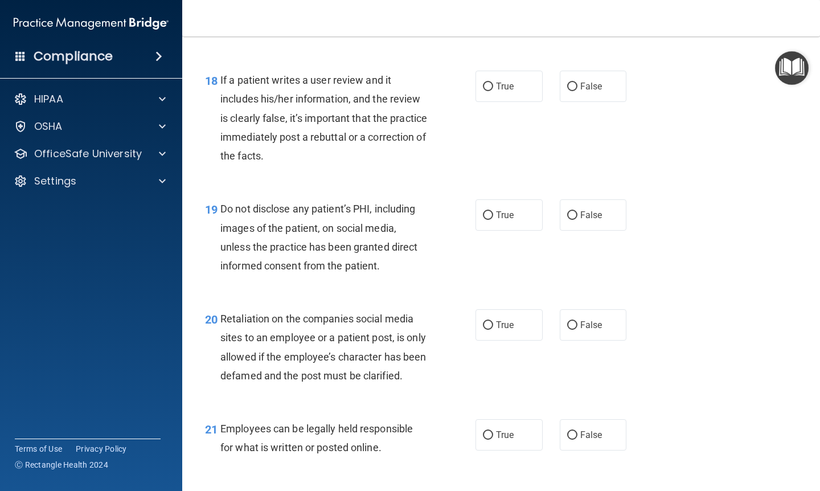
scroll to position [2060, 0]
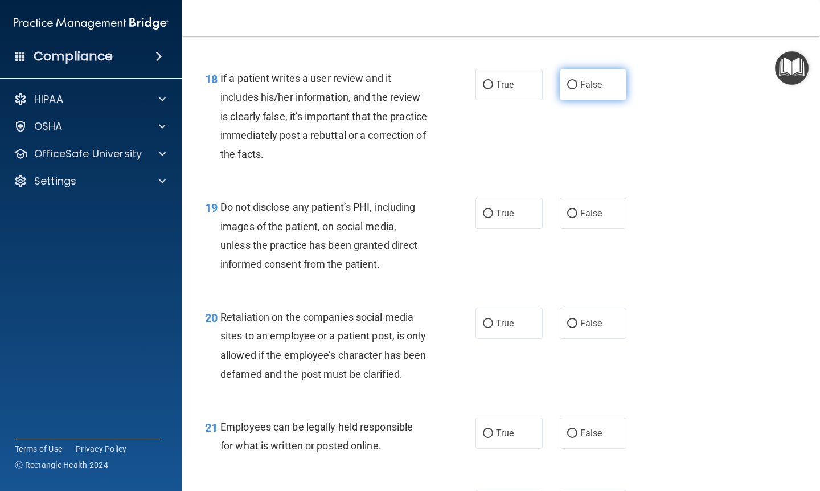
click at [589, 69] on label "False" at bounding box center [593, 84] width 67 height 31
click at [578, 81] on input "False" at bounding box center [572, 85] width 10 height 9
radio input "true"
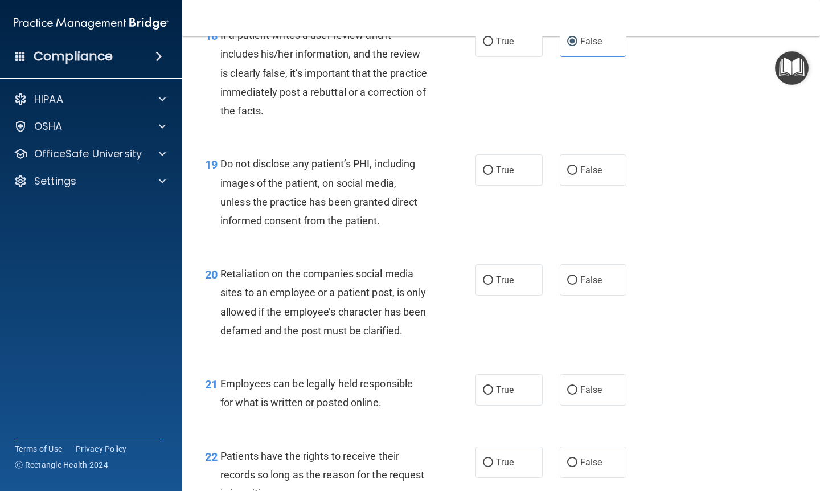
scroll to position [2104, 0]
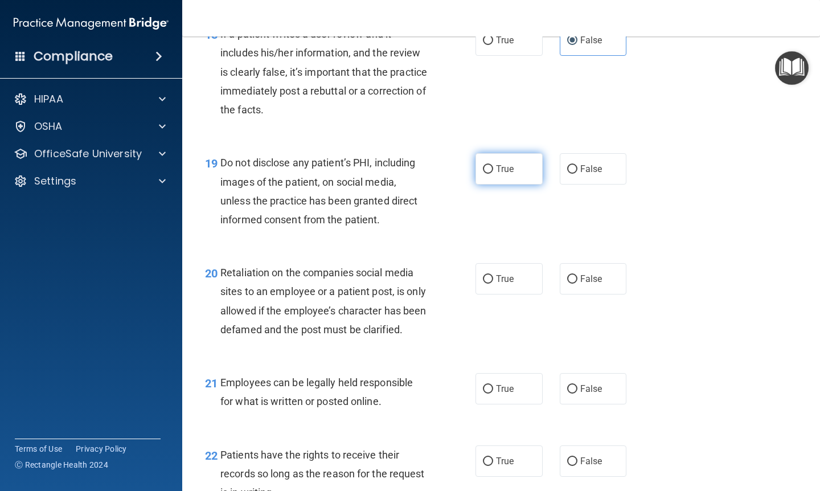
click at [505, 165] on label "True" at bounding box center [509, 168] width 67 height 31
click at [493, 165] on input "True" at bounding box center [488, 169] width 10 height 9
radio input "true"
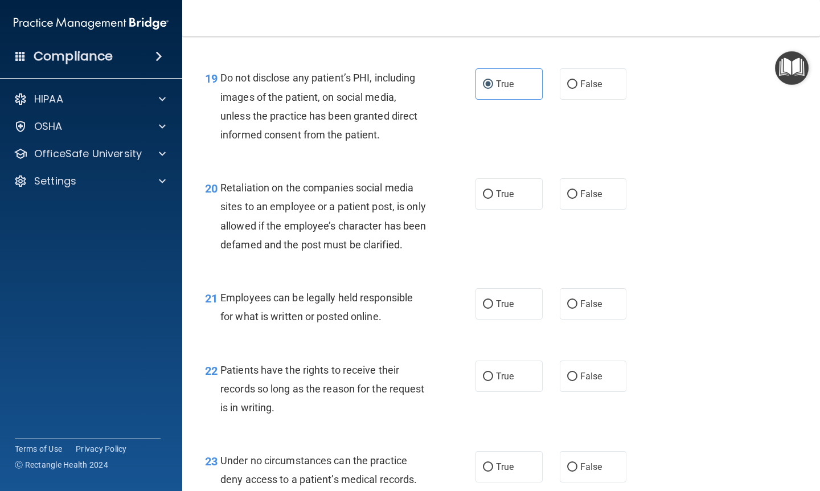
scroll to position [2256, 0]
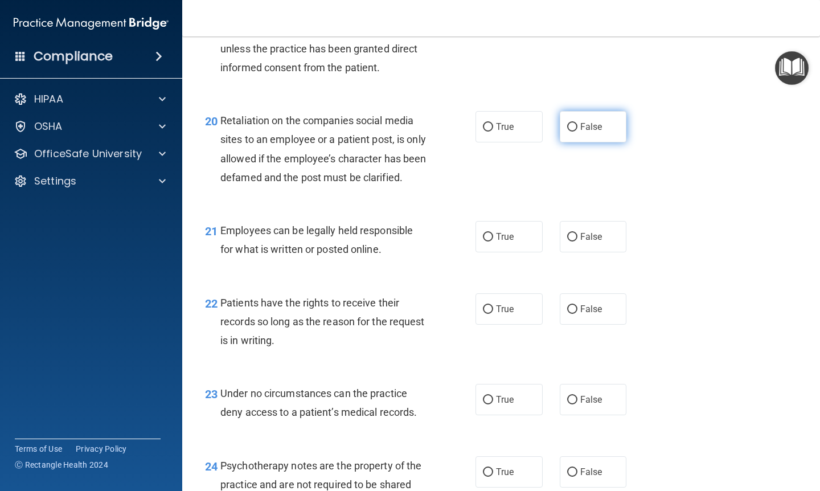
click at [591, 121] on label "False" at bounding box center [593, 126] width 67 height 31
click at [578, 123] on input "False" at bounding box center [572, 127] width 10 height 9
radio input "true"
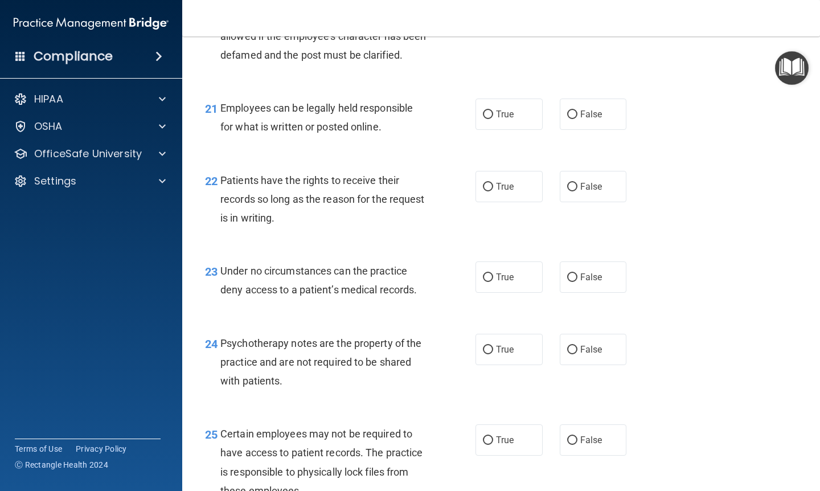
scroll to position [2388, 0]
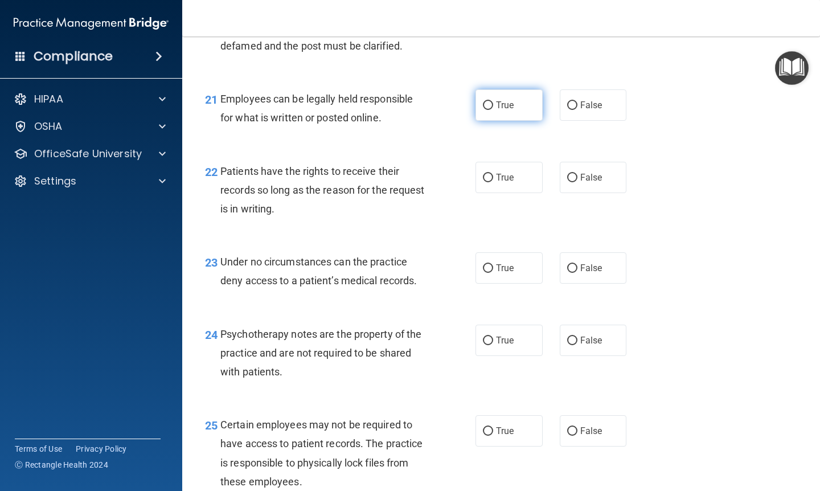
click at [492, 117] on label "True" at bounding box center [509, 104] width 67 height 31
click at [492, 110] on input "True" at bounding box center [488, 105] width 10 height 9
radio input "true"
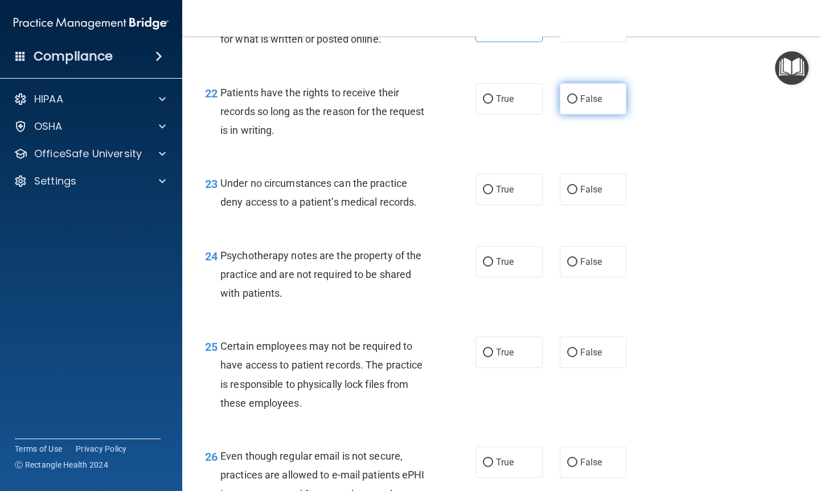
click at [590, 97] on label "False" at bounding box center [593, 98] width 67 height 31
click at [578, 97] on input "False" at bounding box center [572, 99] width 10 height 9
radio input "true"
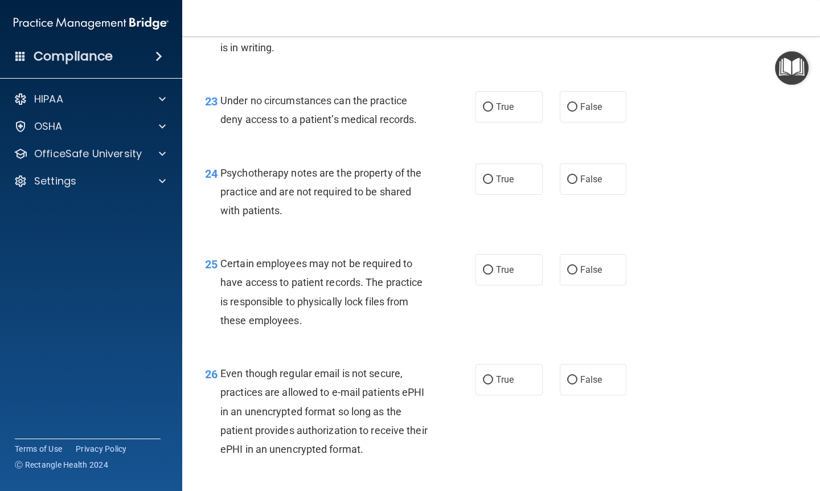
scroll to position [2550, 0]
click at [584, 109] on span "False" at bounding box center [592, 106] width 22 height 11
click at [578, 109] on input "False" at bounding box center [572, 107] width 10 height 9
radio input "true"
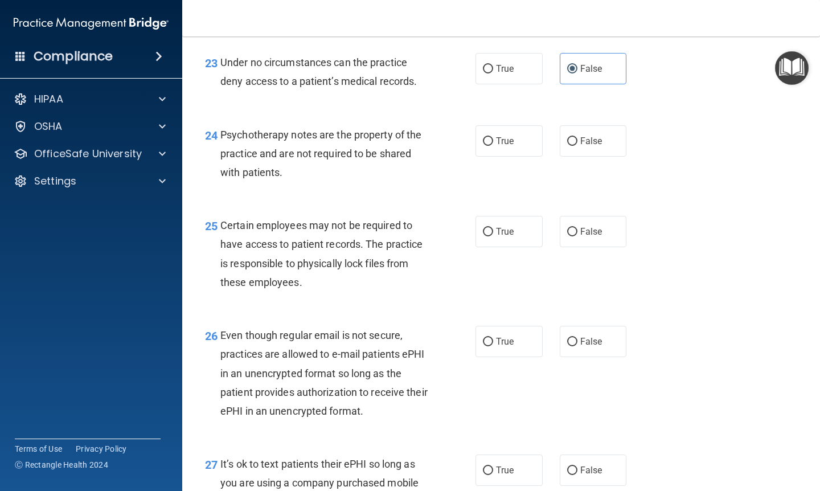
scroll to position [2607, 0]
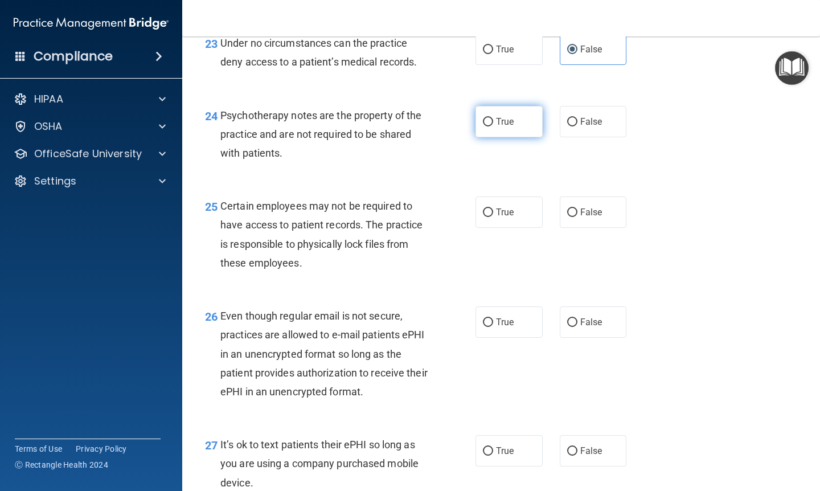
click at [483, 126] on input "True" at bounding box center [488, 122] width 10 height 9
radio input "true"
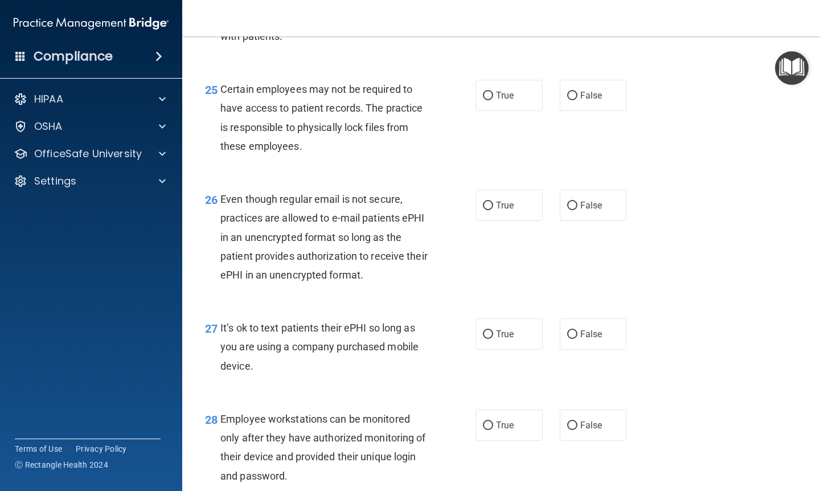
scroll to position [2729, 0]
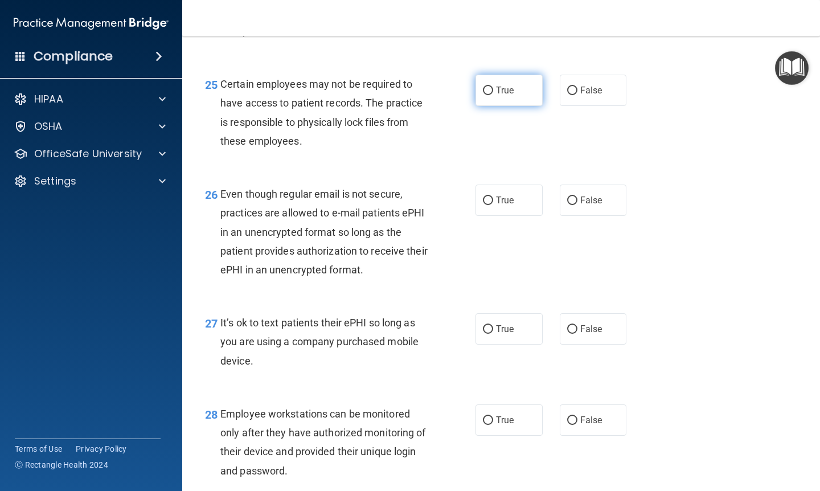
click at [496, 102] on label "True" at bounding box center [509, 90] width 67 height 31
click at [493, 95] on input "True" at bounding box center [488, 91] width 10 height 9
radio input "true"
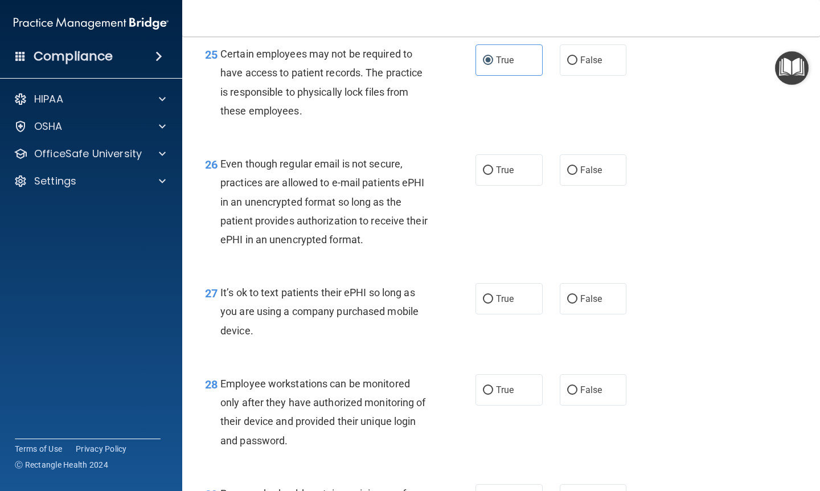
scroll to position [2795, 0]
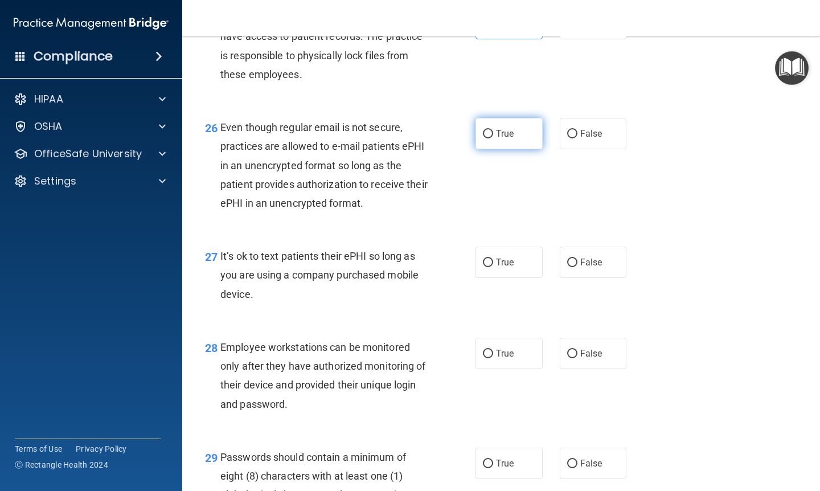
click at [507, 146] on label "True" at bounding box center [509, 133] width 67 height 31
click at [493, 138] on input "True" at bounding box center [488, 134] width 10 height 9
radio input "true"
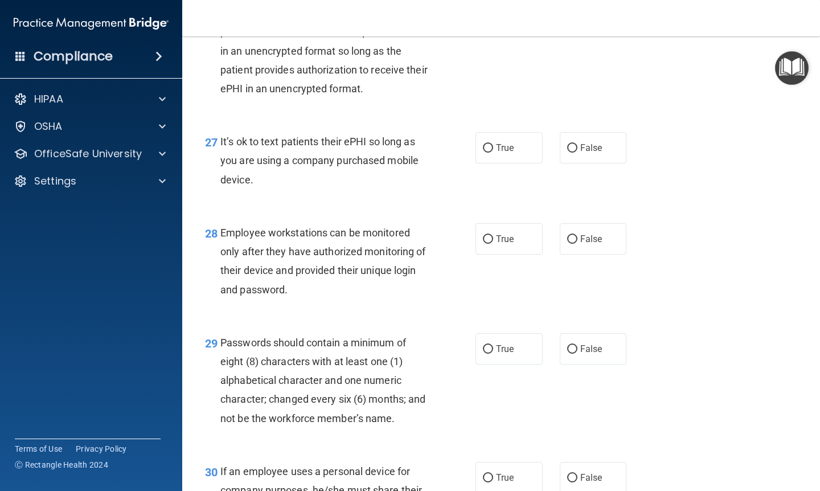
scroll to position [2914, 0]
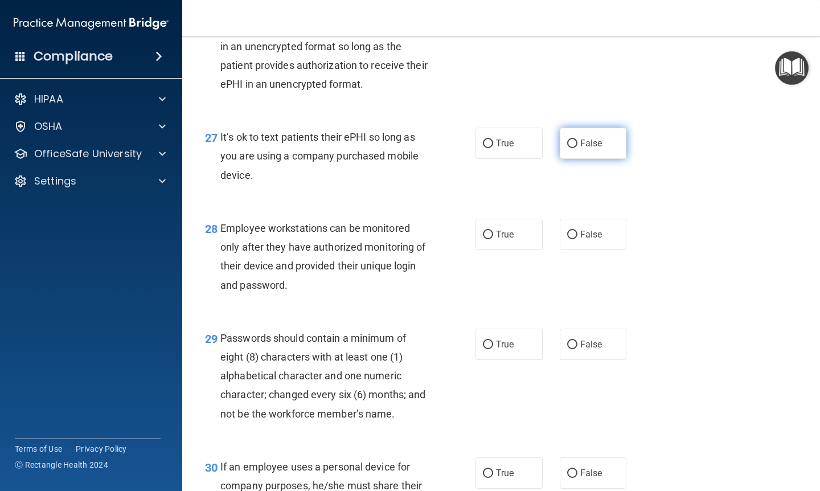
click at [573, 138] on label "False" at bounding box center [593, 143] width 67 height 31
click at [573, 140] on input "False" at bounding box center [572, 144] width 10 height 9
radio input "true"
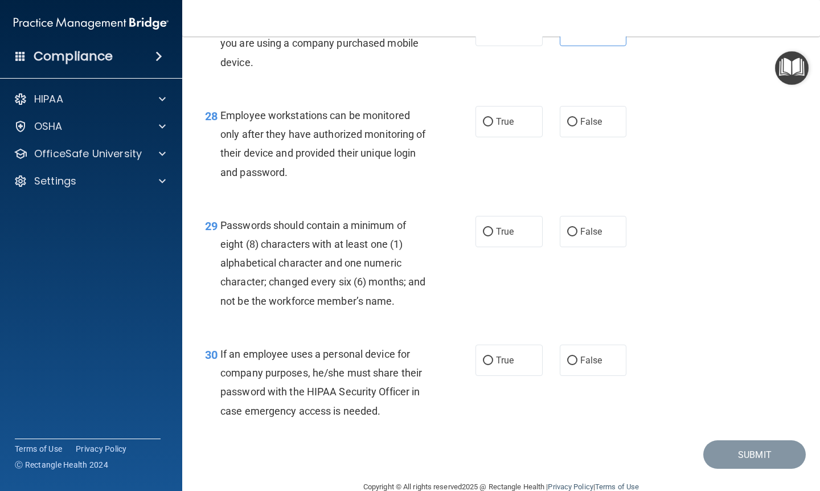
scroll to position [3029, 0]
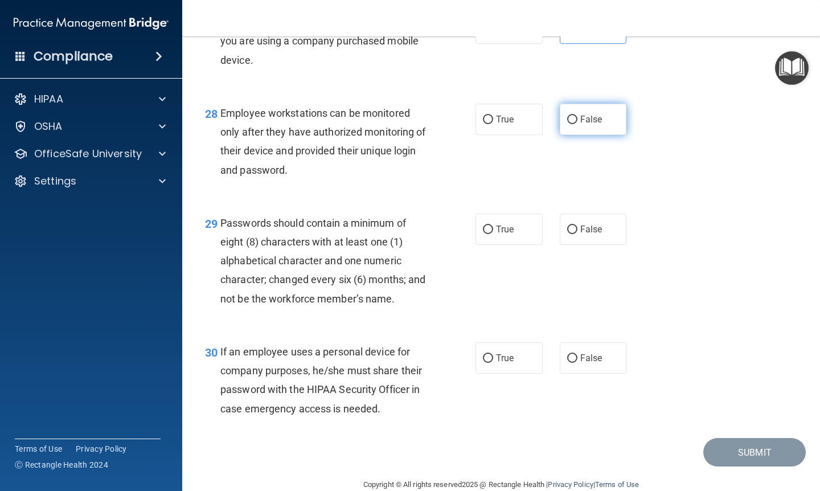
click at [603, 132] on label "False" at bounding box center [593, 119] width 67 height 31
click at [578, 124] on input "False" at bounding box center [572, 120] width 10 height 9
radio input "true"
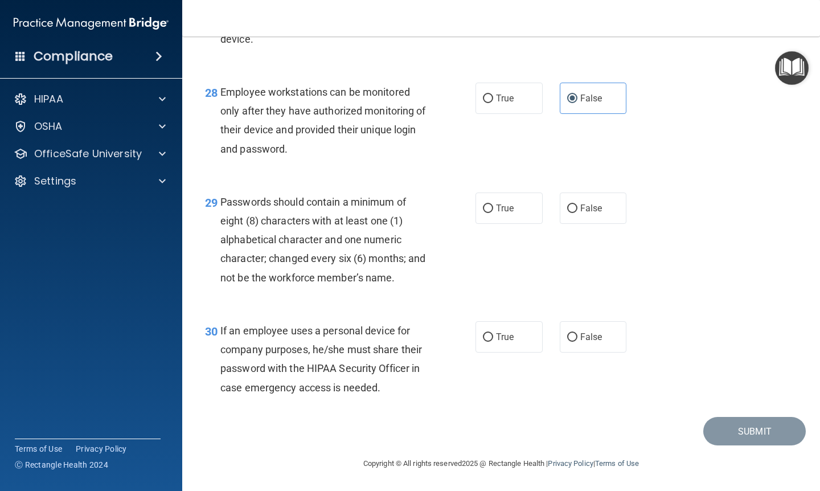
scroll to position [3053, 0]
click at [522, 205] on label "True" at bounding box center [509, 208] width 67 height 31
click at [493, 205] on input "True" at bounding box center [488, 209] width 10 height 9
radio input "true"
click at [595, 332] on span "False" at bounding box center [592, 337] width 22 height 11
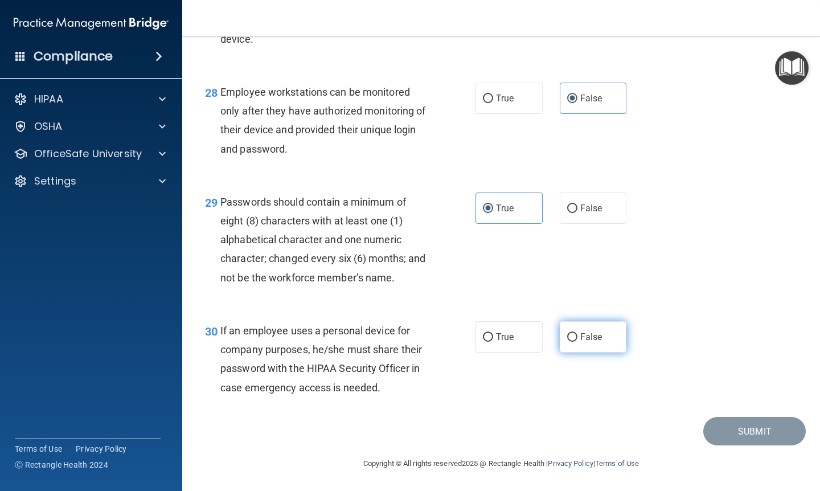
click at [578, 333] on input "False" at bounding box center [572, 337] width 10 height 9
radio input "true"
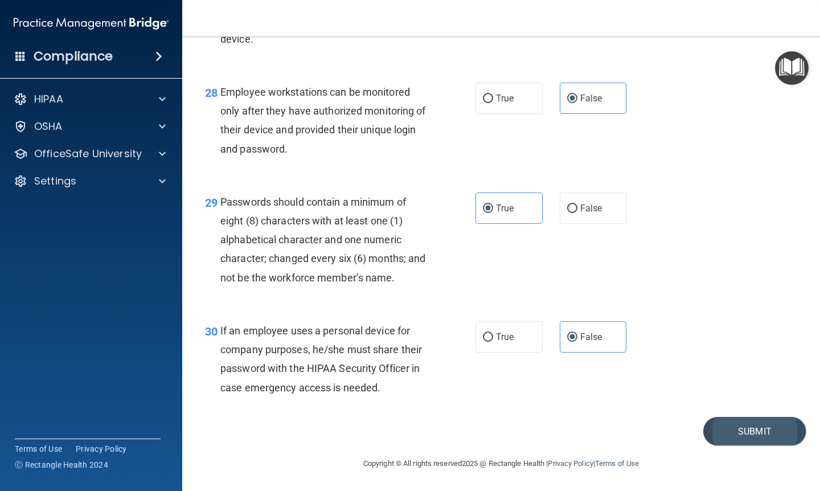
click at [730, 426] on button "Submit" at bounding box center [755, 431] width 103 height 29
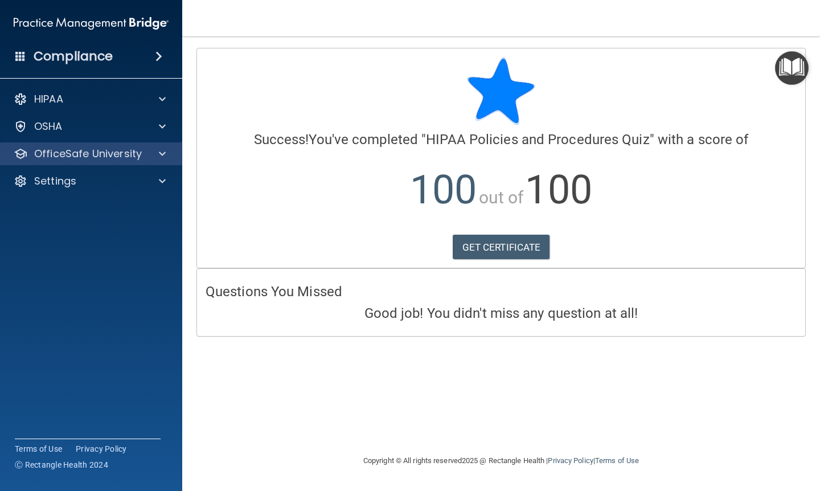
click at [140, 153] on p "OfficeSafe University" at bounding box center [88, 154] width 108 height 14
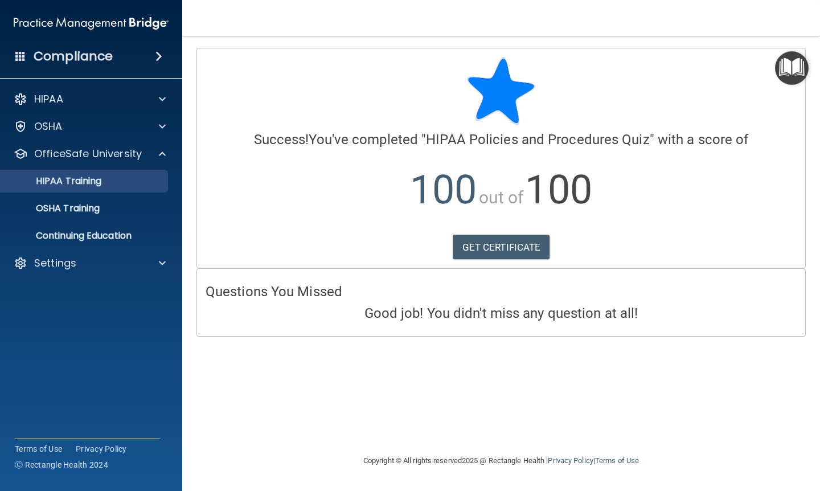
click at [133, 173] on link "HIPAA Training" at bounding box center [78, 181] width 179 height 23
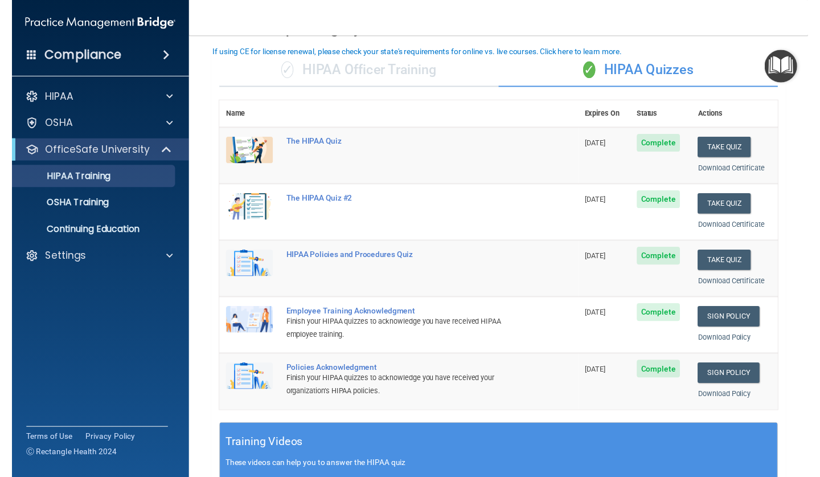
scroll to position [71, 0]
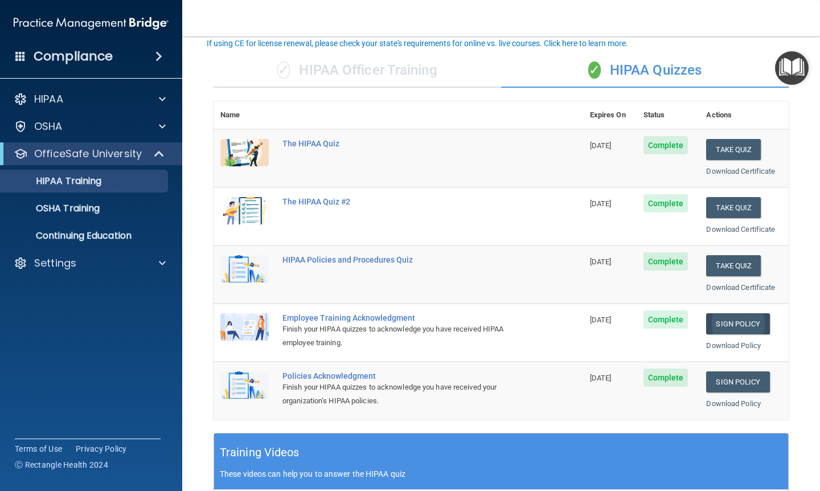
click at [724, 318] on link "Sign Policy" at bounding box center [737, 323] width 63 height 21
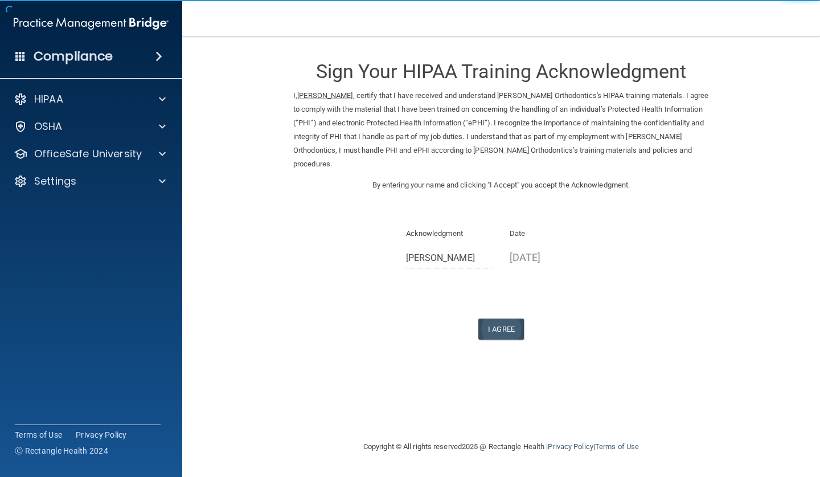
click at [513, 320] on button "I Agree" at bounding box center [502, 328] width 46 height 21
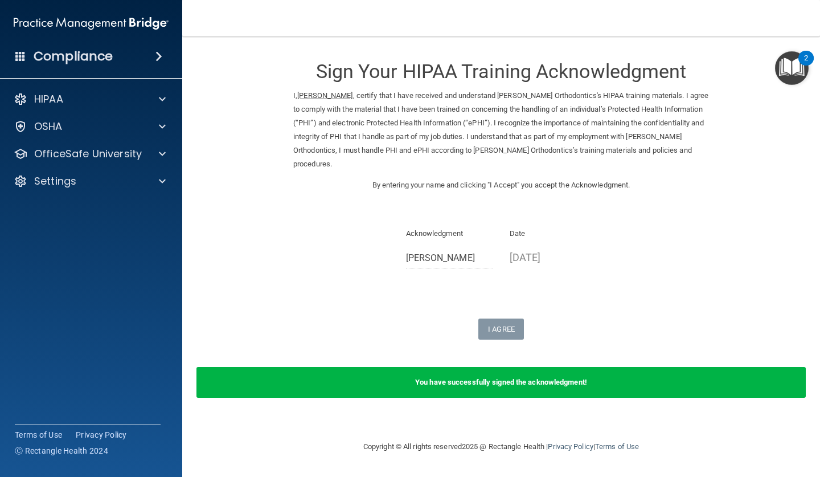
click at [119, 166] on div "HIPAA Documents and Policies Report an Incident Business Associates Emergency P…" at bounding box center [91, 142] width 183 height 119
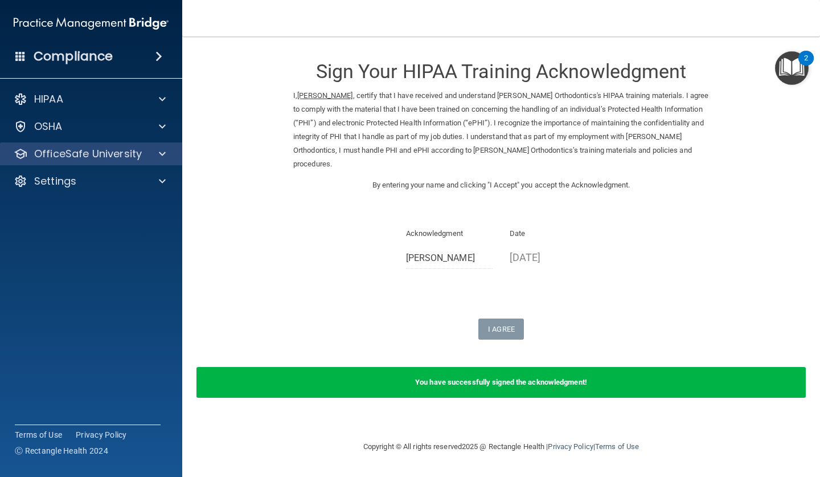
click at [119, 154] on p "OfficeSafe University" at bounding box center [88, 154] width 108 height 14
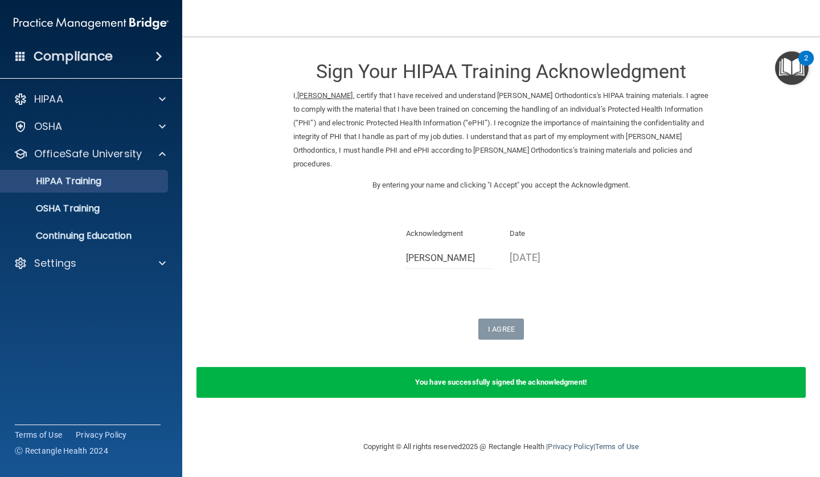
click at [101, 183] on p "HIPAA Training" at bounding box center [54, 180] width 94 height 11
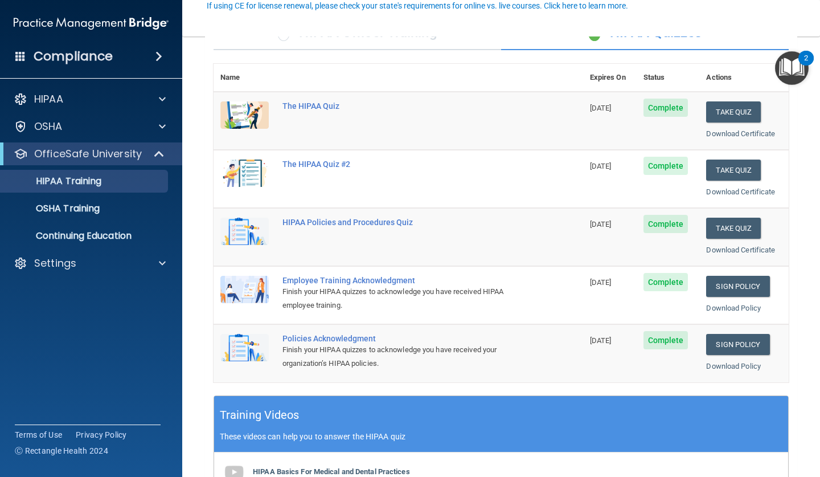
scroll to position [126, 0]
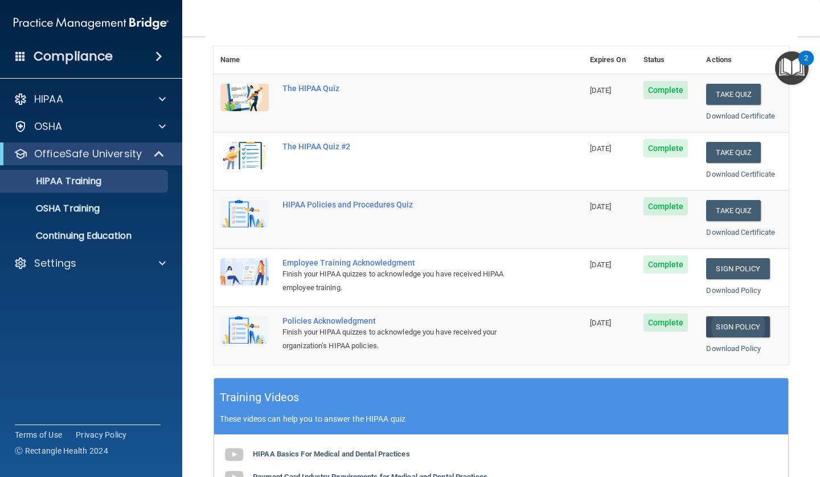
click at [729, 316] on link "Sign Policy" at bounding box center [737, 326] width 63 height 21
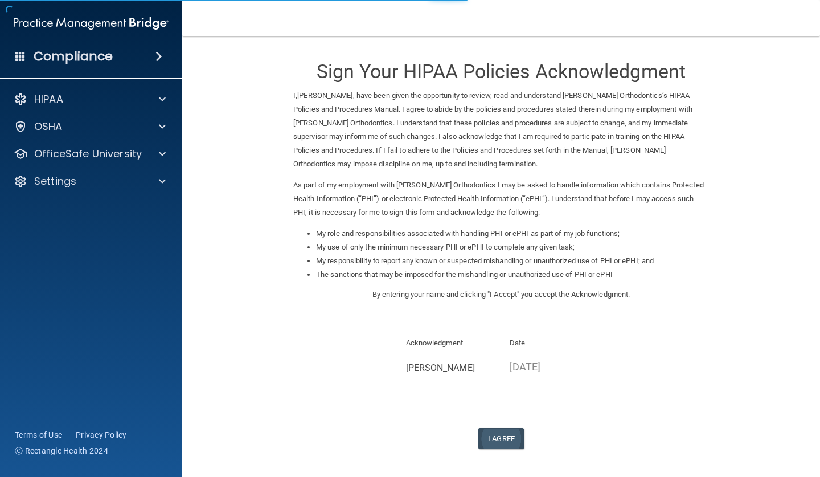
click at [501, 428] on button "I Agree" at bounding box center [502, 438] width 46 height 21
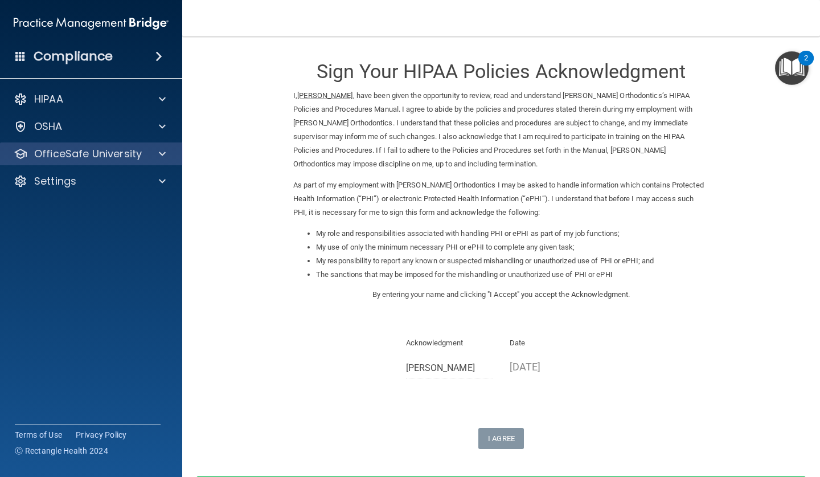
click at [84, 150] on p "OfficeSafe University" at bounding box center [88, 154] width 108 height 14
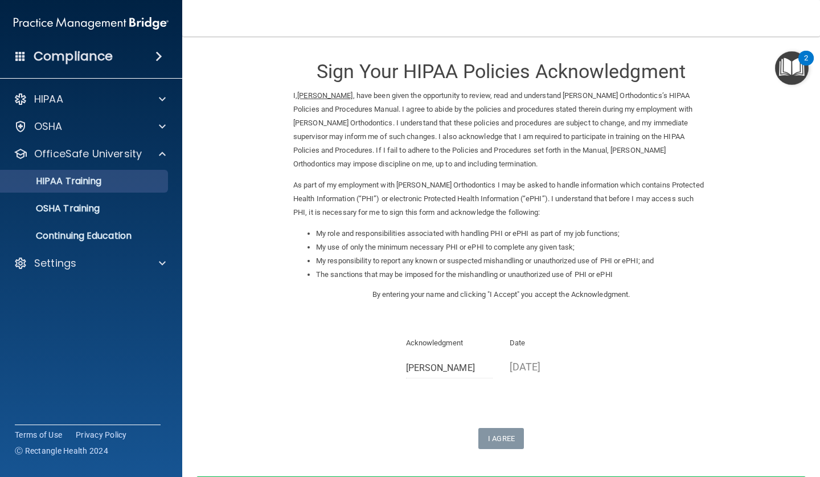
click at [84, 177] on p "HIPAA Training" at bounding box center [54, 180] width 94 height 11
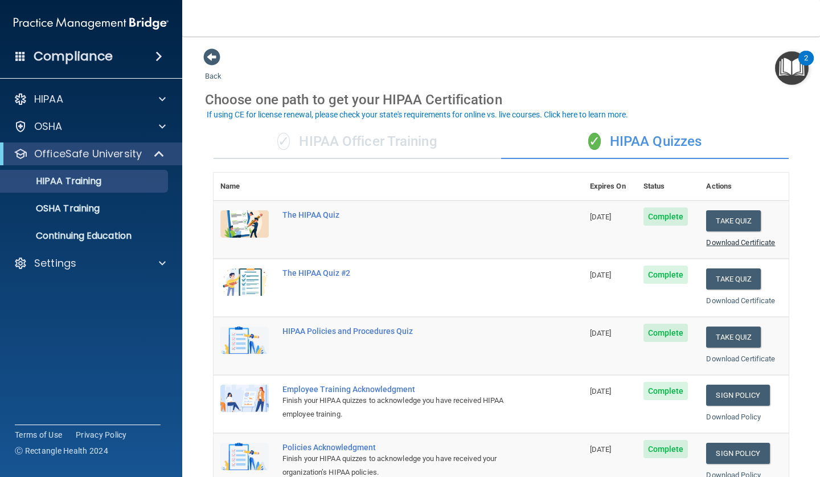
click at [717, 238] on link "Download Certificate" at bounding box center [740, 242] width 69 height 9
click at [122, 207] on div "OSHA Training" at bounding box center [85, 208] width 156 height 11
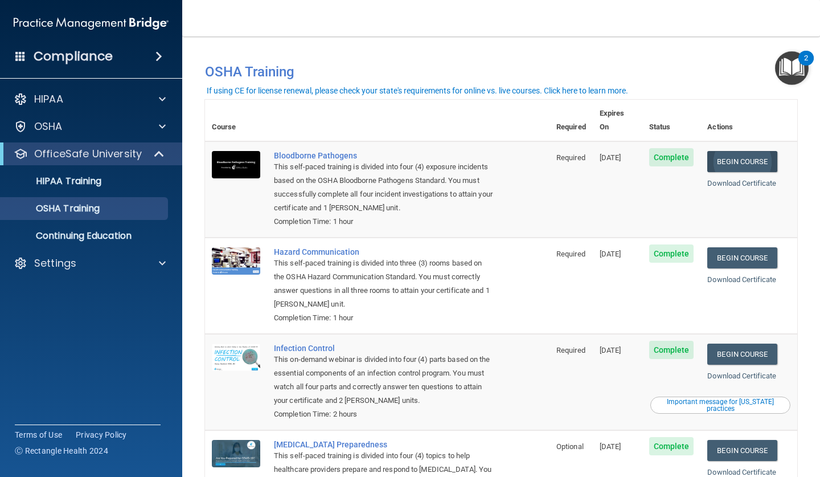
click at [747, 151] on link "Begin Course" at bounding box center [743, 161] width 70 height 21
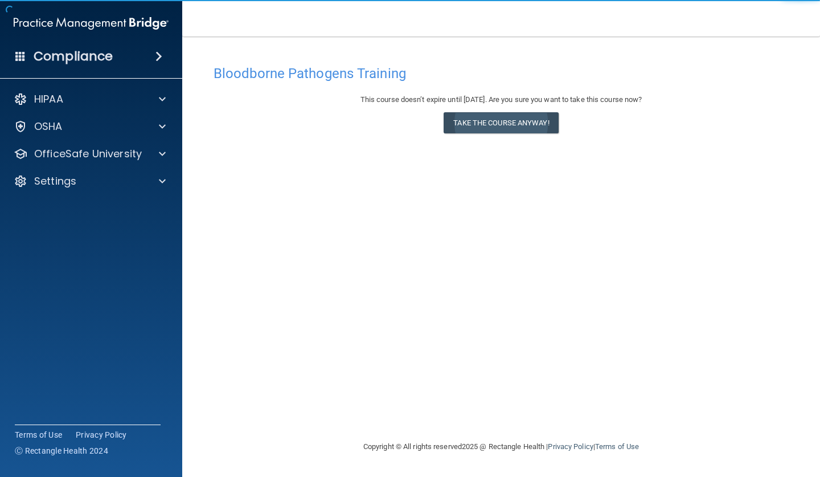
click at [472, 117] on button "Take the course anyway!" at bounding box center [501, 122] width 115 height 21
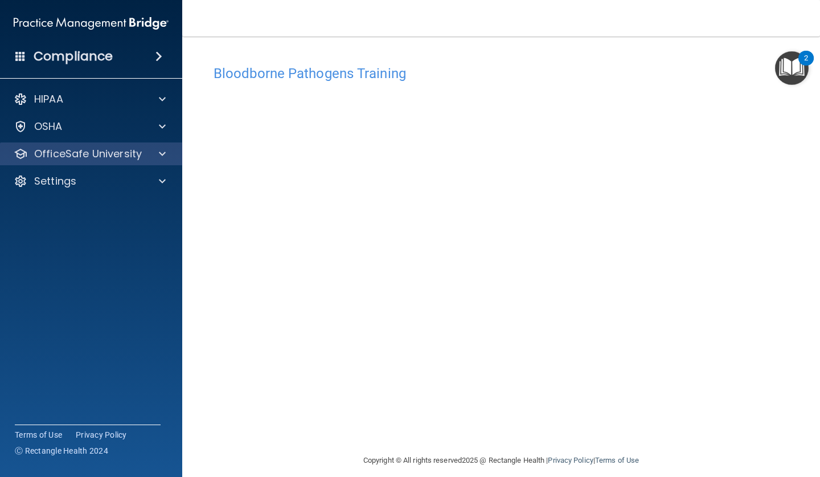
click at [120, 154] on p "OfficeSafe University" at bounding box center [88, 154] width 108 height 14
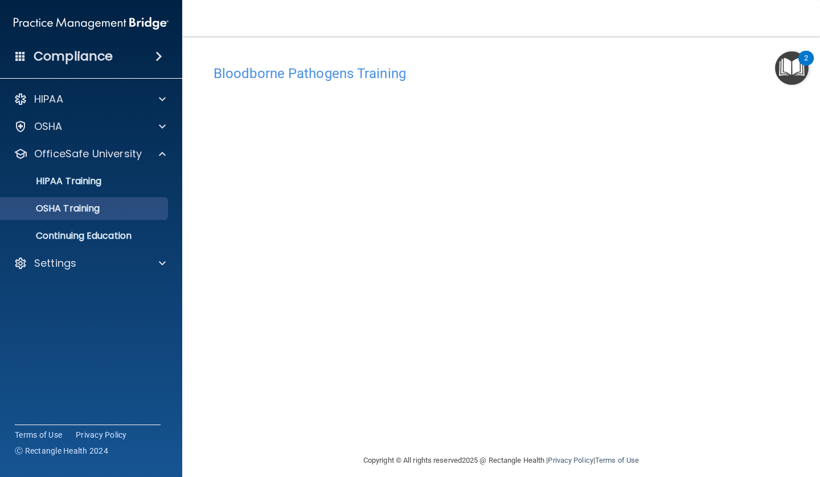
click at [120, 210] on div "OSHA Training" at bounding box center [85, 208] width 156 height 11
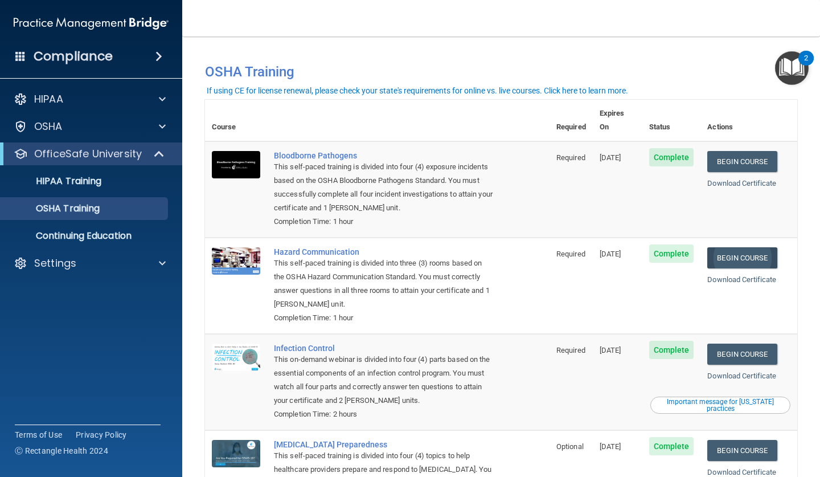
click at [722, 247] on link "Begin Course" at bounding box center [743, 257] width 70 height 21
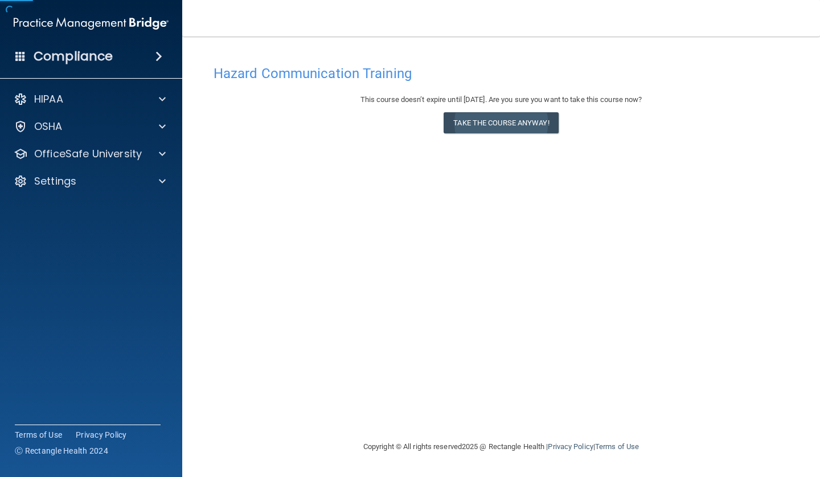
click at [504, 120] on button "Take the course anyway!" at bounding box center [501, 122] width 115 height 21
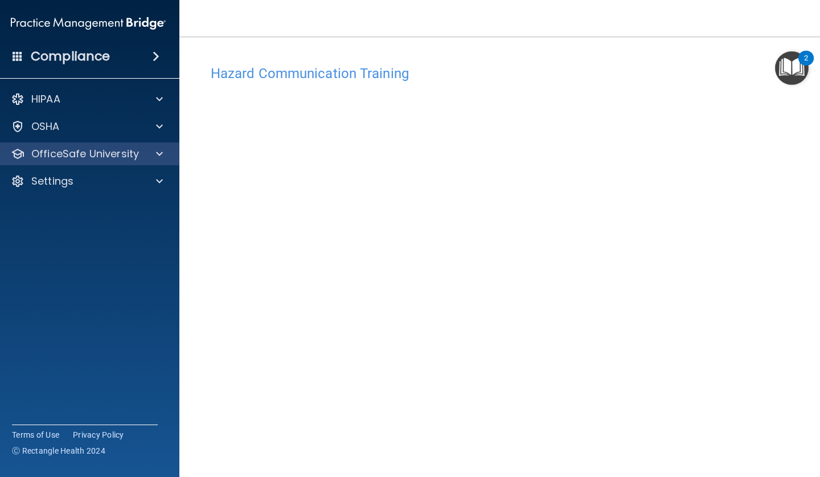
click at [121, 152] on p "OfficeSafe University" at bounding box center [85, 154] width 108 height 14
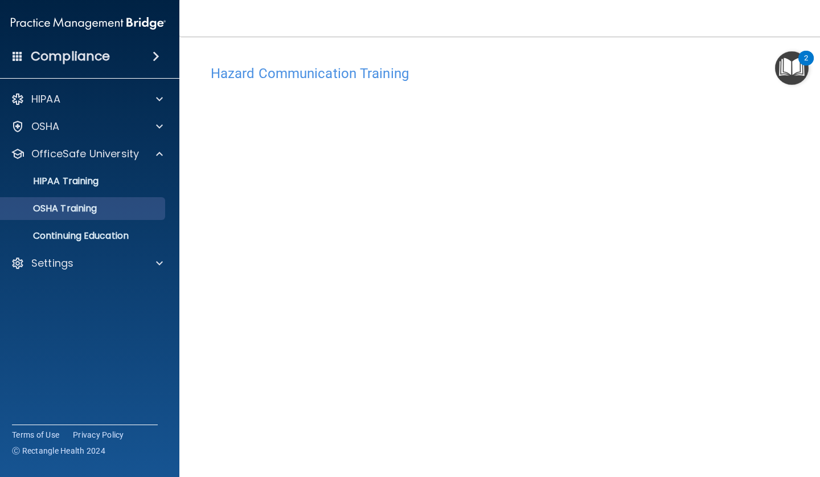
click at [89, 205] on p "OSHA Training" at bounding box center [51, 208] width 92 height 11
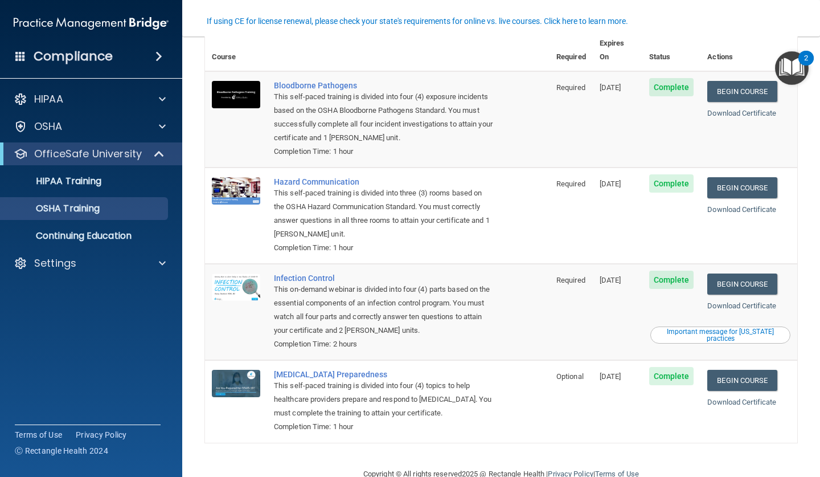
scroll to position [70, 0]
click at [732, 274] on link "Begin Course" at bounding box center [743, 284] width 70 height 21
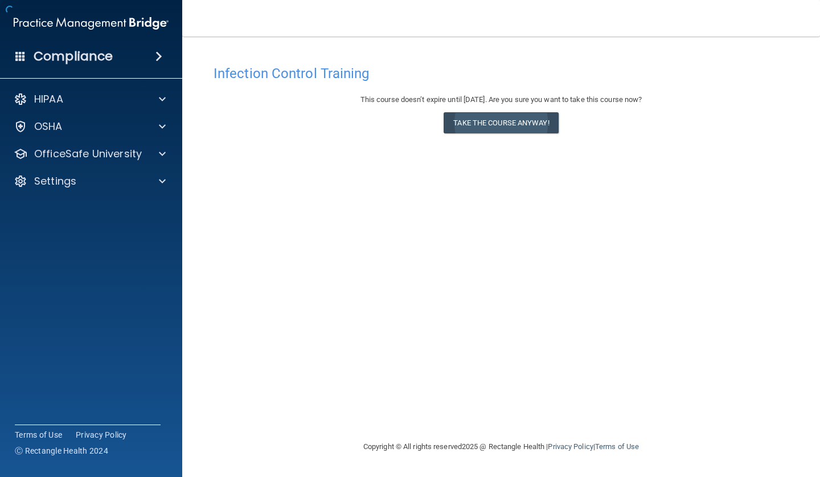
click at [497, 119] on button "Take the course anyway!" at bounding box center [501, 122] width 115 height 21
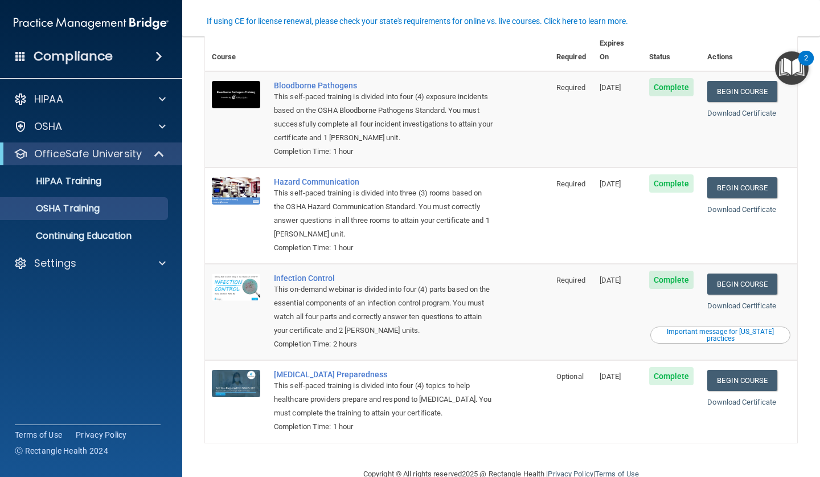
scroll to position [70, 0]
click at [733, 370] on link "Begin Course" at bounding box center [743, 380] width 70 height 21
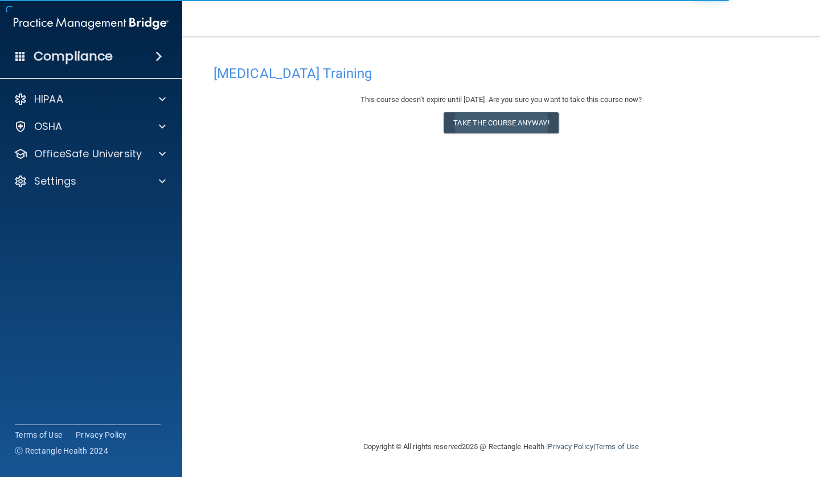
click at [490, 128] on button "Take the course anyway!" at bounding box center [501, 122] width 115 height 21
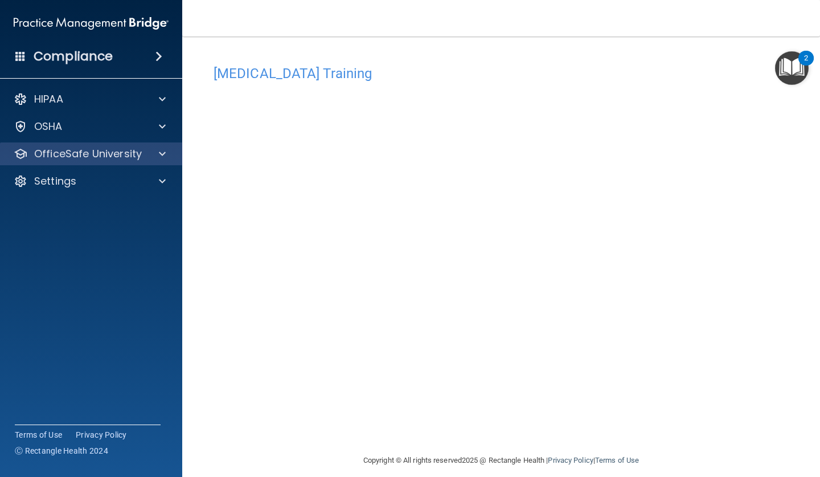
click at [100, 157] on p "OfficeSafe University" at bounding box center [88, 154] width 108 height 14
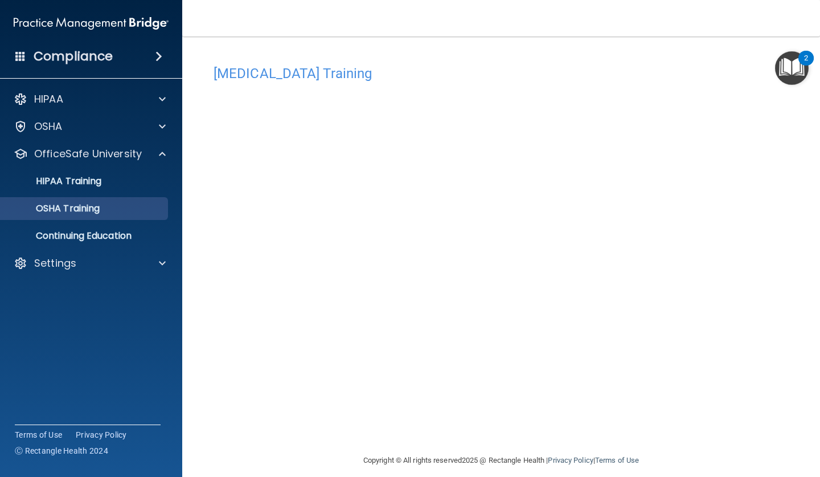
click at [99, 206] on p "OSHA Training" at bounding box center [53, 208] width 92 height 11
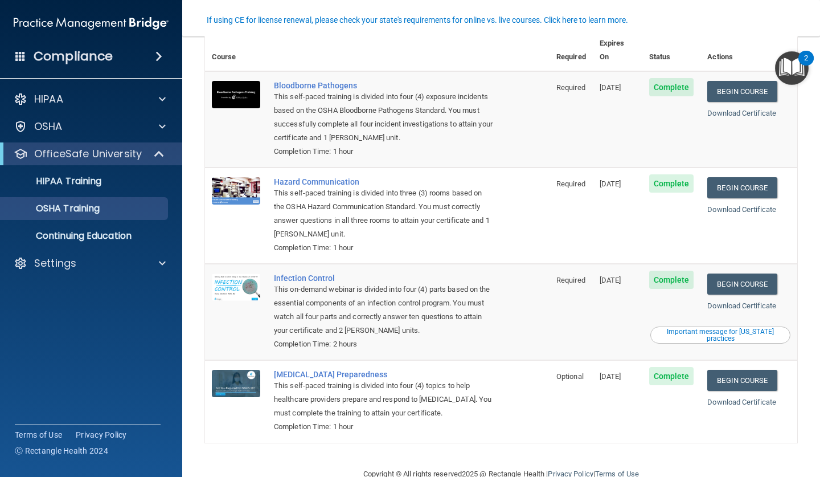
scroll to position [70, 0]
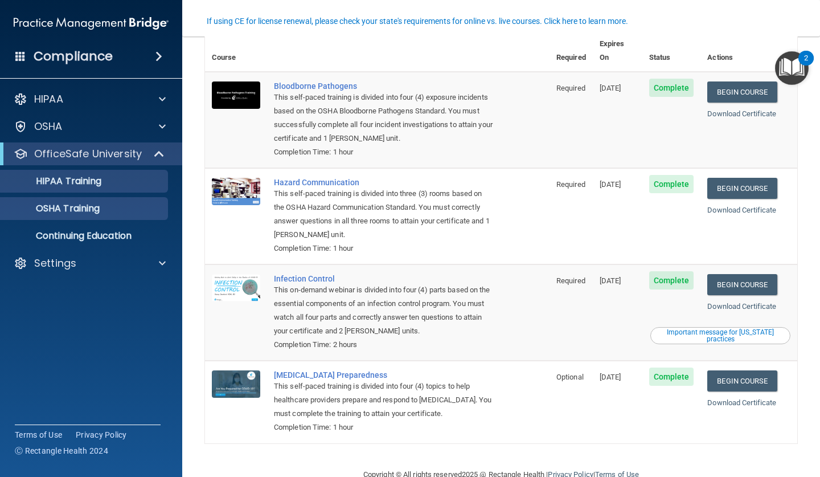
click at [101, 181] on p "HIPAA Training" at bounding box center [54, 180] width 94 height 11
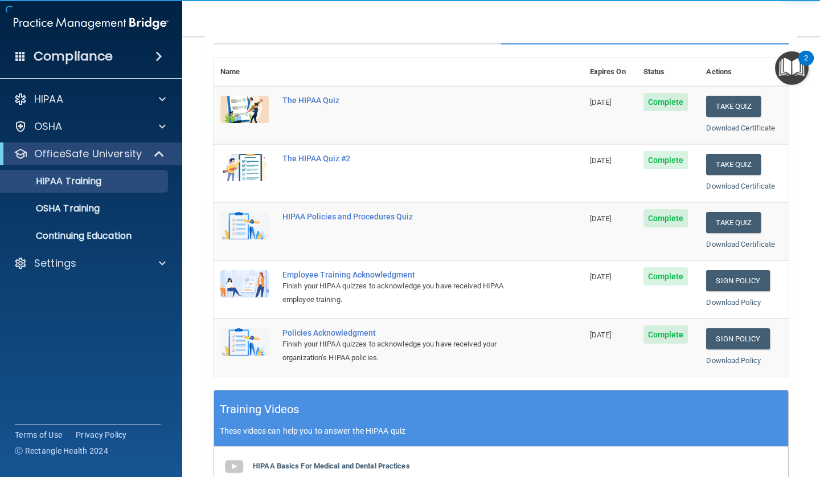
scroll to position [122, 0]
